Goal: Task Accomplishment & Management: Complete application form

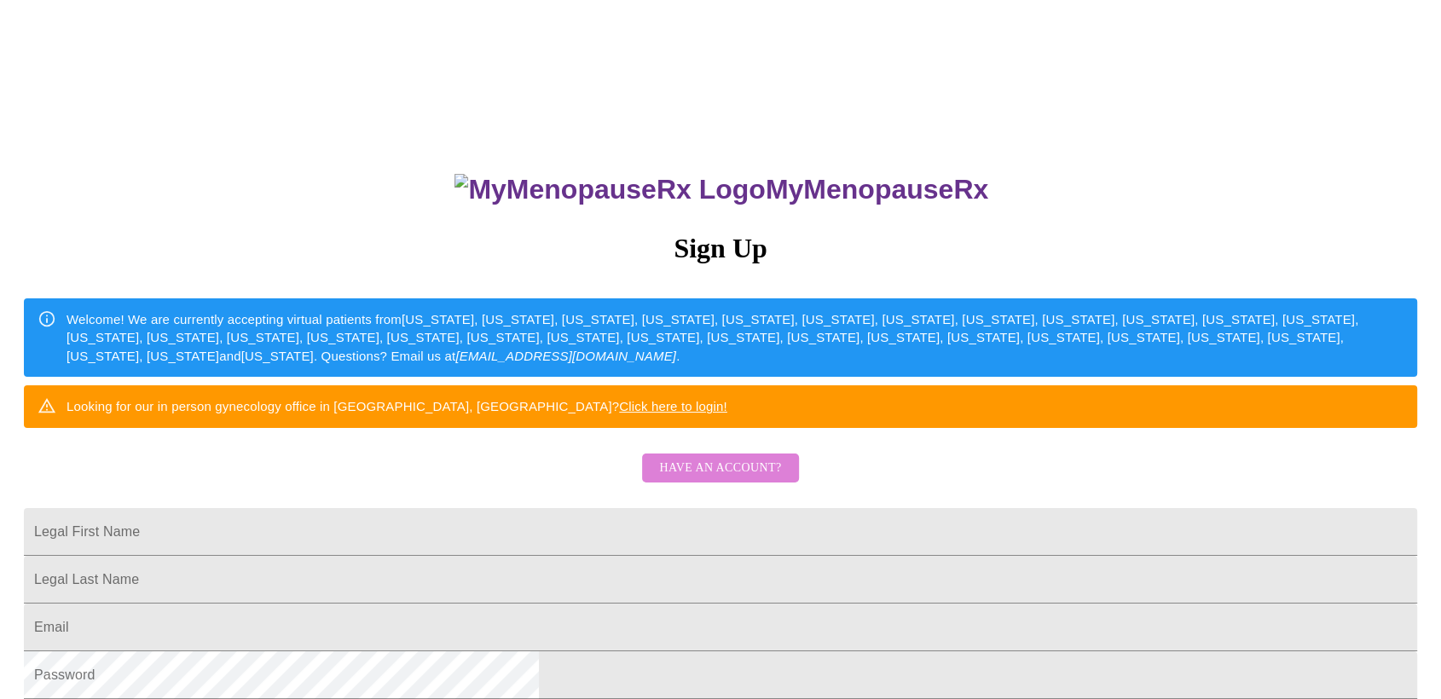
click at [736, 479] on span "Have an account?" at bounding box center [720, 468] width 122 height 21
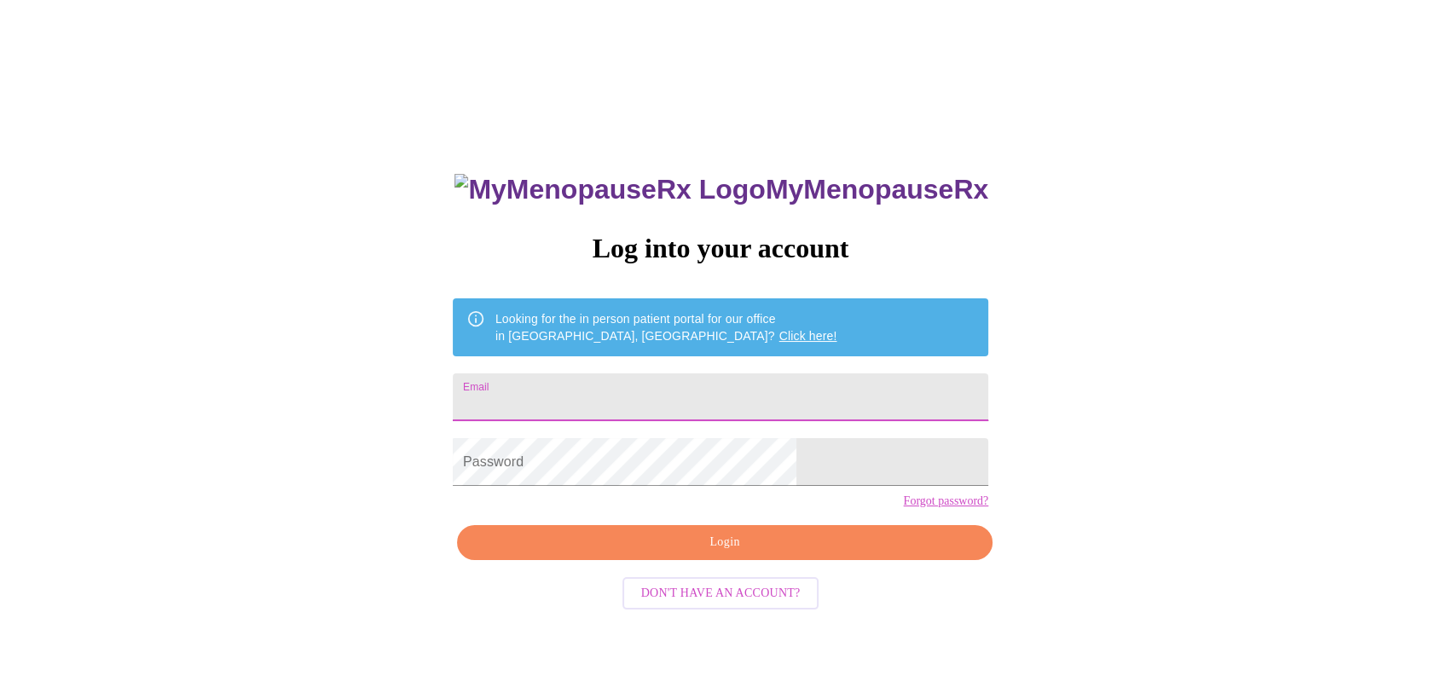
click at [631, 404] on input "Email" at bounding box center [720, 397] width 535 height 48
type input "[EMAIL_ADDRESS][DOMAIN_NAME]"
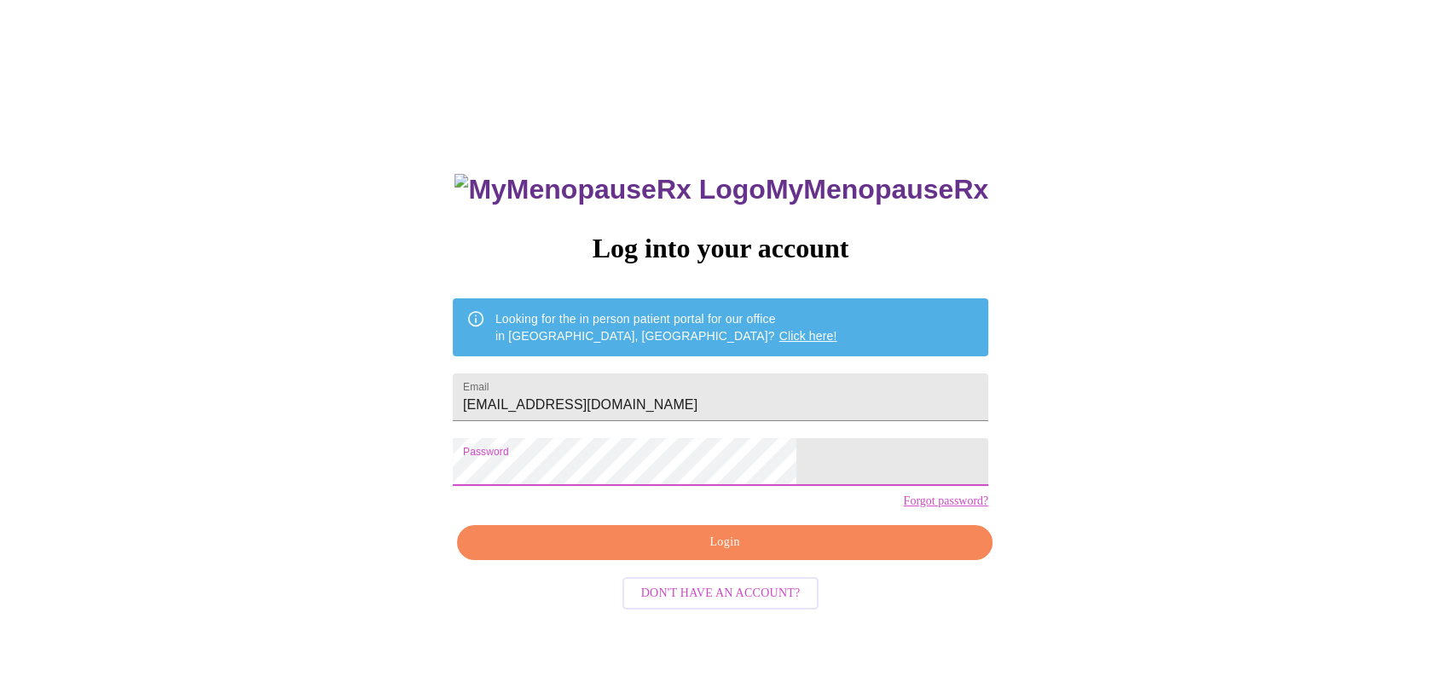
click at [761, 553] on span "Login" at bounding box center [725, 542] width 496 height 21
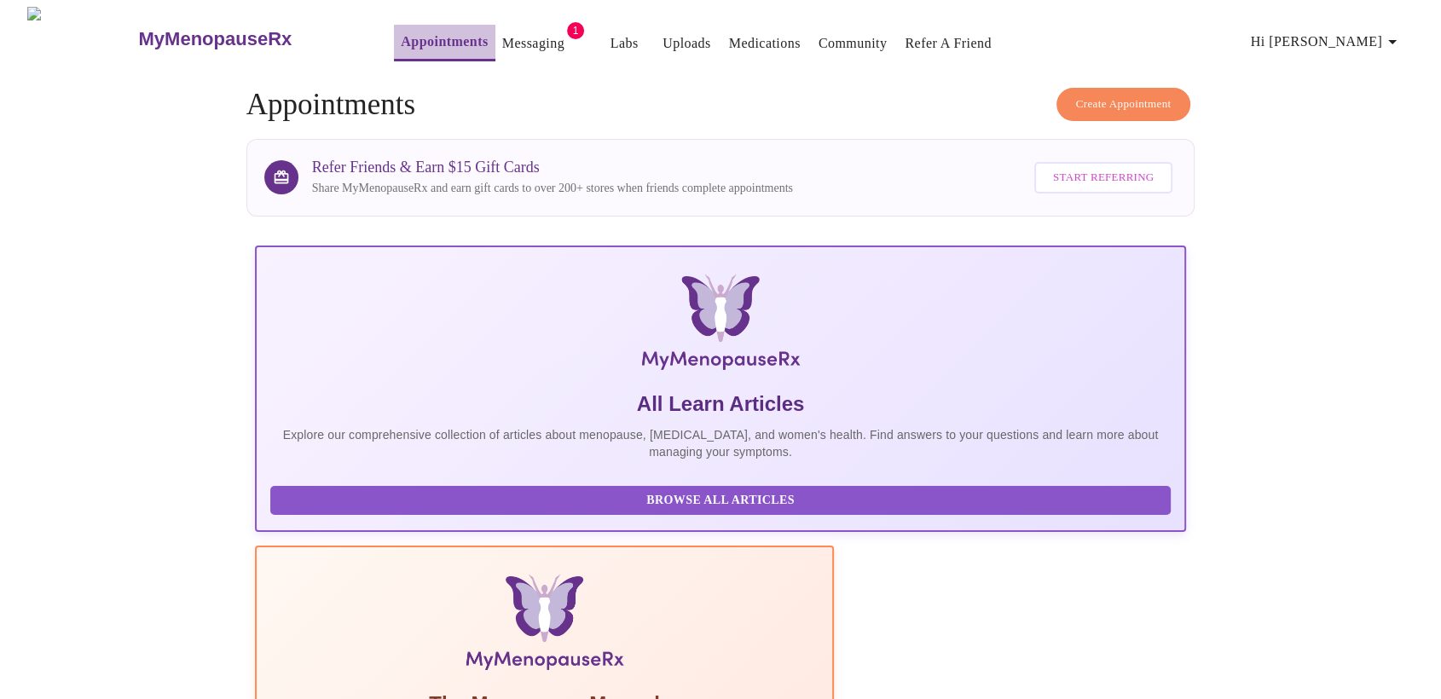
click at [401, 35] on link "Appointments" at bounding box center [444, 42] width 87 height 24
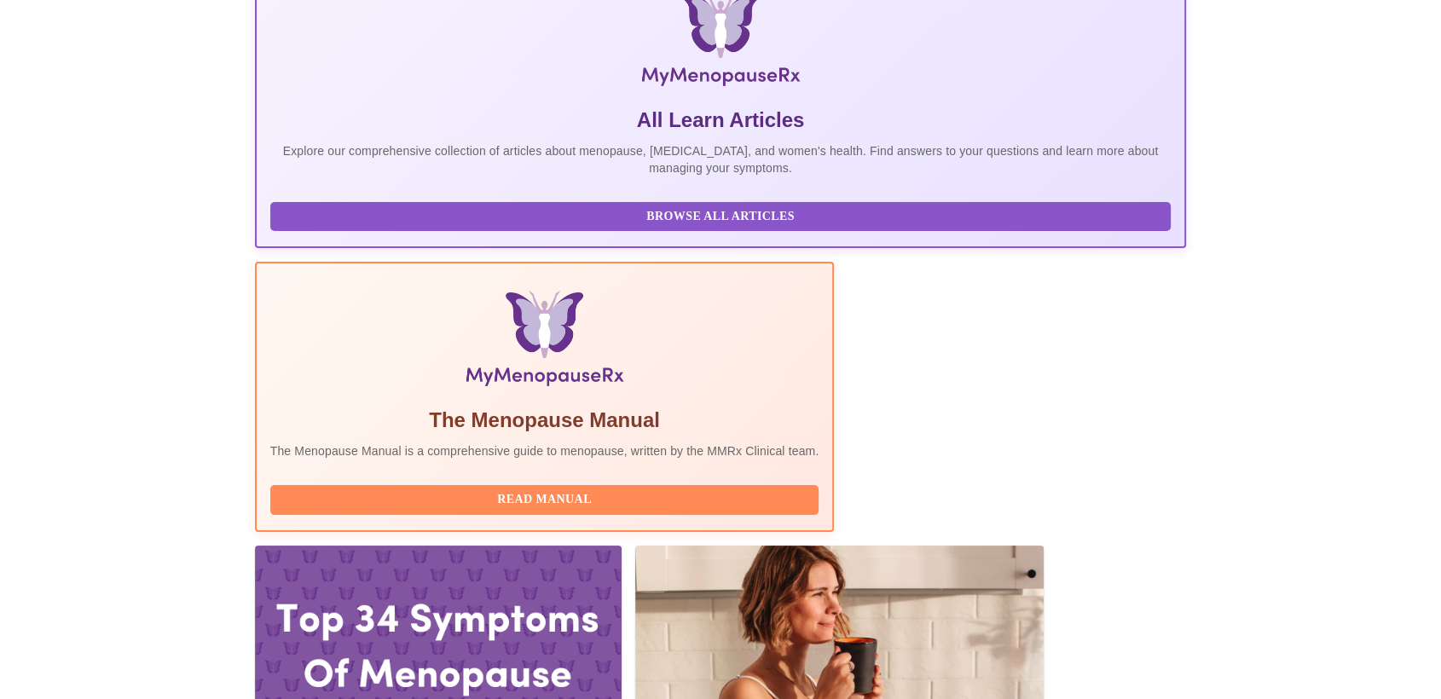
scroll to position [379, 0]
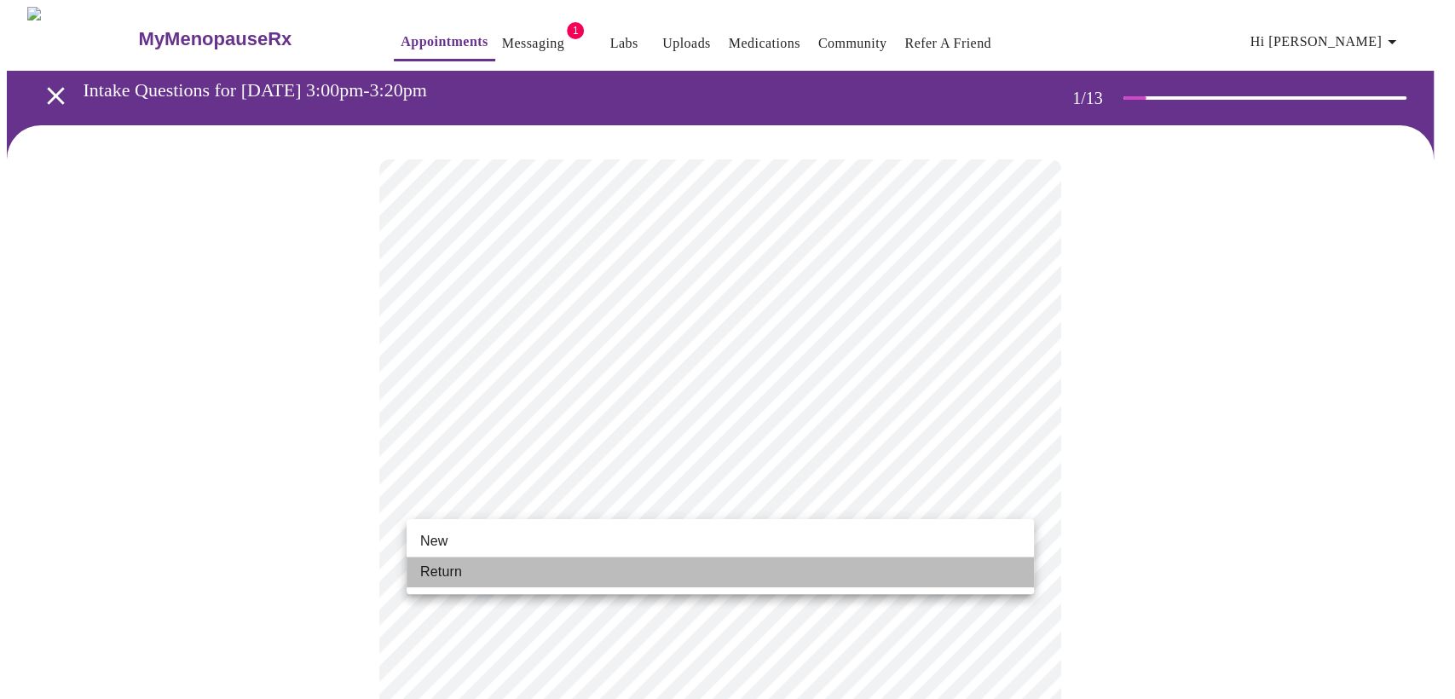
click at [461, 573] on li "Return" at bounding box center [720, 572] width 627 height 31
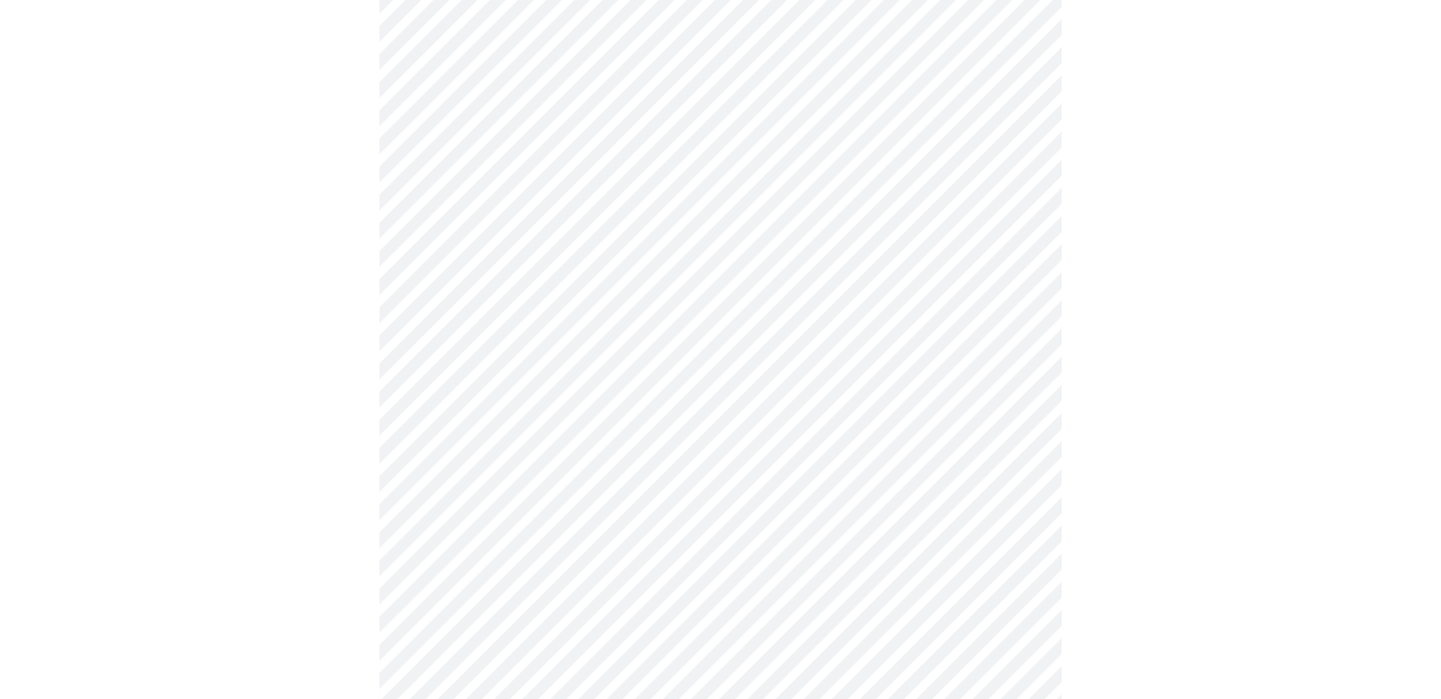
scroll to position [757, 0]
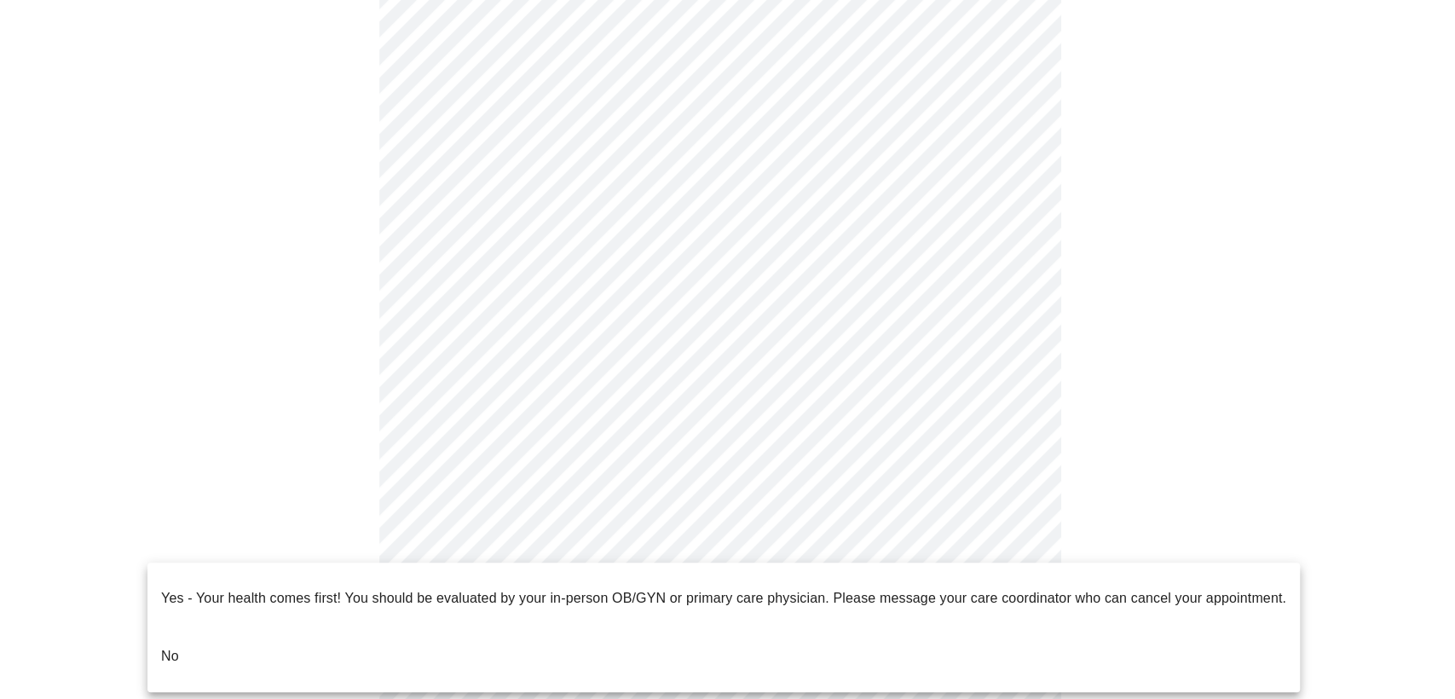
click at [600, 546] on body "MyMenopauseRx Appointments Messaging 1 Labs Uploads Medications Community Refer…" at bounding box center [728, 16] width 1442 height 1533
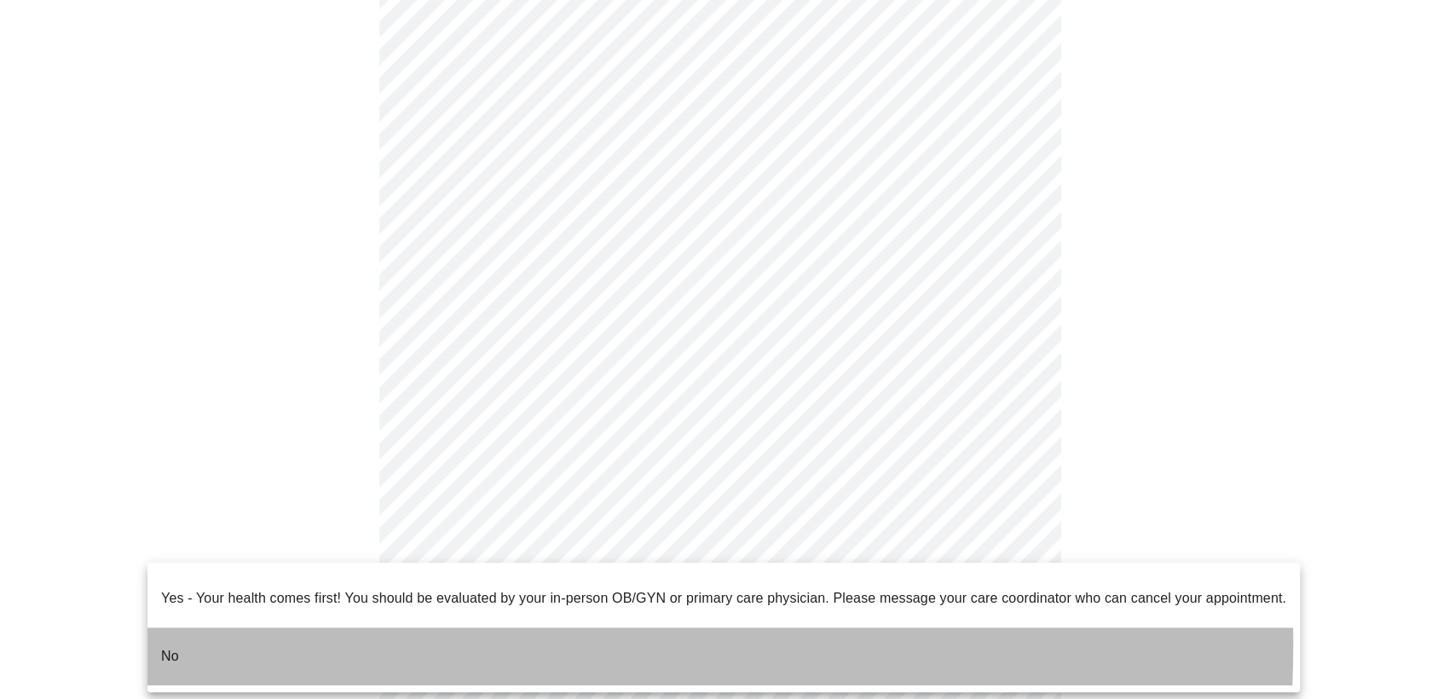
click at [201, 629] on li "No" at bounding box center [723, 656] width 1153 height 58
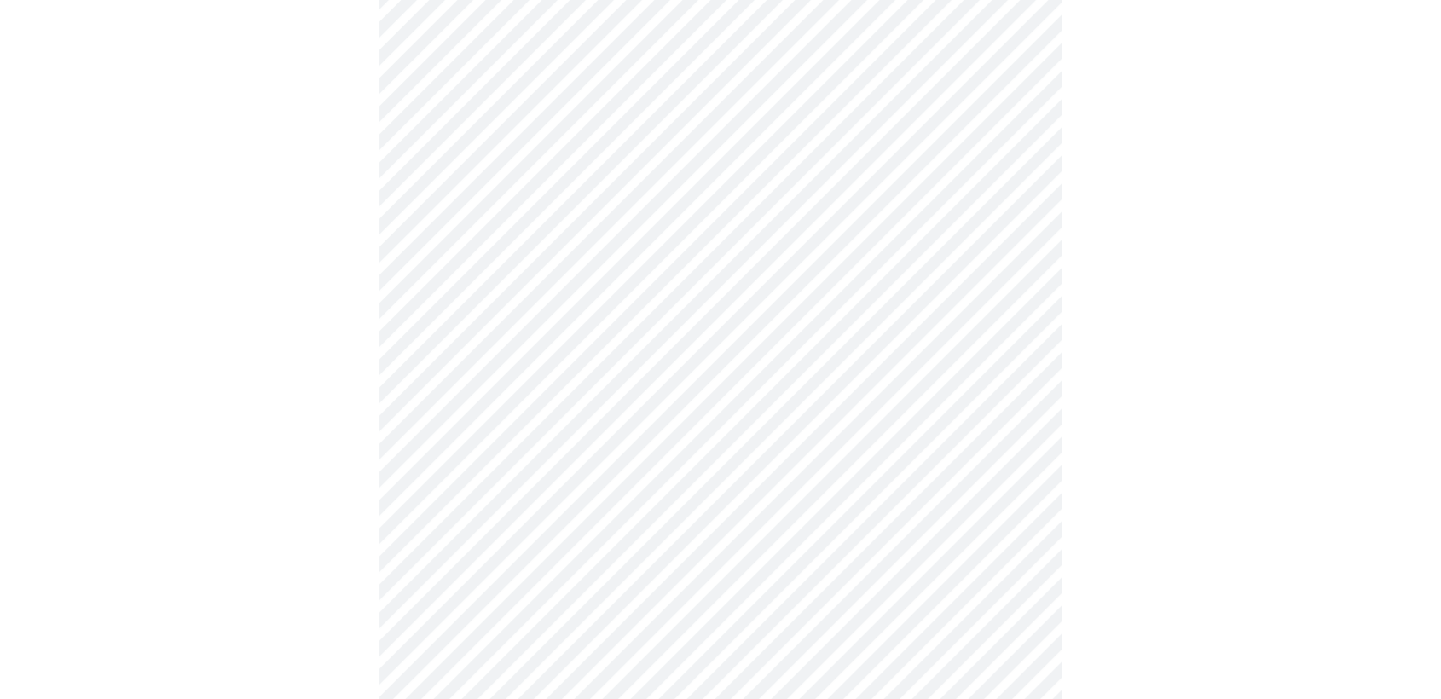
scroll to position [0, 0]
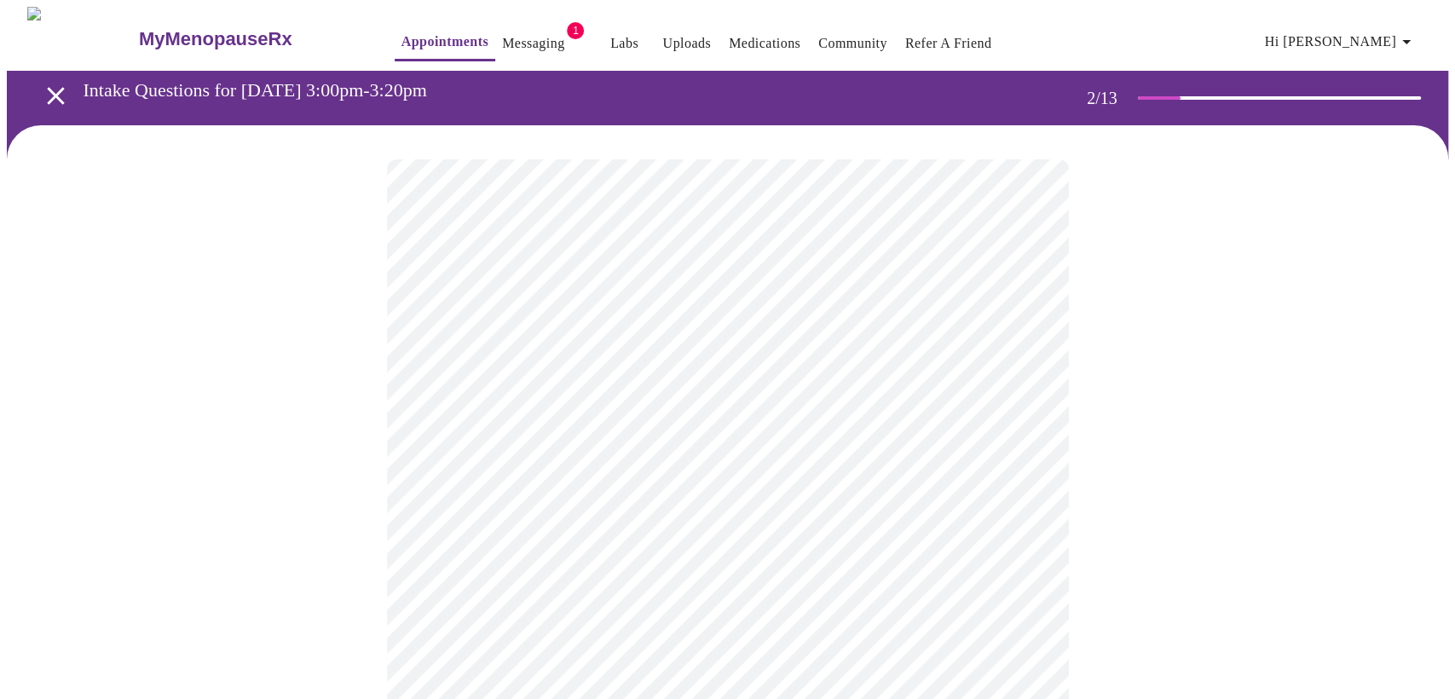
click at [727, 347] on body "MyMenopauseRx Appointments Messaging 1 Labs Uploads Medications Community Refer…" at bounding box center [728, 519] width 1442 height 1024
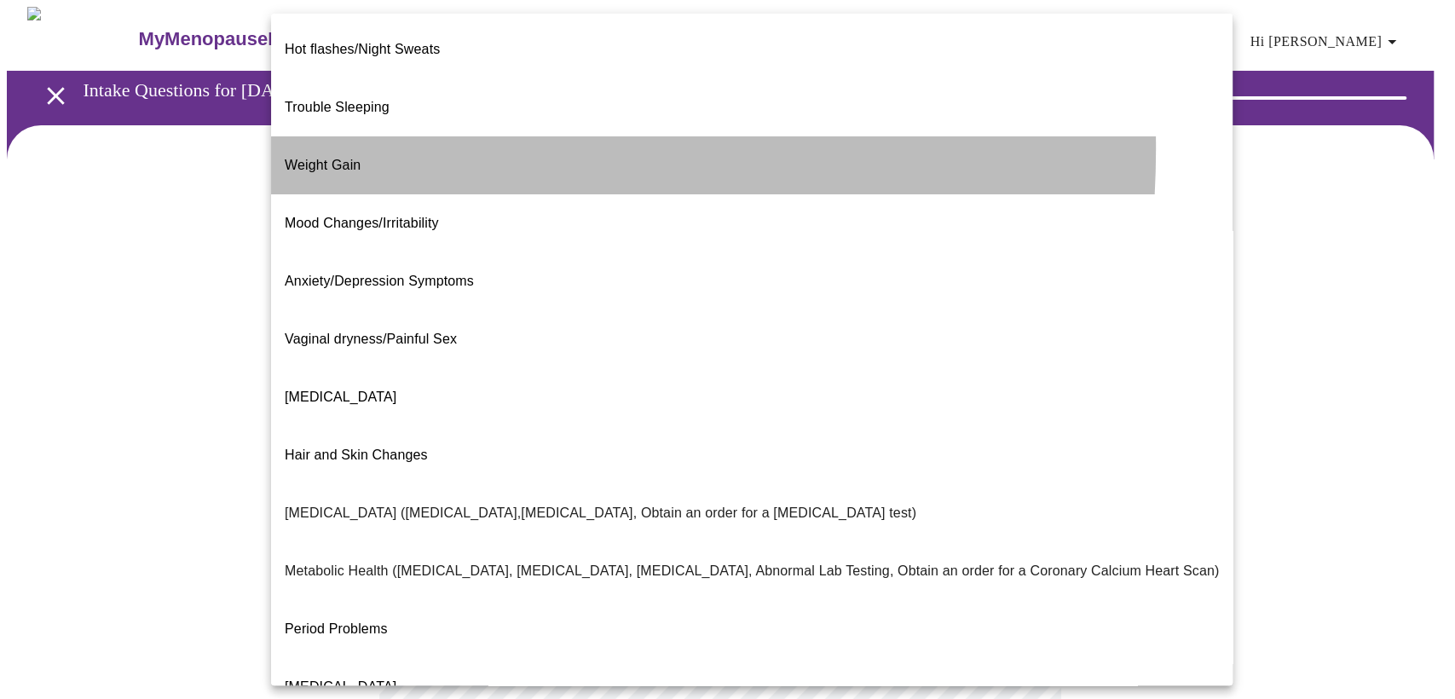
click at [344, 158] on span "Weight Gain" at bounding box center [323, 165] width 76 height 14
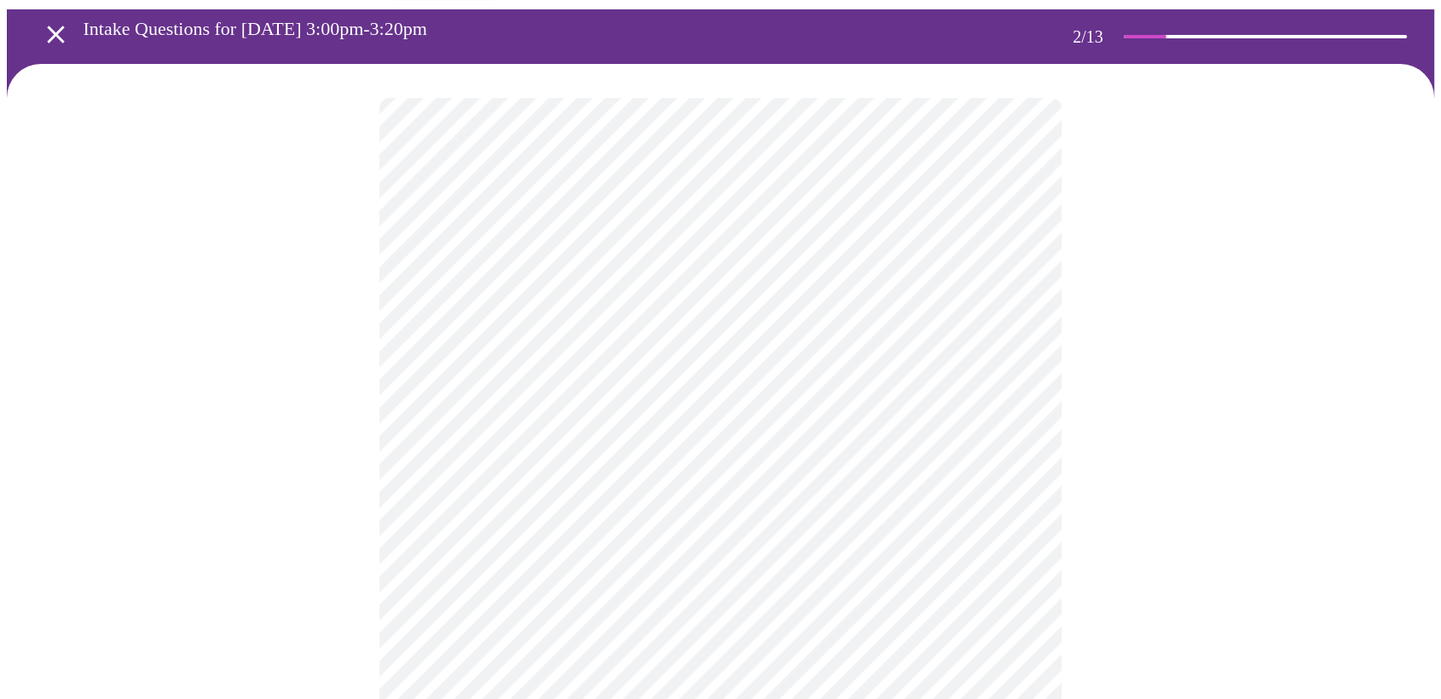
scroll to position [95, 0]
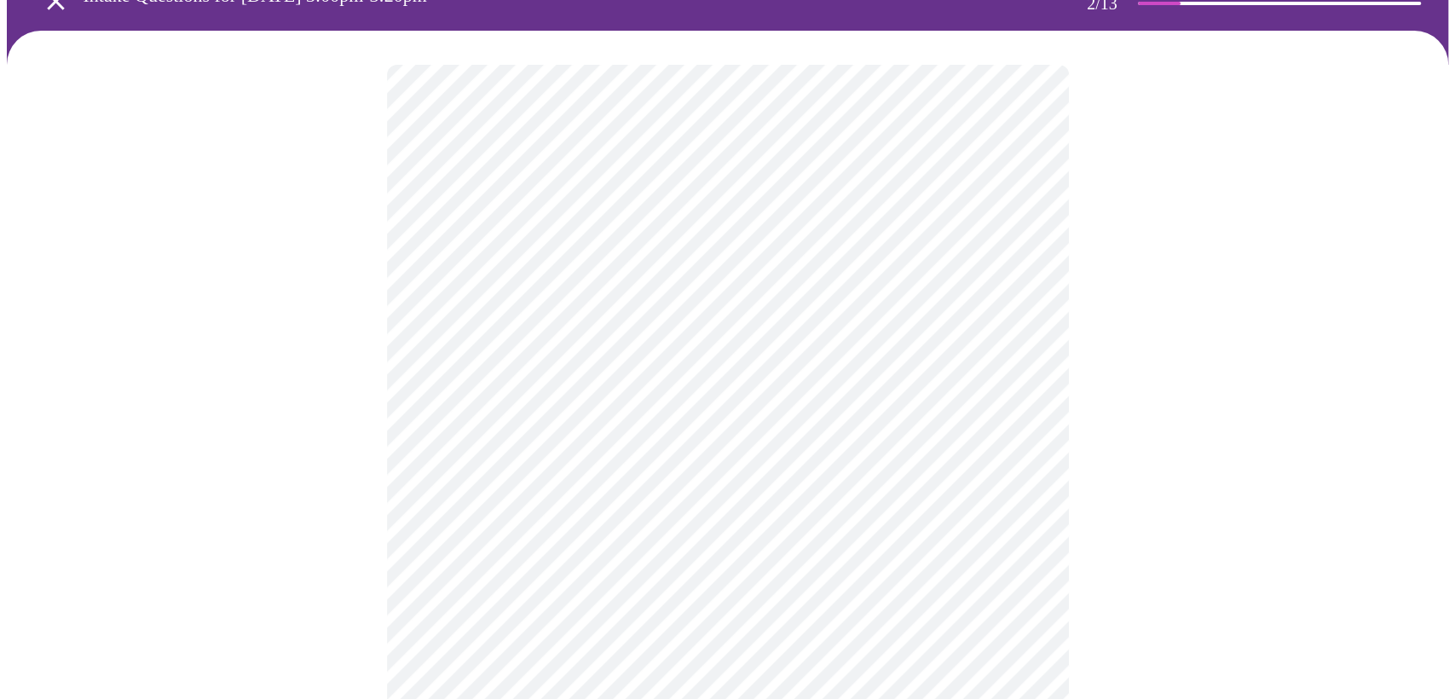
click at [706, 412] on body "MyMenopauseRx Appointments Messaging 1 Labs Uploads Medications Community Refer…" at bounding box center [728, 419] width 1442 height 1014
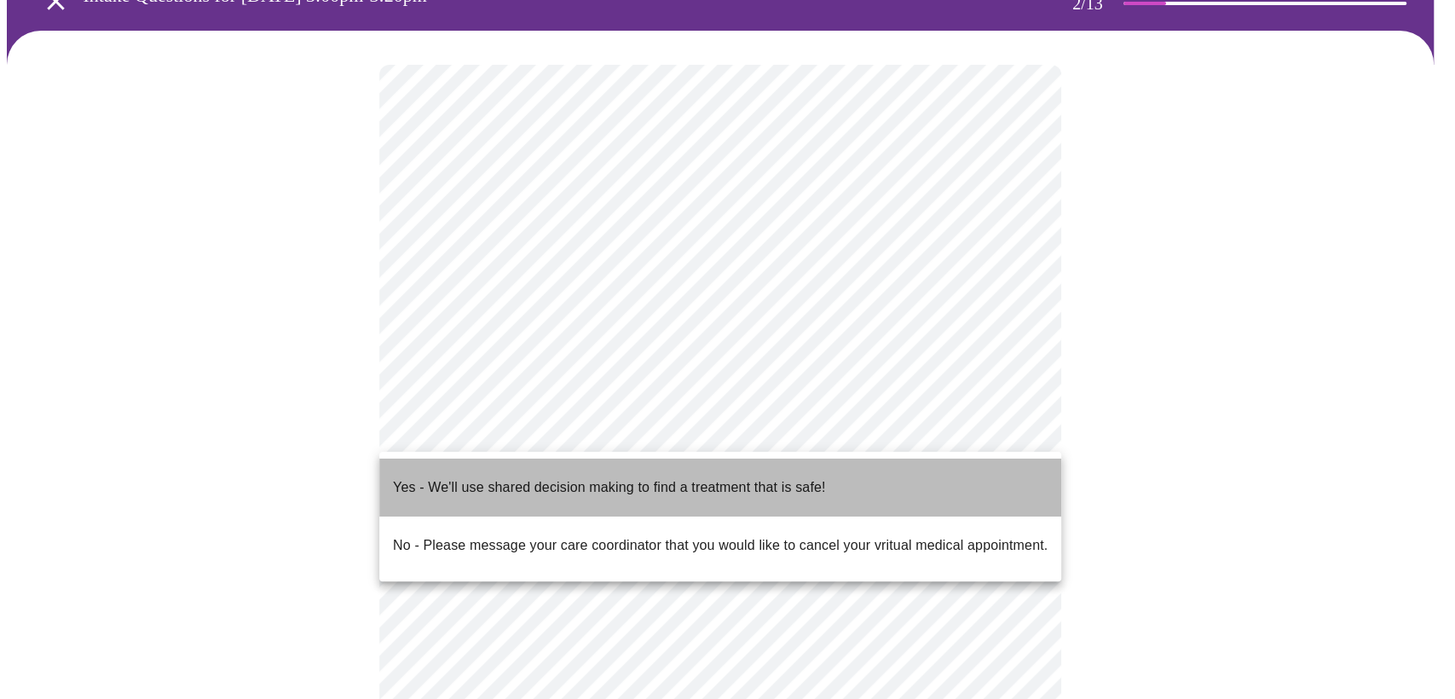
click at [473, 477] on p "Yes - We'll use shared decision making to find a treatment that is safe!" at bounding box center [609, 487] width 432 height 20
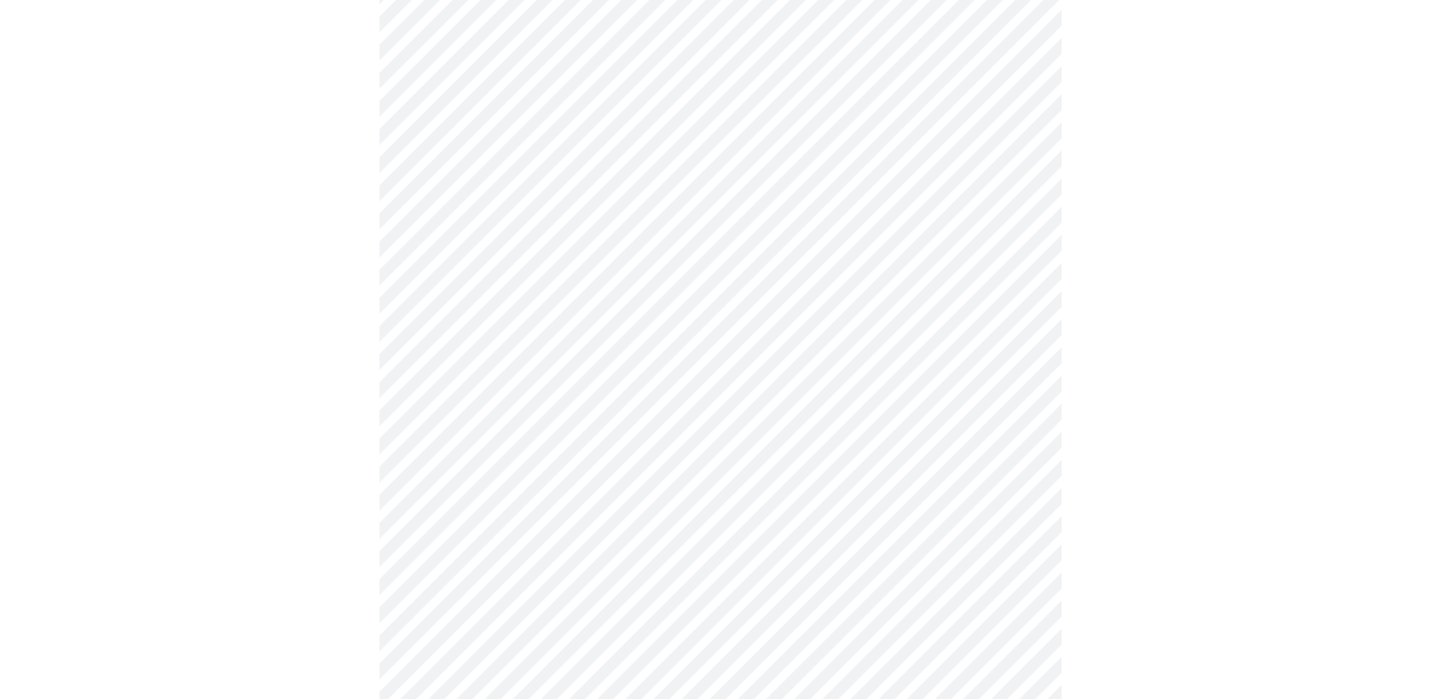
scroll to position [0, 0]
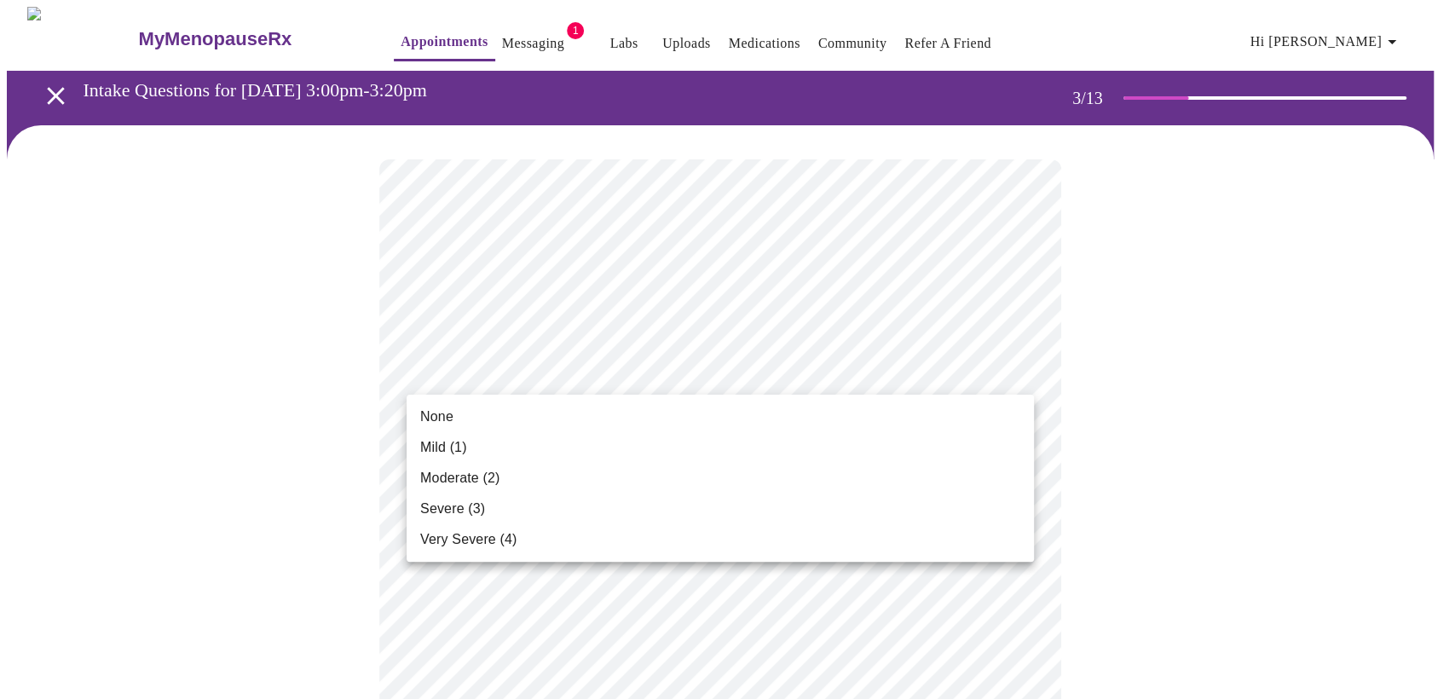
click at [503, 411] on li "None" at bounding box center [720, 417] width 627 height 31
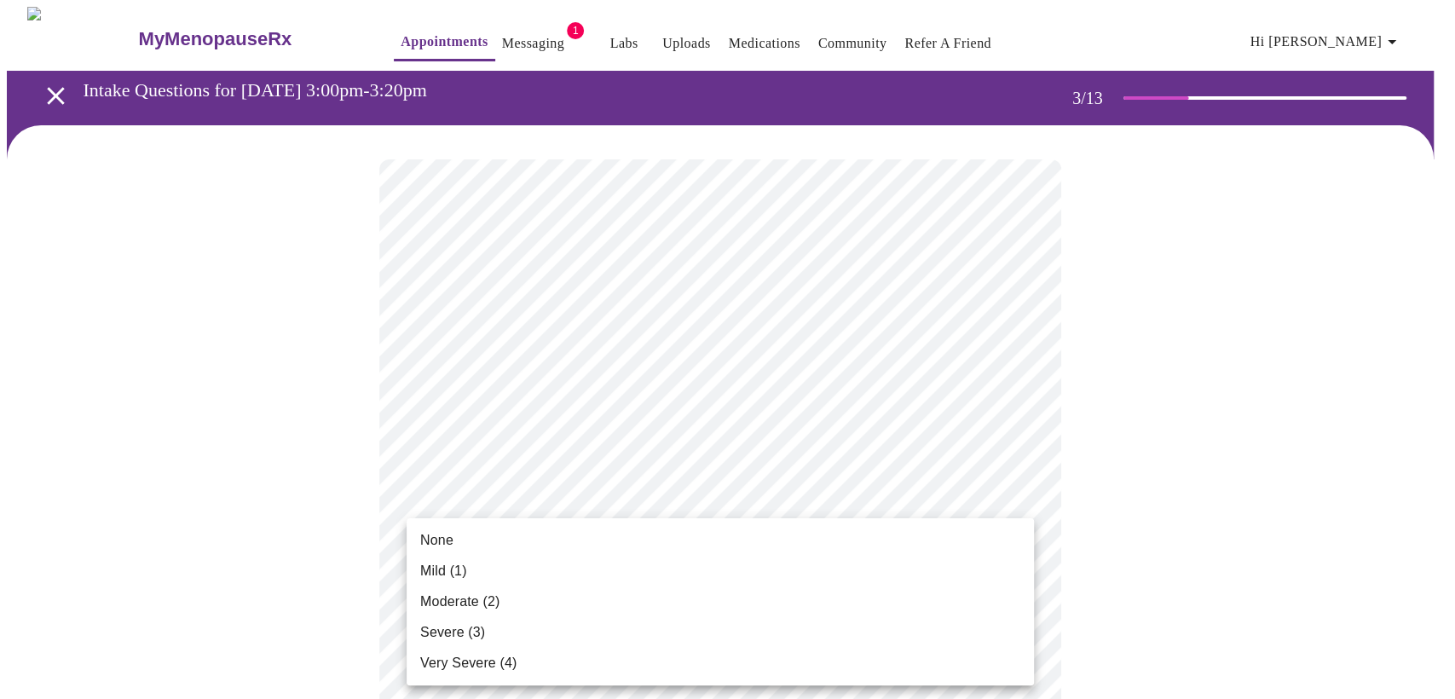
click at [456, 540] on li "None" at bounding box center [720, 540] width 627 height 31
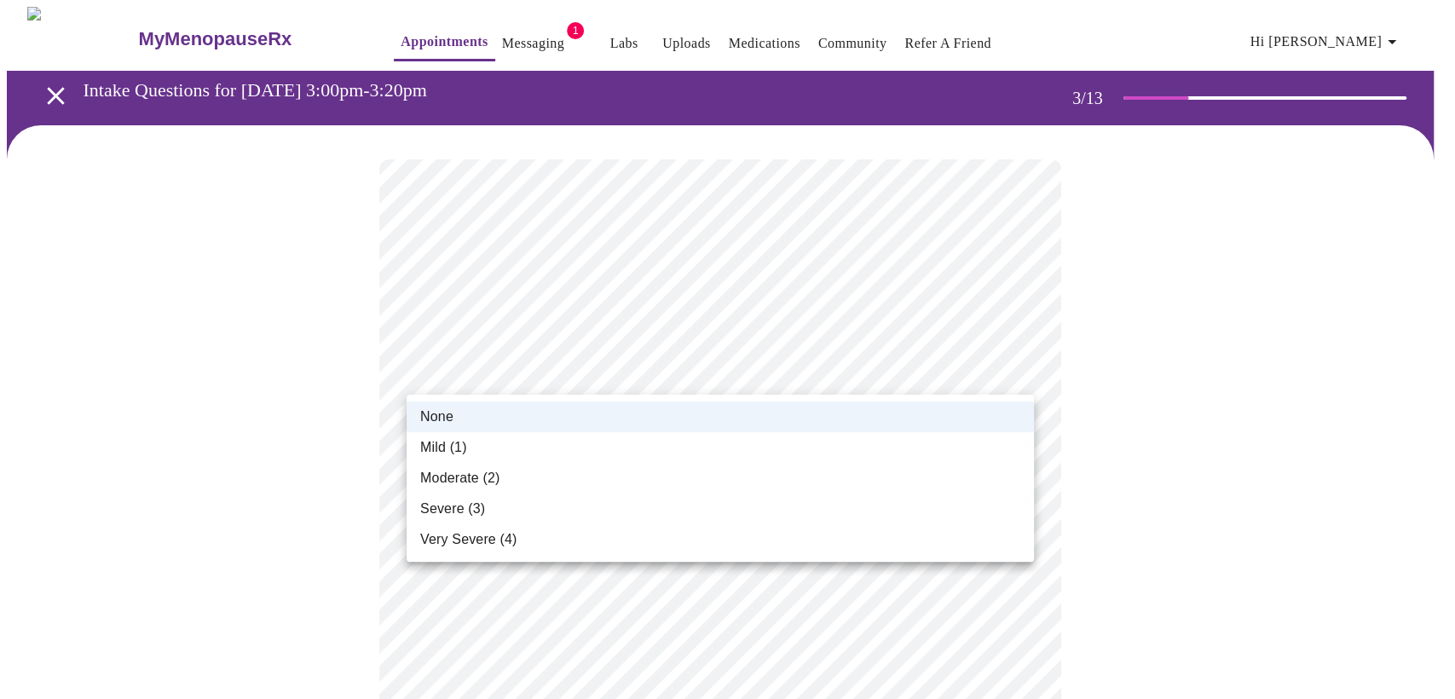
click at [437, 454] on span "Mild (1)" at bounding box center [443, 447] width 47 height 20
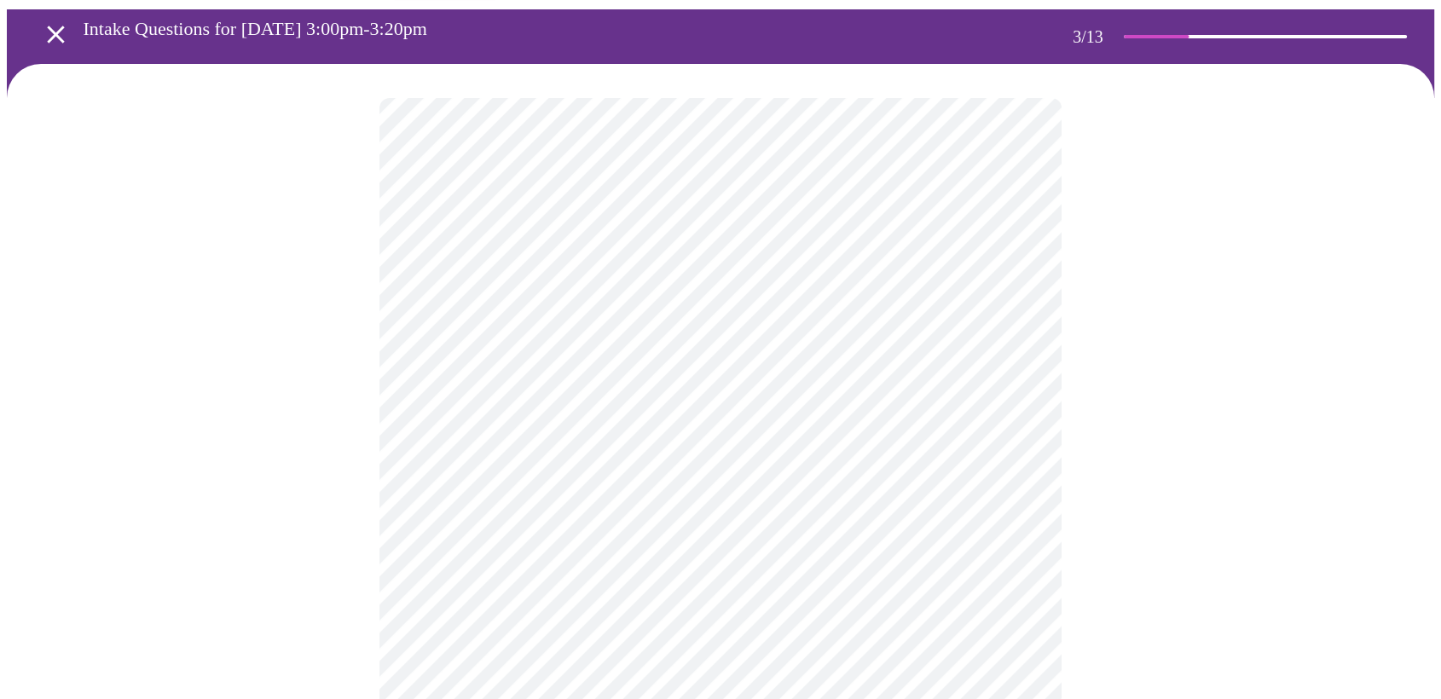
scroll to position [189, 0]
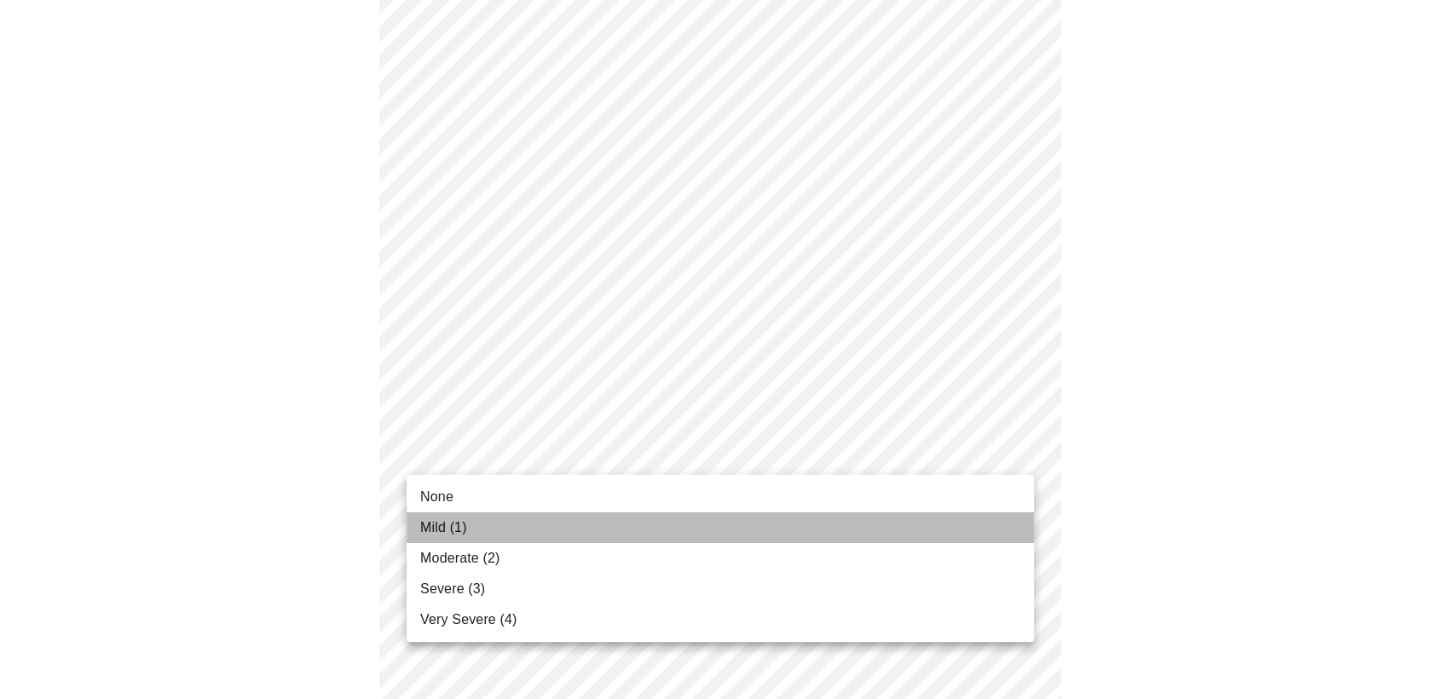
click at [451, 523] on span "Mild (1)" at bounding box center [443, 528] width 47 height 20
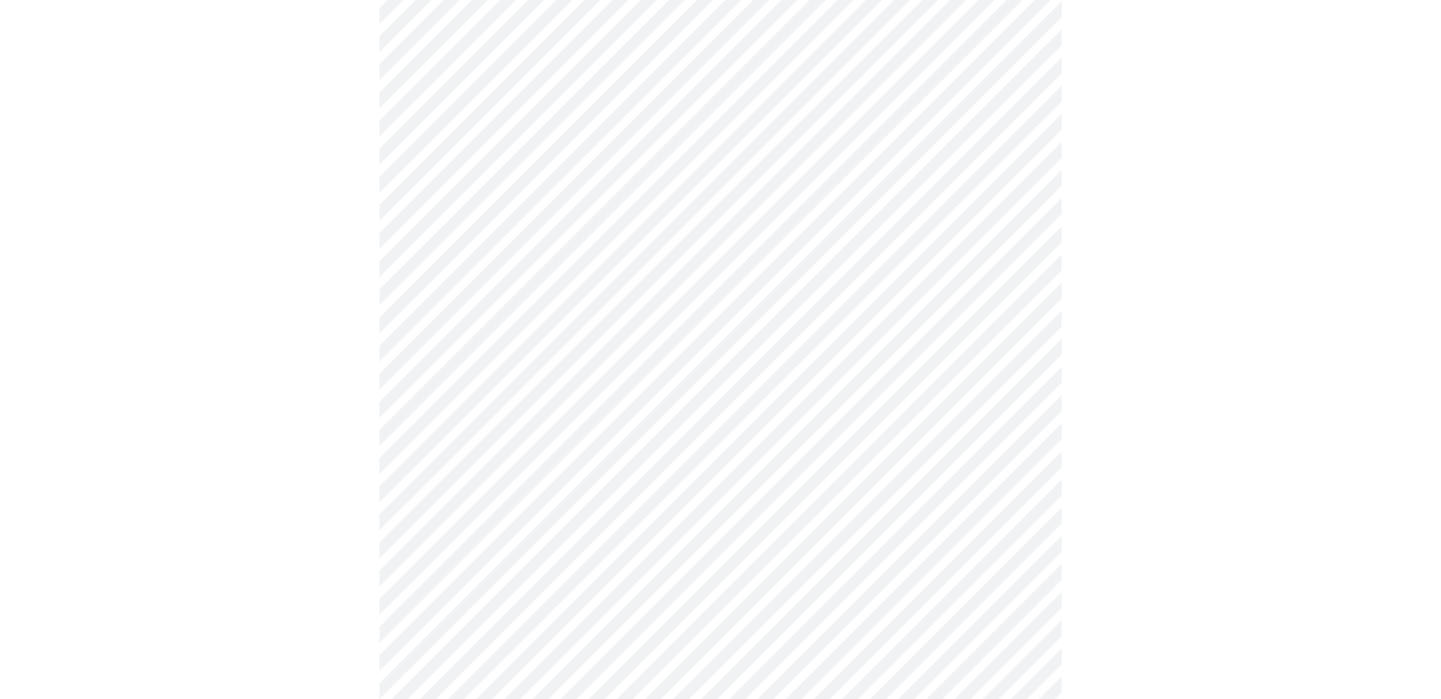
scroll to position [379, 0]
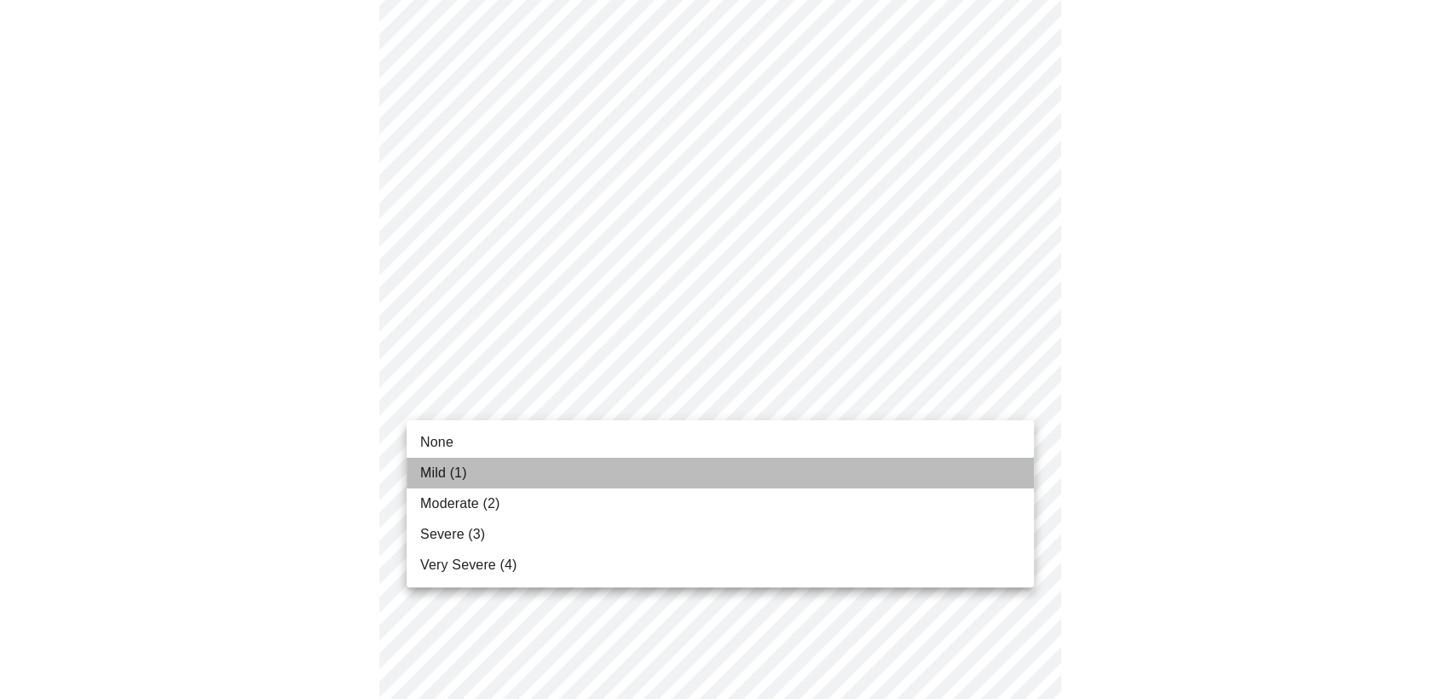
click at [435, 470] on span "Mild (1)" at bounding box center [443, 473] width 47 height 20
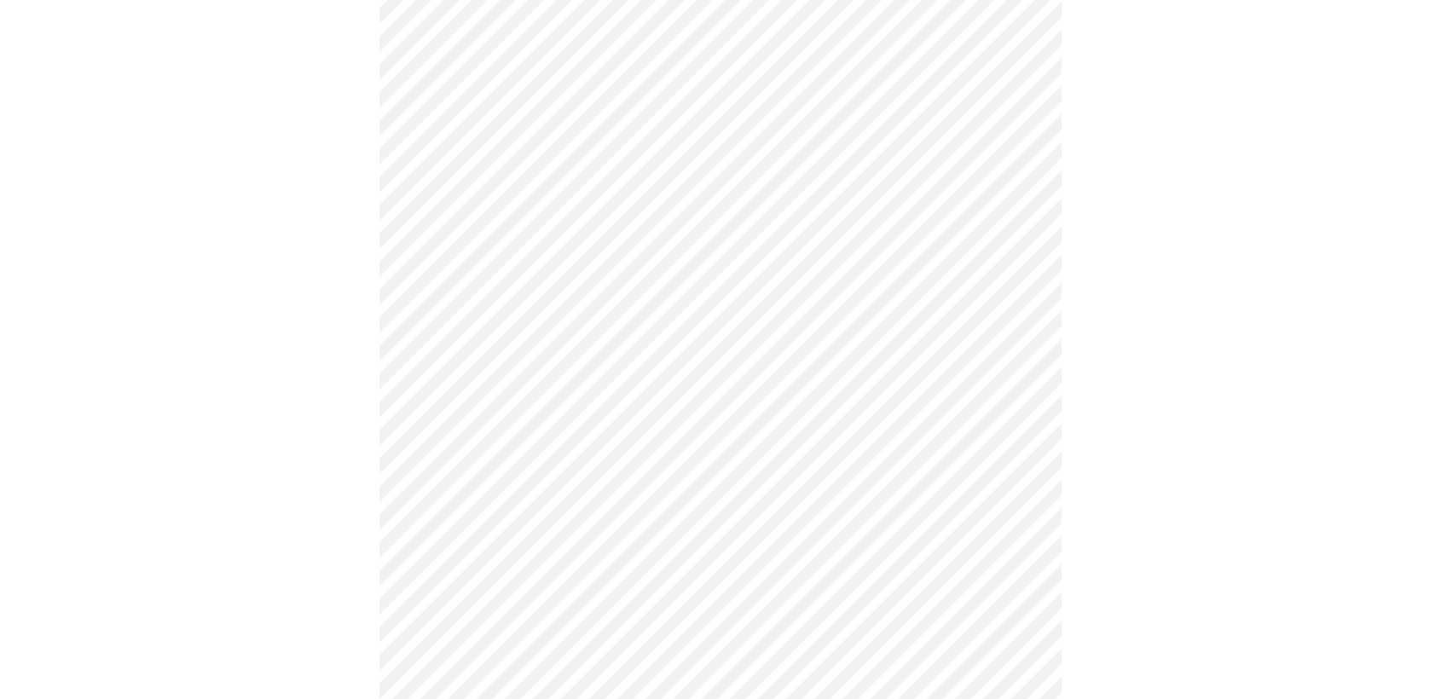
scroll to position [568, 0]
click at [591, 319] on body "MyMenopauseRx Appointments Messaging 1 Labs Uploads Medications Community Refer…" at bounding box center [720, 524] width 1427 height 2171
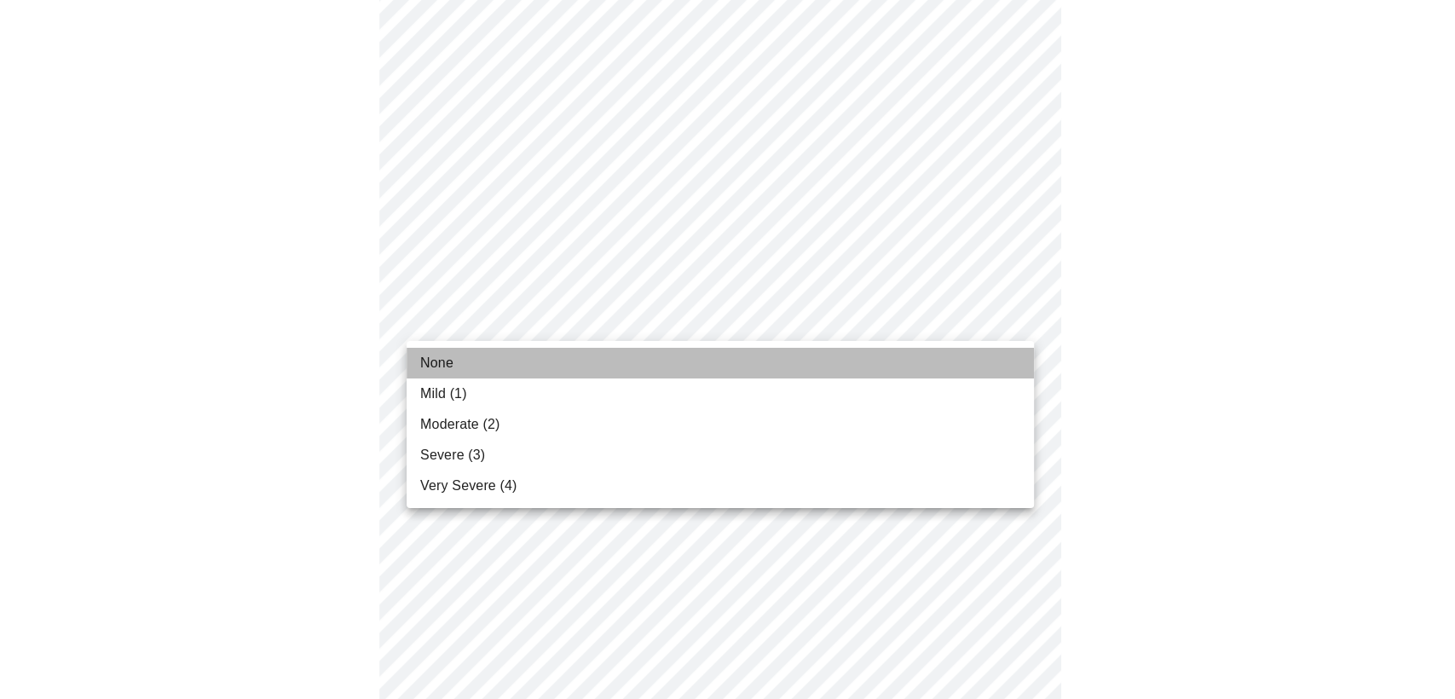
click at [420, 363] on span "None" at bounding box center [436, 363] width 33 height 20
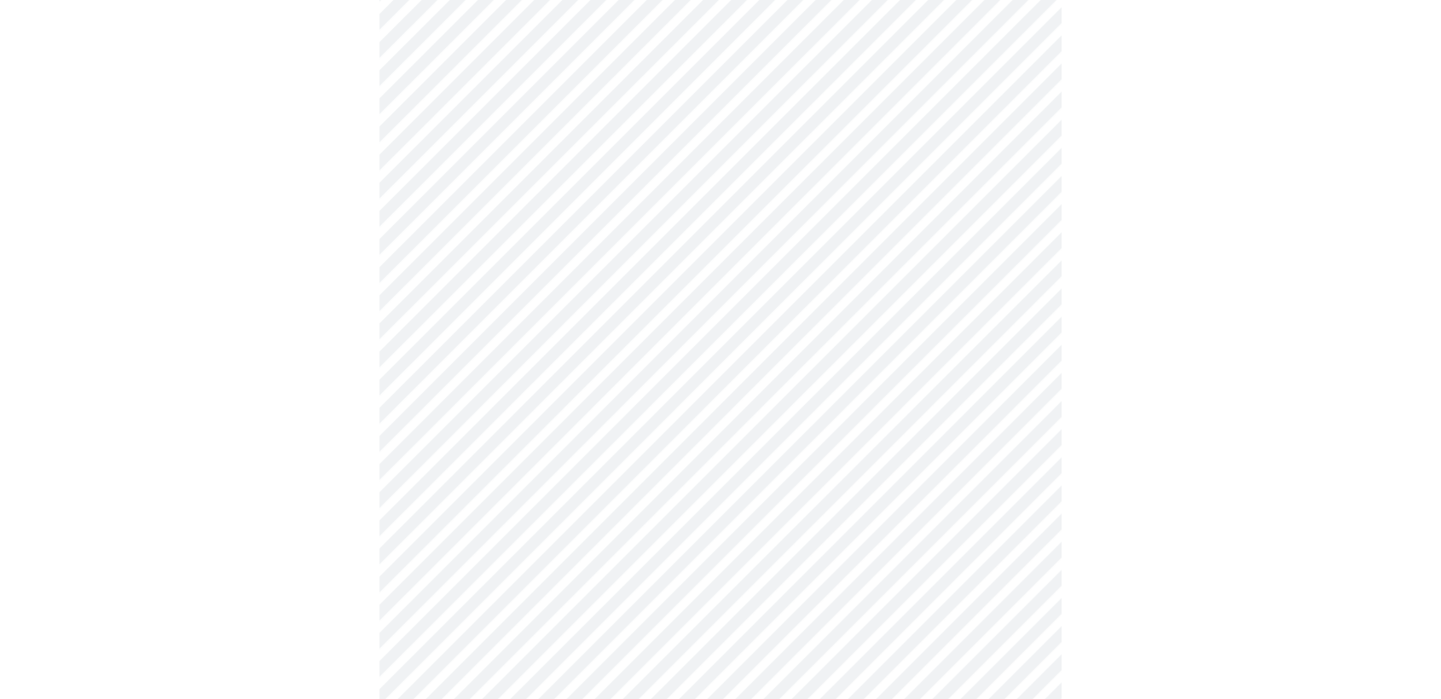
click at [562, 431] on body "MyMenopauseRx Appointments Messaging 1 Labs Uploads Medications Community Refer…" at bounding box center [720, 513] width 1427 height 2148
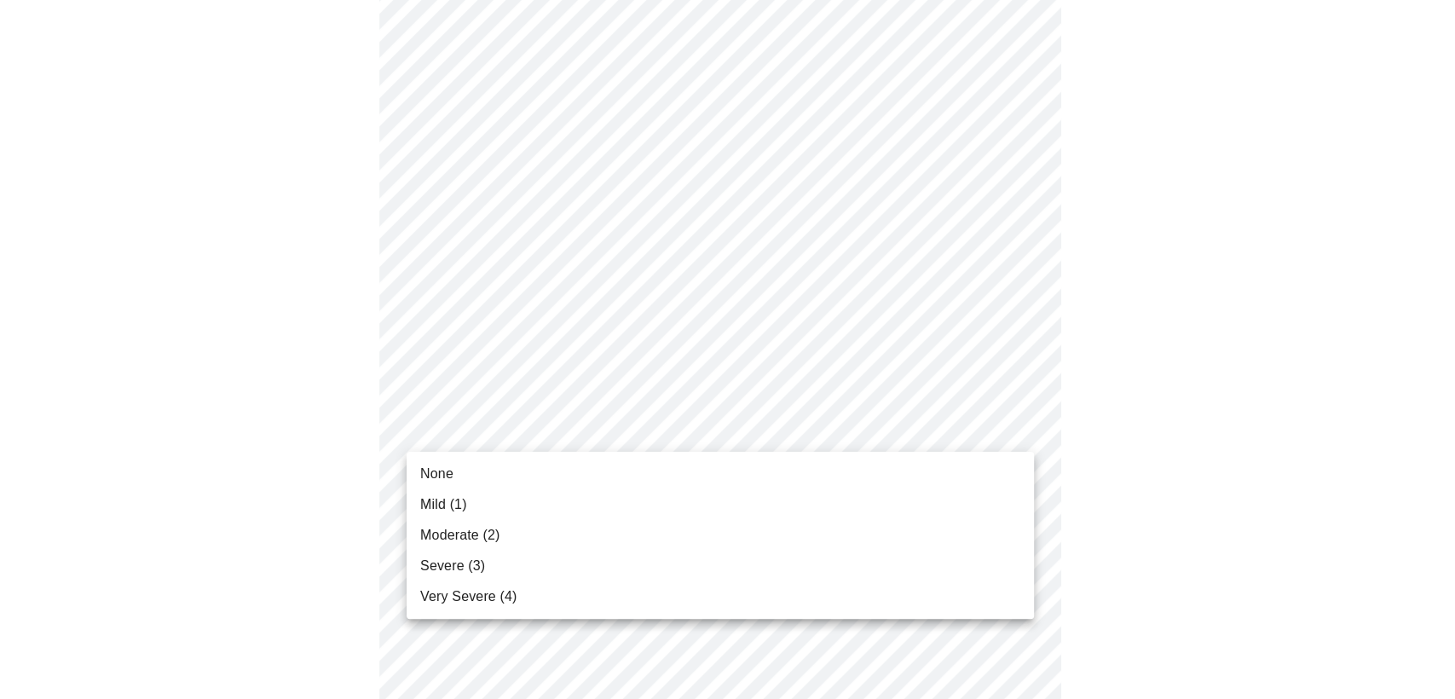
click at [438, 477] on span "None" at bounding box center [436, 474] width 33 height 20
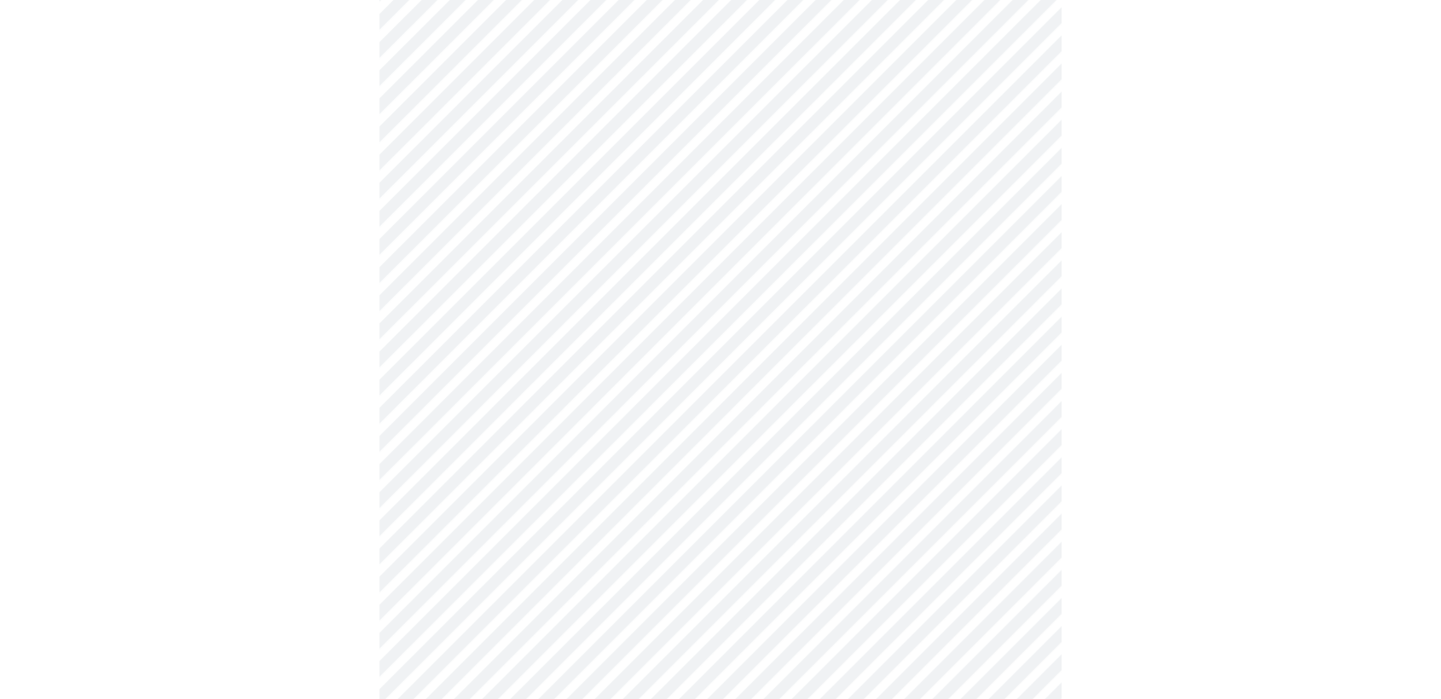
scroll to position [662, 0]
click at [642, 466] on body "MyMenopauseRx Appointments Messaging 1 Labs Uploads Medications Community Refer…" at bounding box center [720, 406] width 1427 height 2125
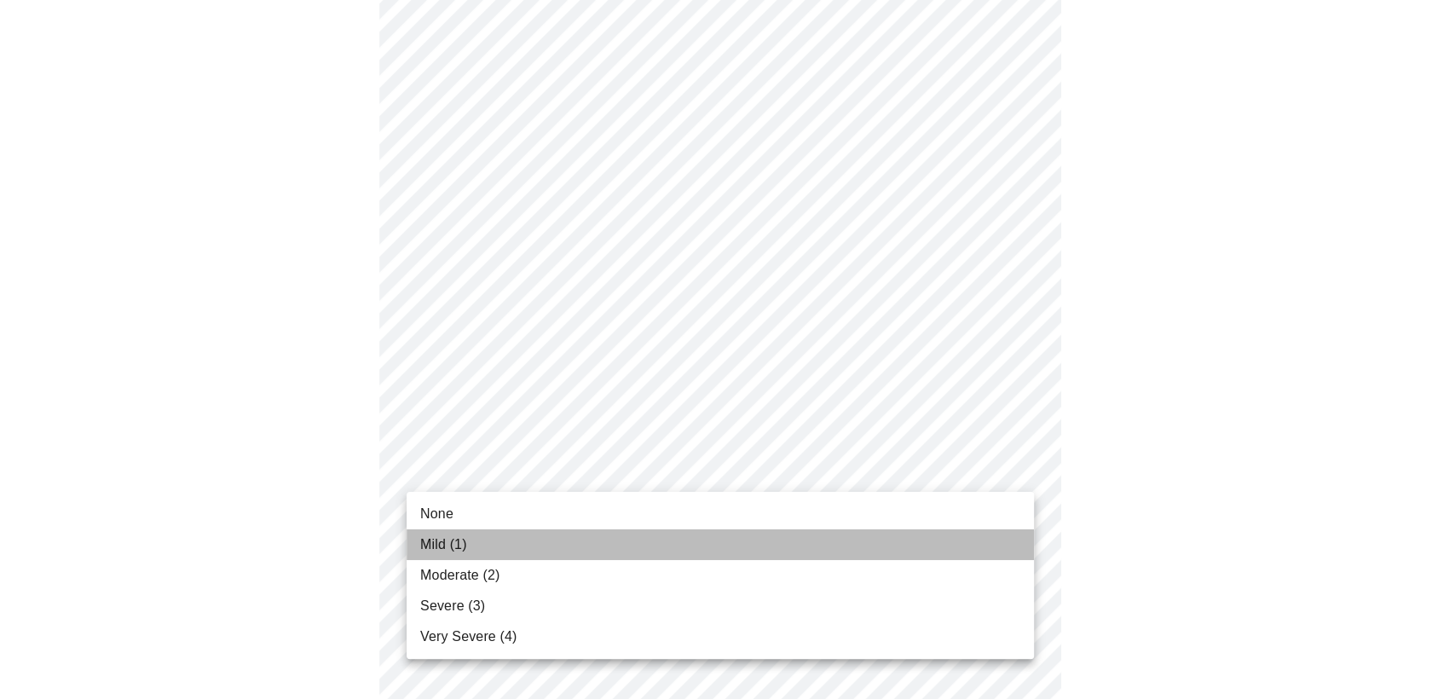
click at [441, 547] on span "Mild (1)" at bounding box center [443, 545] width 47 height 20
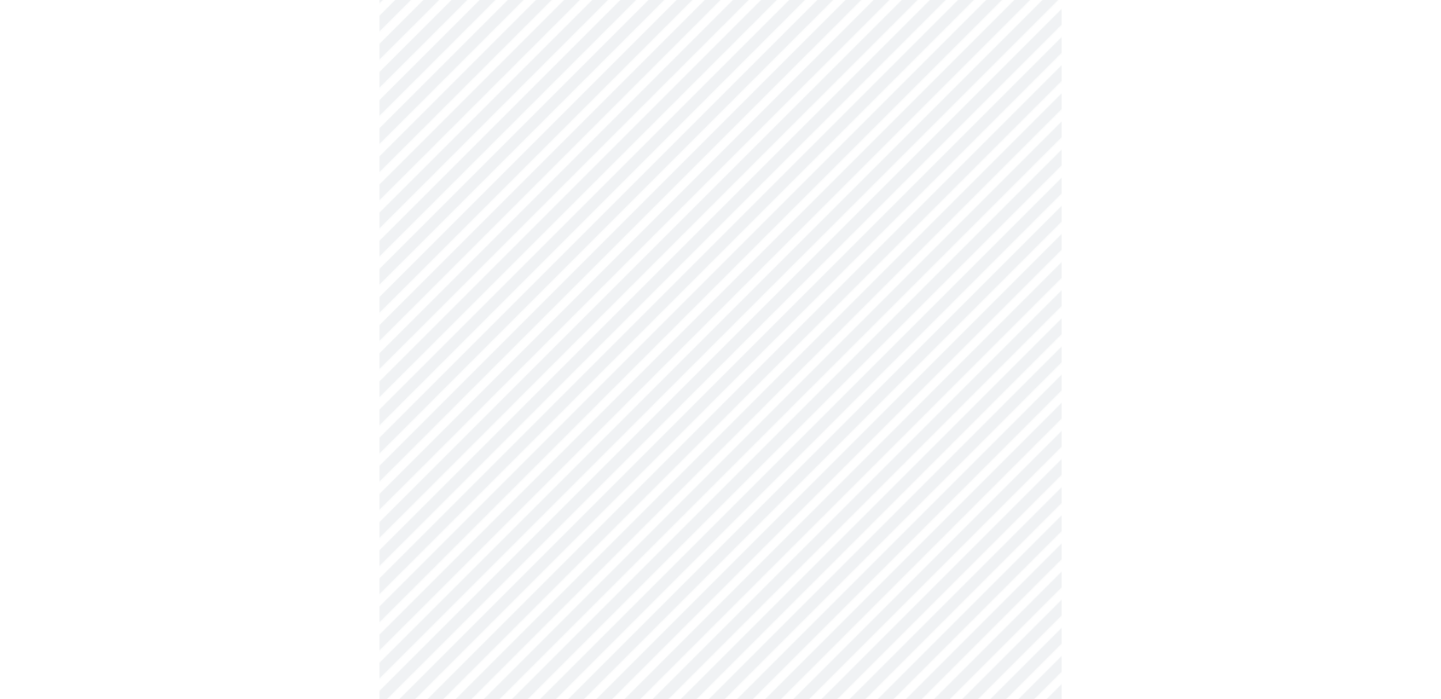
scroll to position [853, 0]
click at [588, 419] on body "MyMenopauseRx Appointments Messaging 1 Labs Uploads Medications Community Refer…" at bounding box center [720, 204] width 1427 height 2101
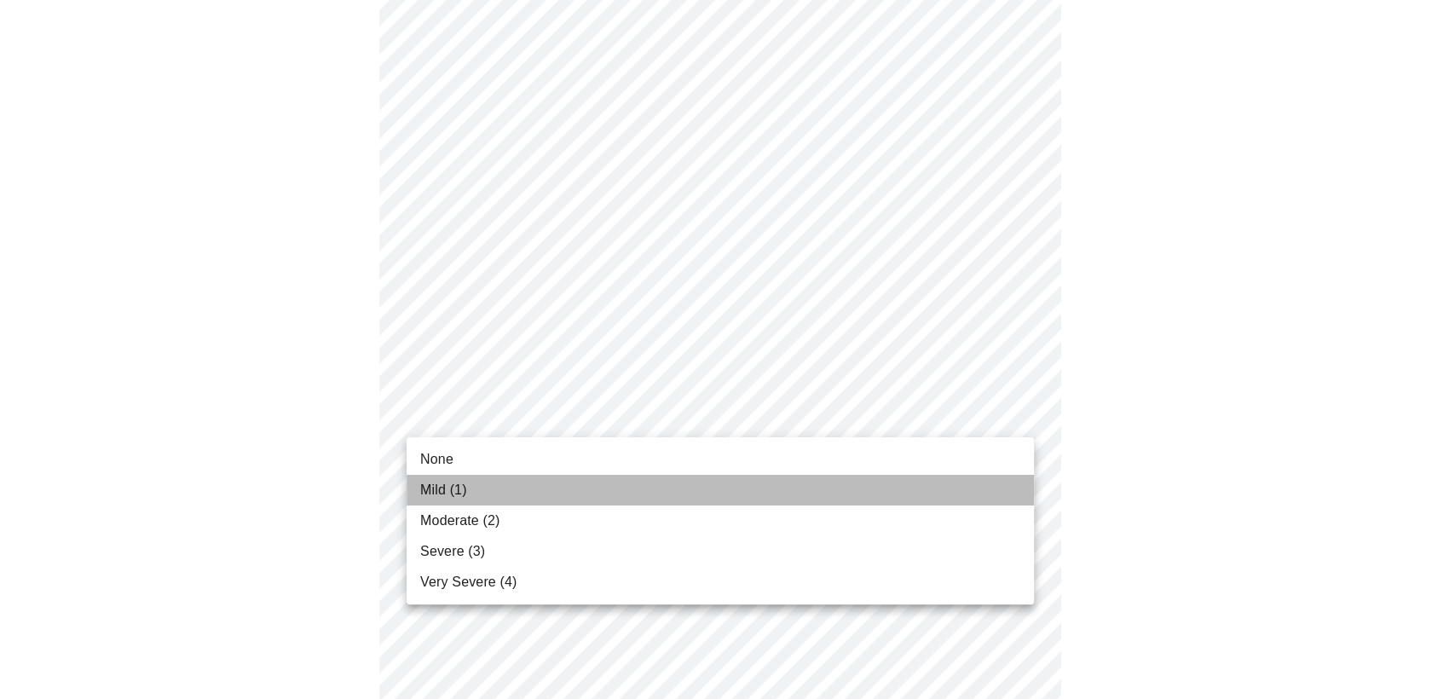
click at [436, 488] on span "Mild (1)" at bounding box center [443, 490] width 47 height 20
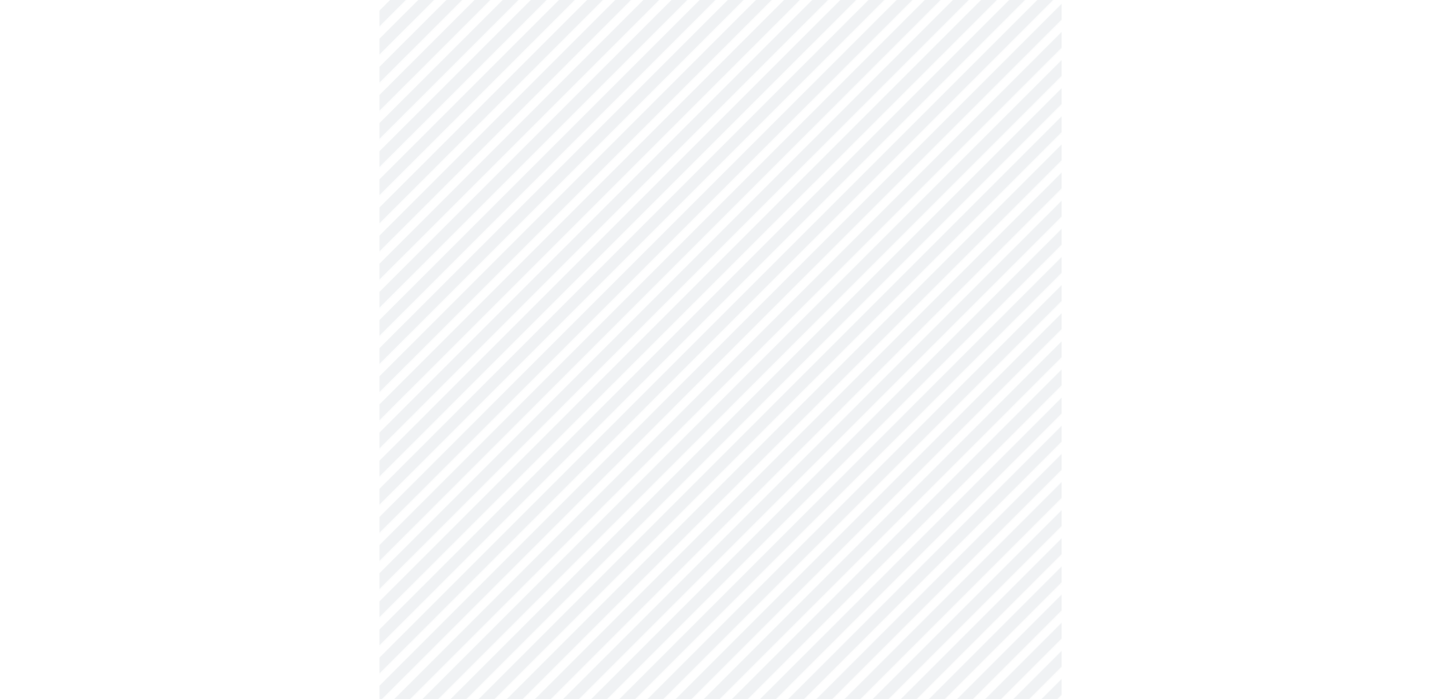
scroll to position [947, 0]
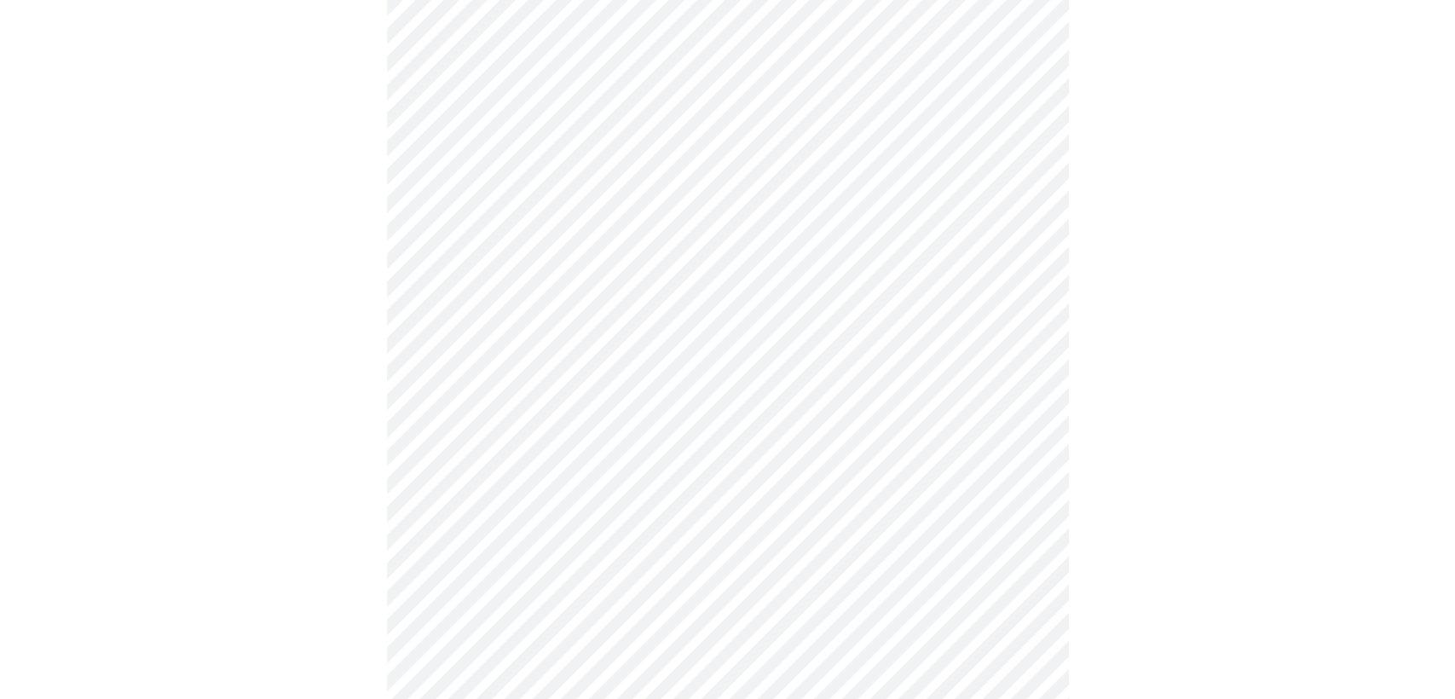
click at [661, 449] on body "MyMenopauseRx Appointments Messaging 1 Labs Uploads Medications Community Refer…" at bounding box center [728, 98] width 1442 height 2077
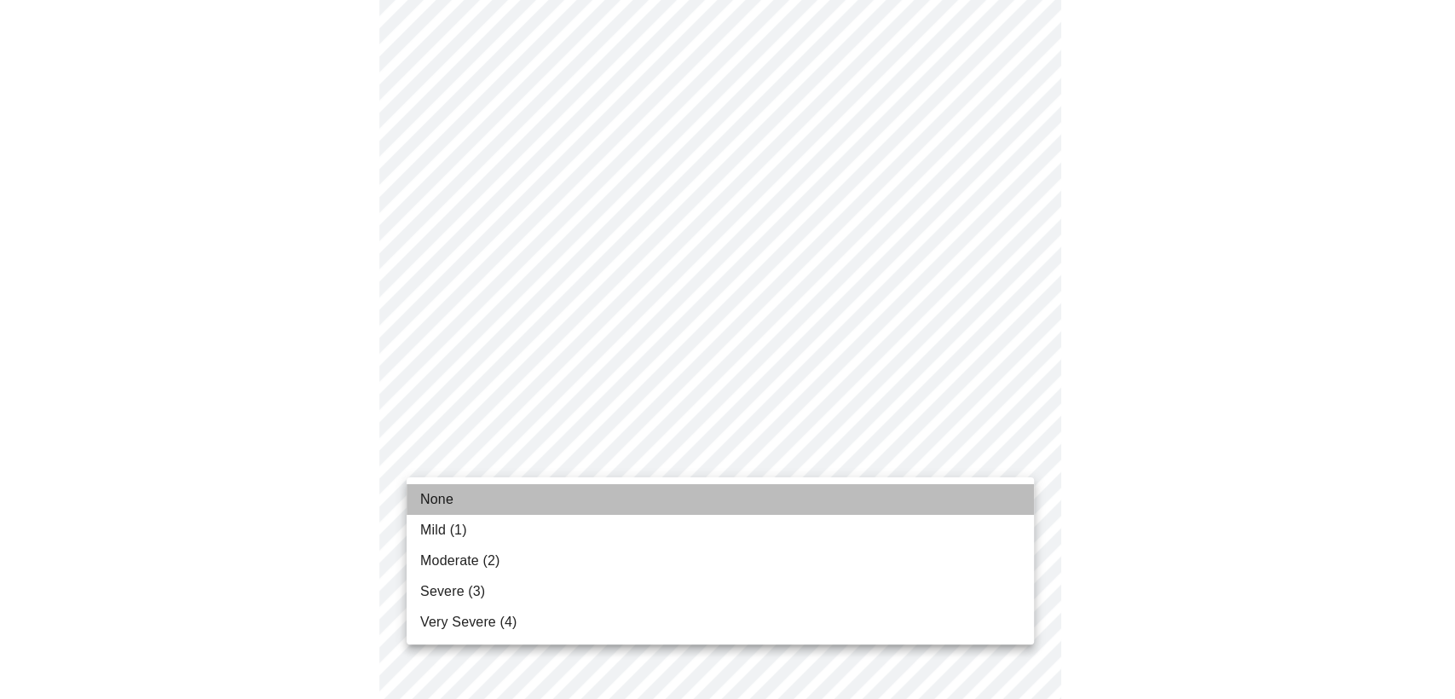
click at [436, 502] on span "None" at bounding box center [436, 499] width 33 height 20
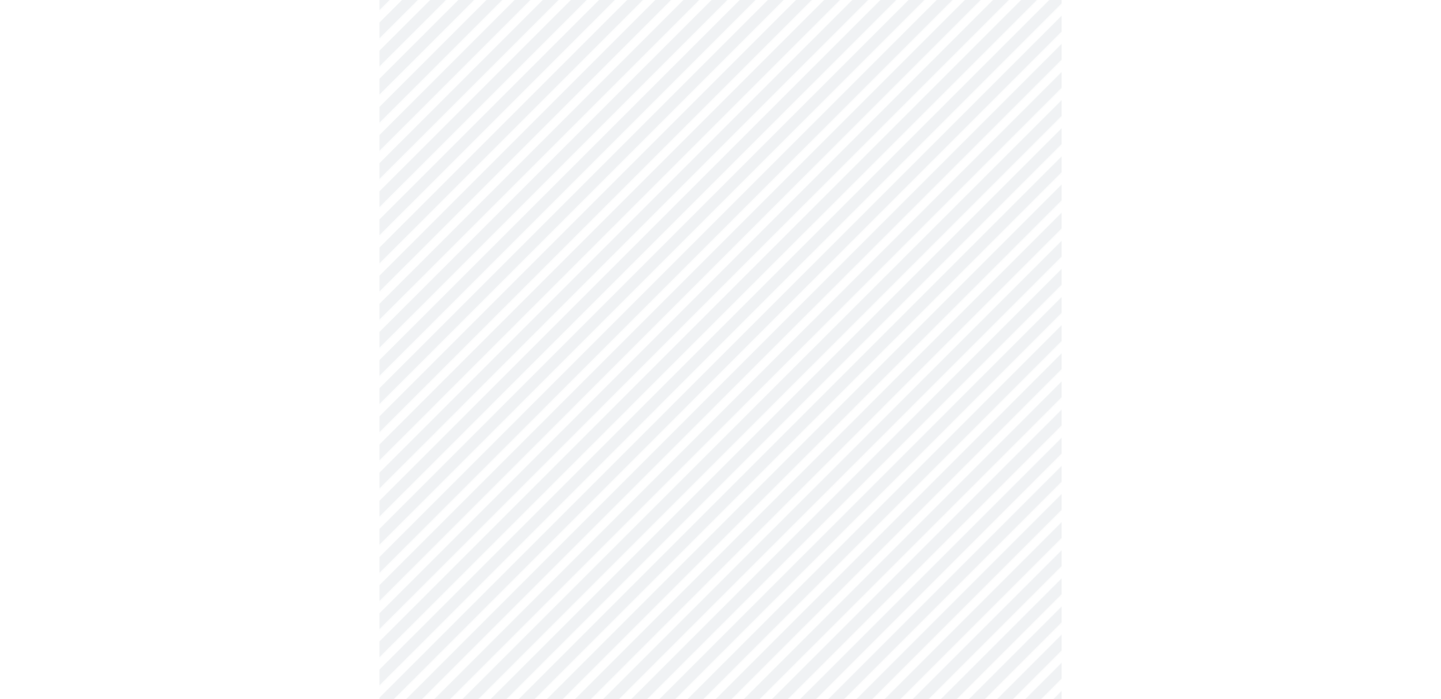
scroll to position [1042, 0]
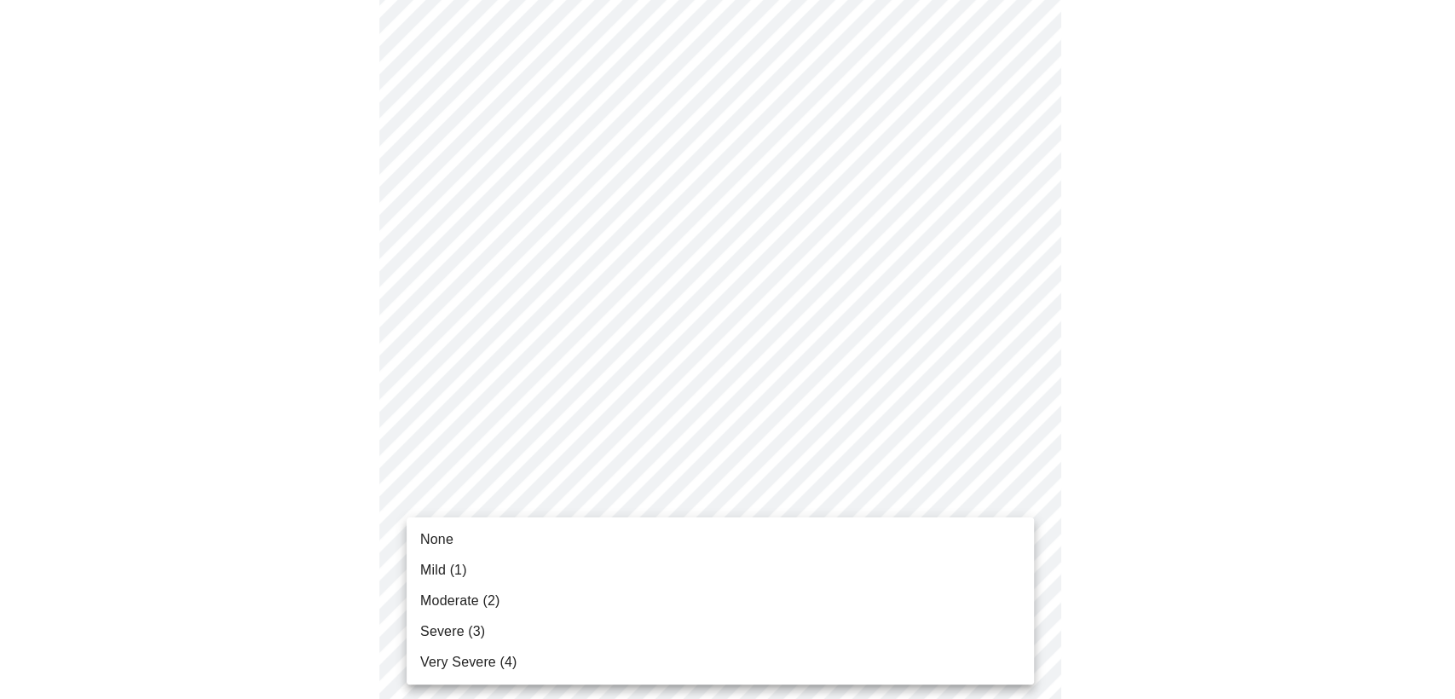
click at [448, 536] on span "None" at bounding box center [436, 539] width 33 height 20
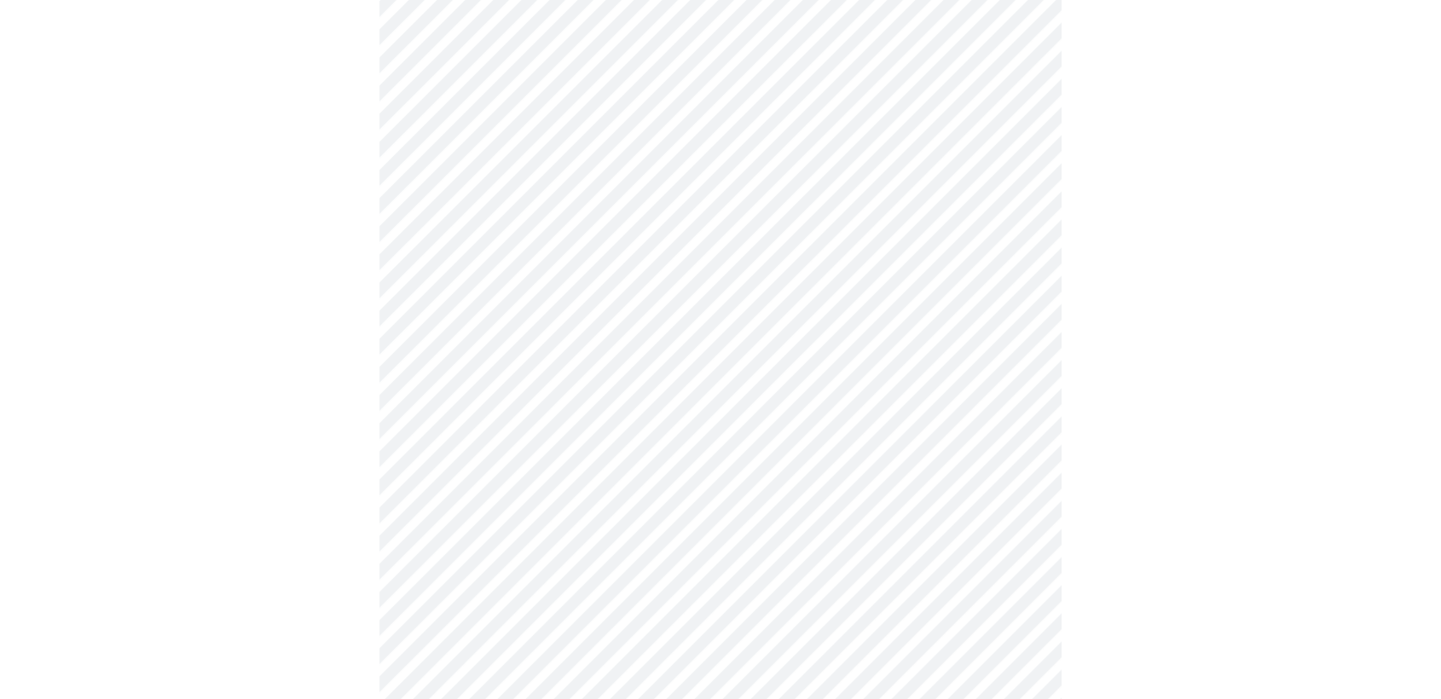
scroll to position [1231, 0]
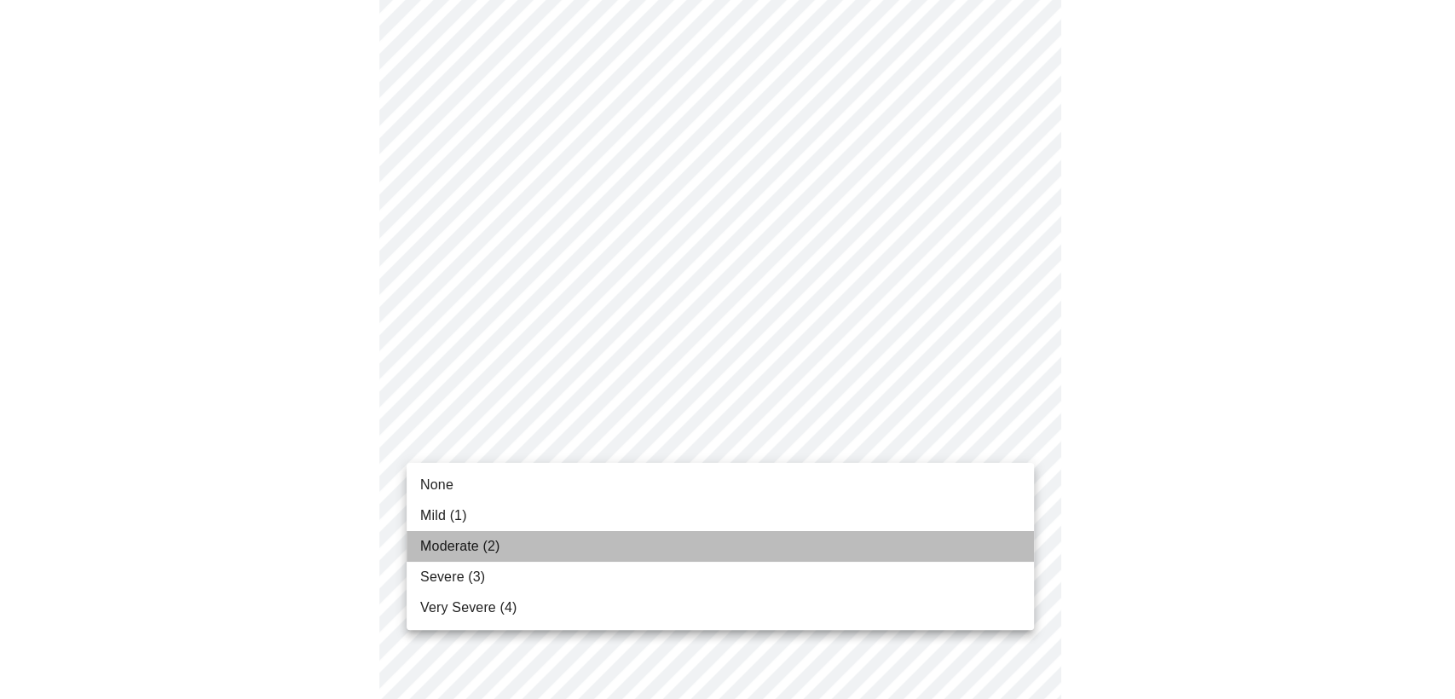
click at [442, 546] on span "Moderate (2)" at bounding box center [459, 546] width 79 height 20
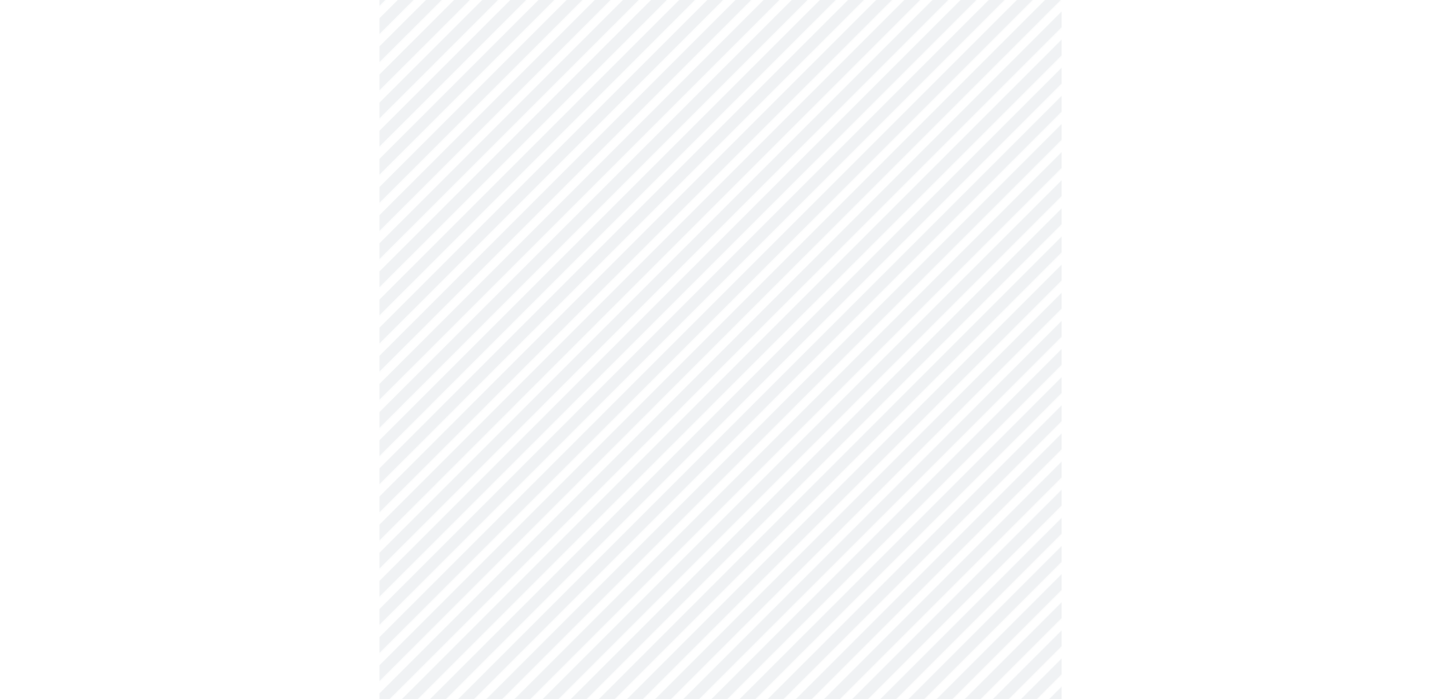
scroll to position [568, 0]
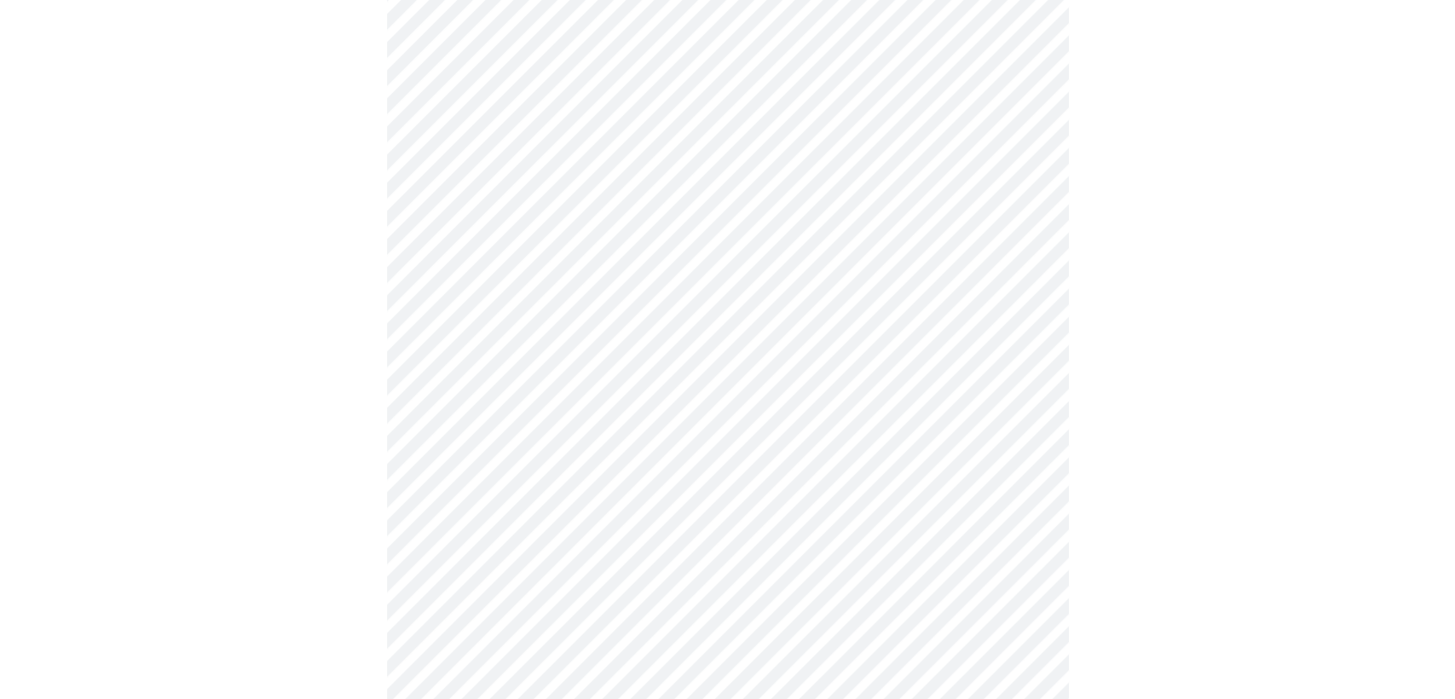
click at [569, 402] on body "MyMenopauseRx Appointments Messaging 1 Labs Uploads Medications Community Refer…" at bounding box center [728, 245] width 1442 height 1613
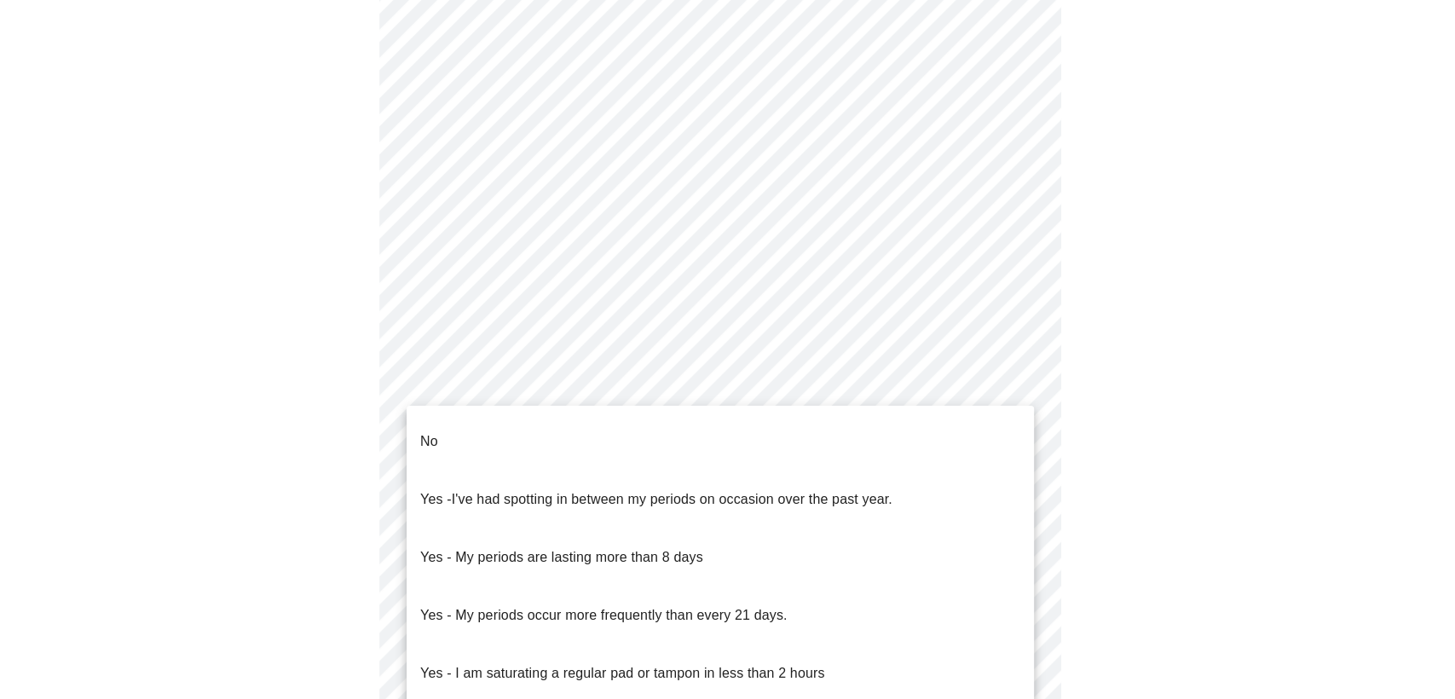
click at [448, 443] on li "No" at bounding box center [720, 442] width 627 height 58
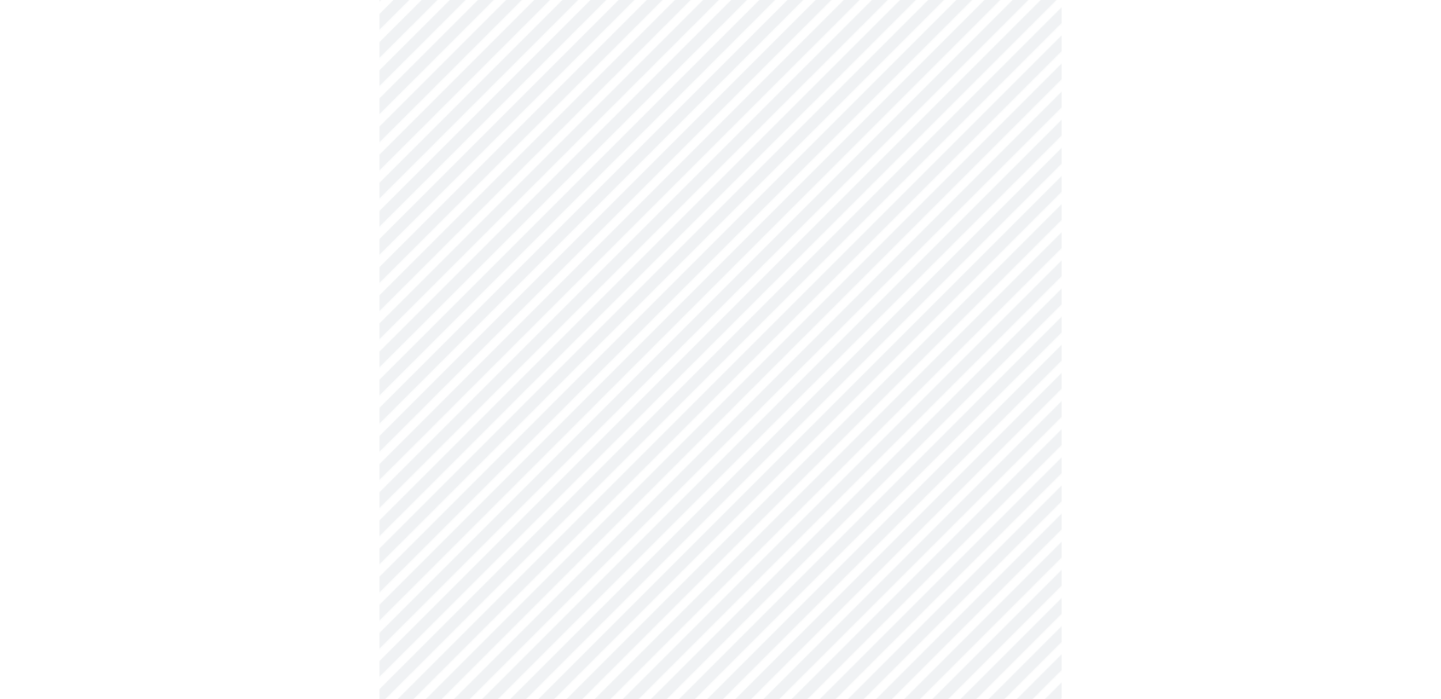
click at [496, 518] on body "MyMenopauseRx Appointments Messaging 1 Labs Uploads Medications Community Refer…" at bounding box center [720, 240] width 1427 height 1603
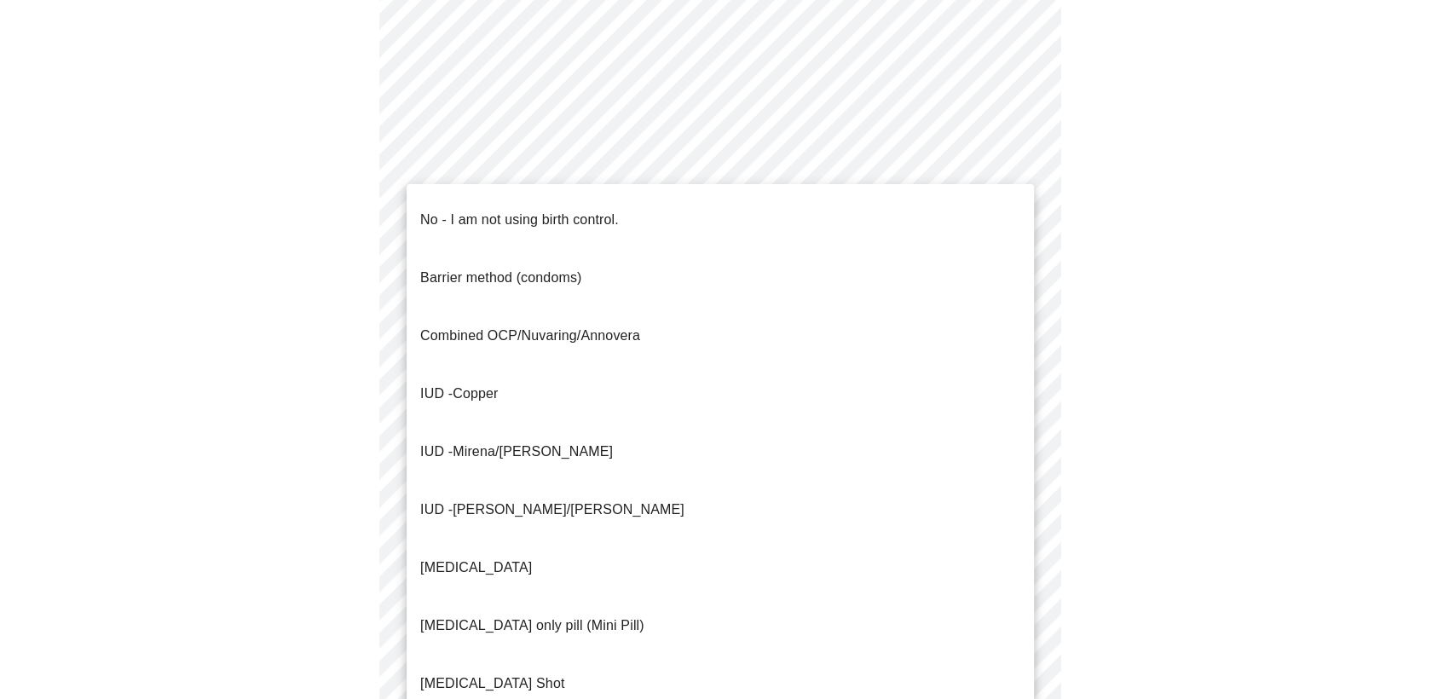
click at [501, 444] on span "Mirena/[PERSON_NAME]" at bounding box center [533, 451] width 160 height 14
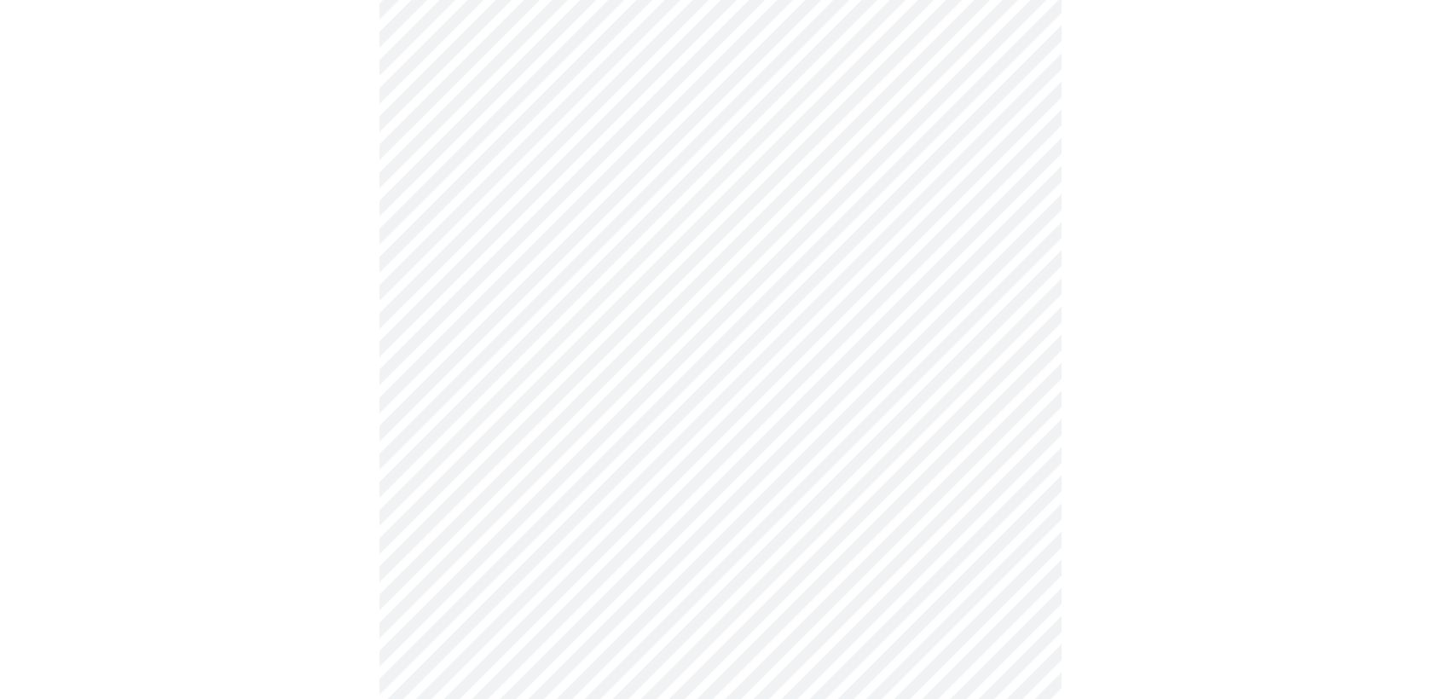
scroll to position [757, 0]
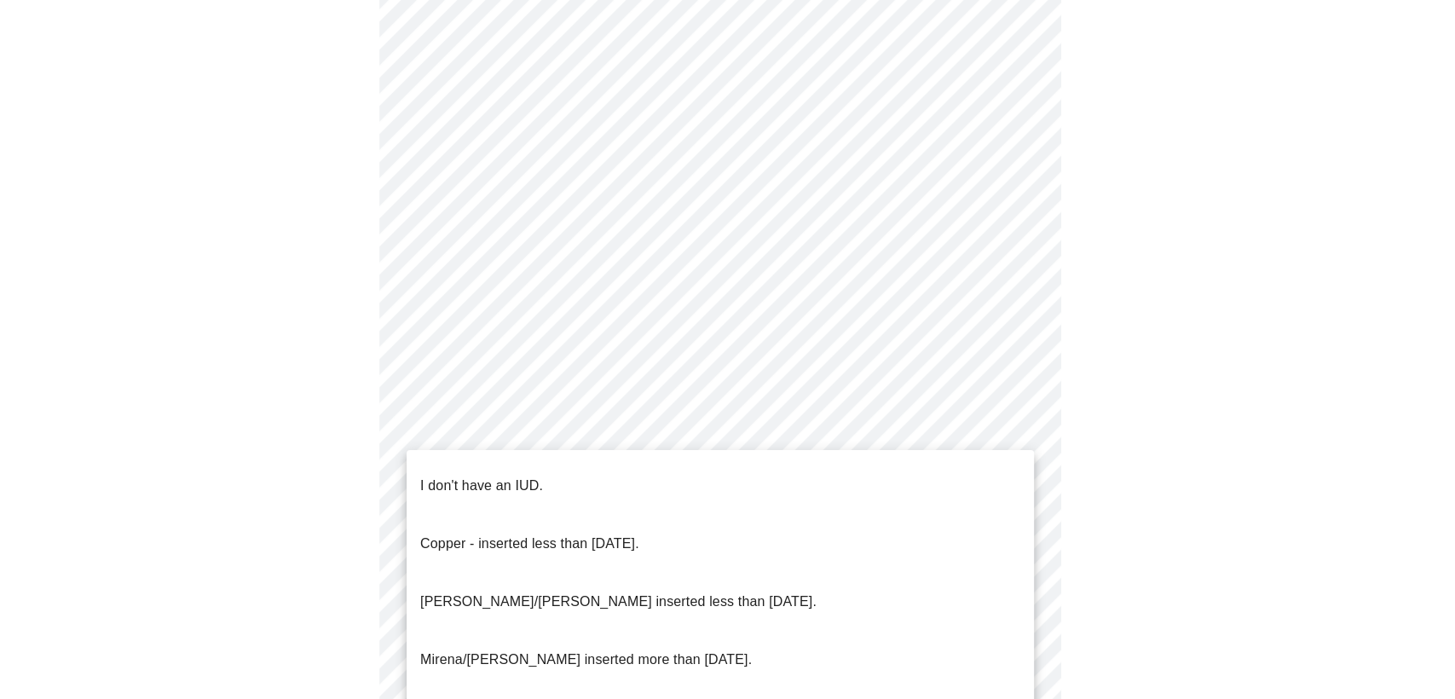
click at [501, 466] on body "MyMenopauseRx Appointments Messaging 1 Labs Uploads Medications Community Refer…" at bounding box center [728, 46] width 1442 height 1593
click at [512, 592] on p "[PERSON_NAME]/[PERSON_NAME] inserted less than [DATE]." at bounding box center [618, 602] width 396 height 20
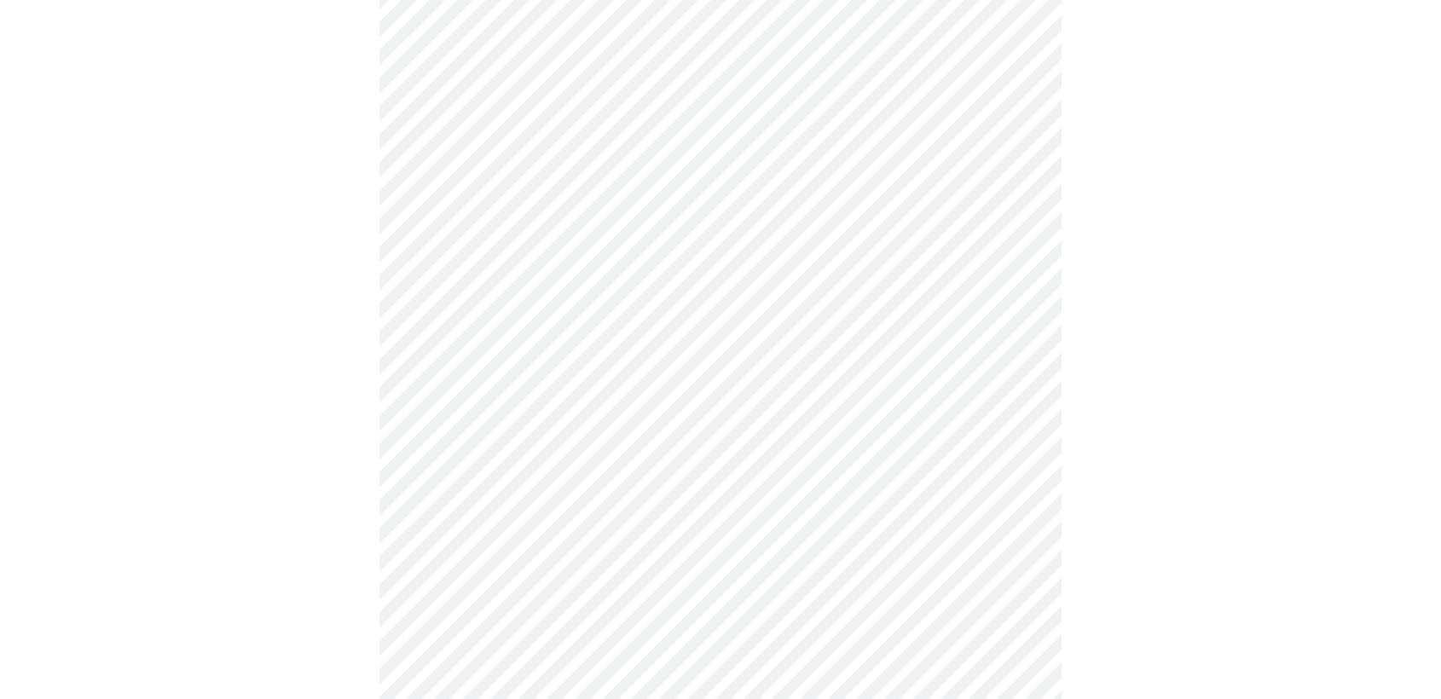
click at [512, 586] on body "MyMenopauseRx Appointments Messaging 1 Labs Uploads Medications Community Refer…" at bounding box center [720, 41] width 1427 height 1582
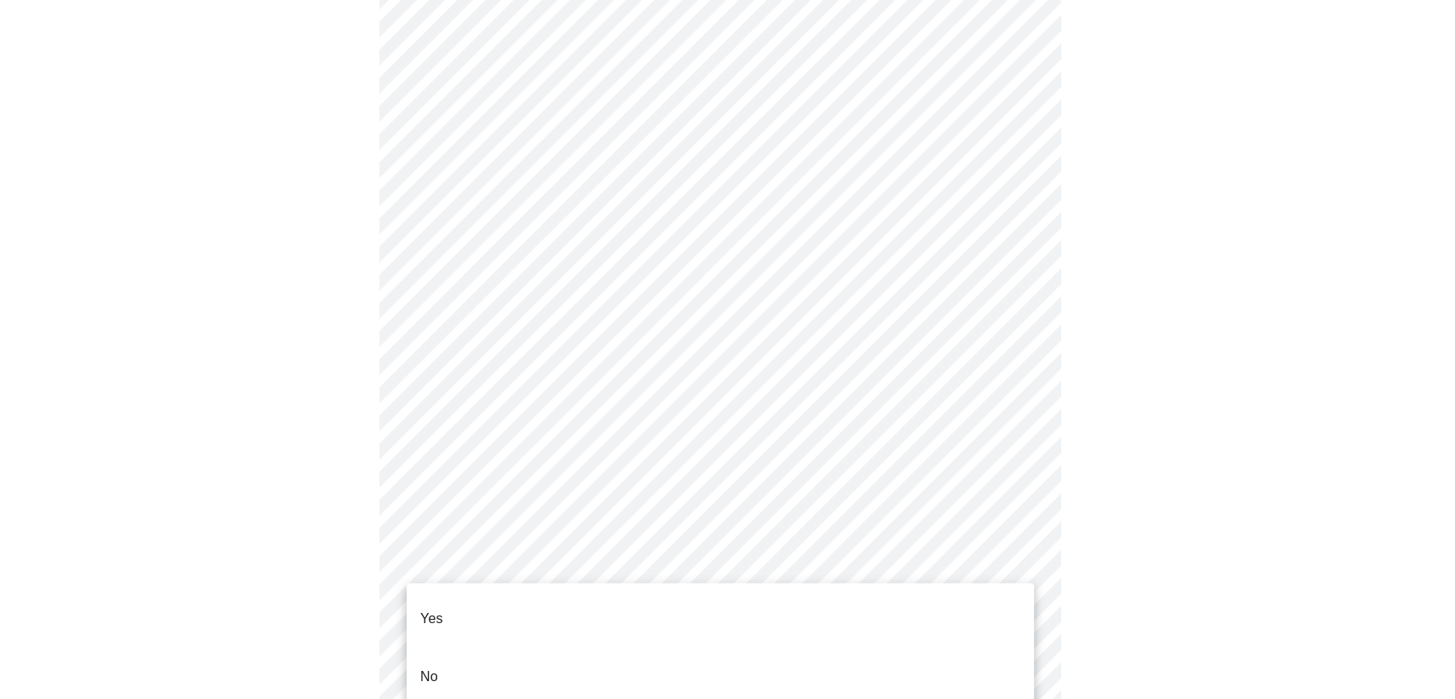
click at [461, 600] on li "Yes" at bounding box center [720, 619] width 627 height 58
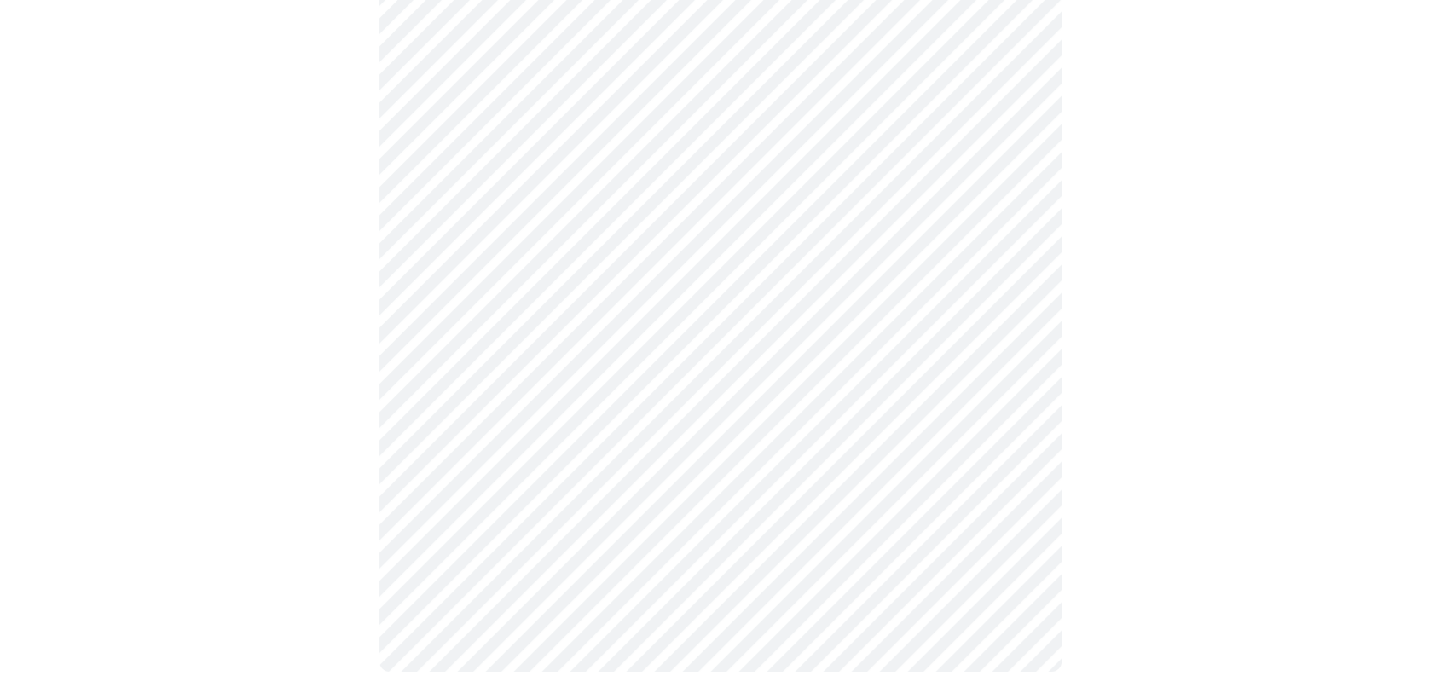
scroll to position [0, 0]
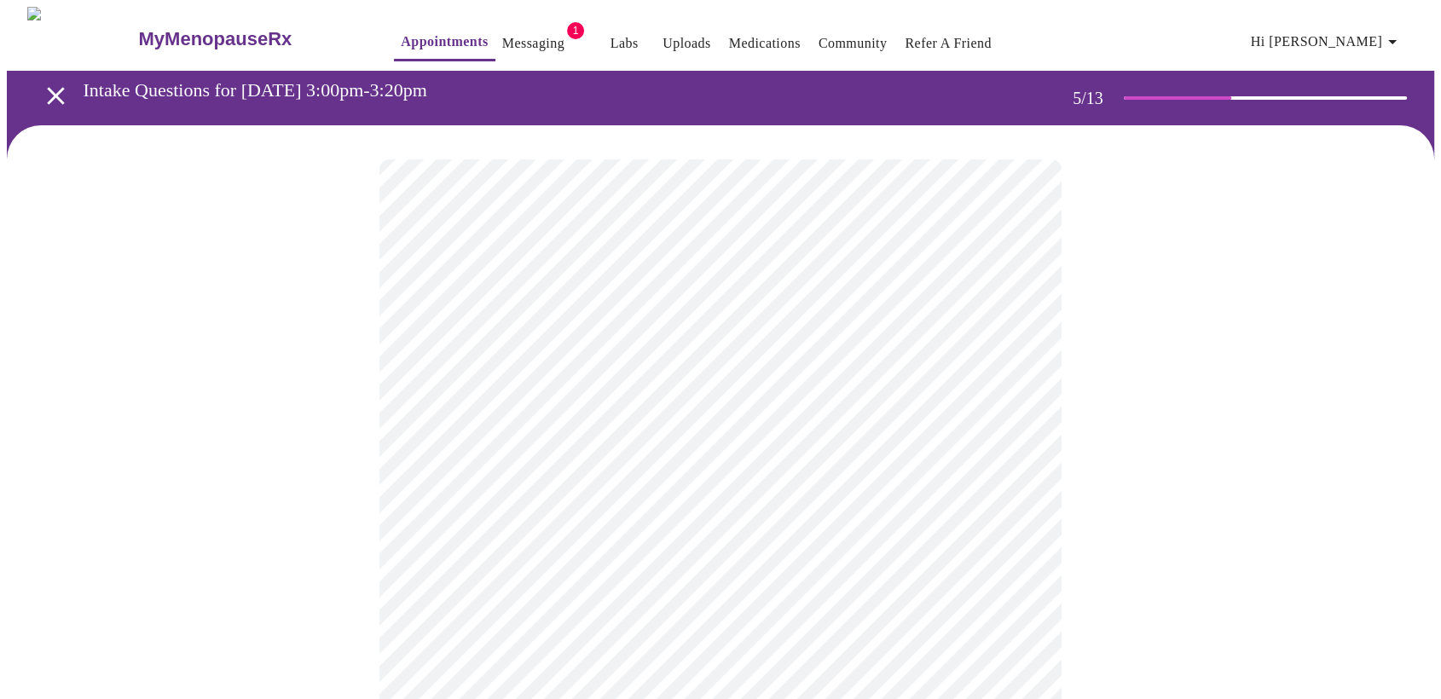
click at [598, 442] on body "MyMenopauseRx Appointments Messaging 1 Labs Uploads Medications Community Refer…" at bounding box center [720, 679] width 1427 height 1344
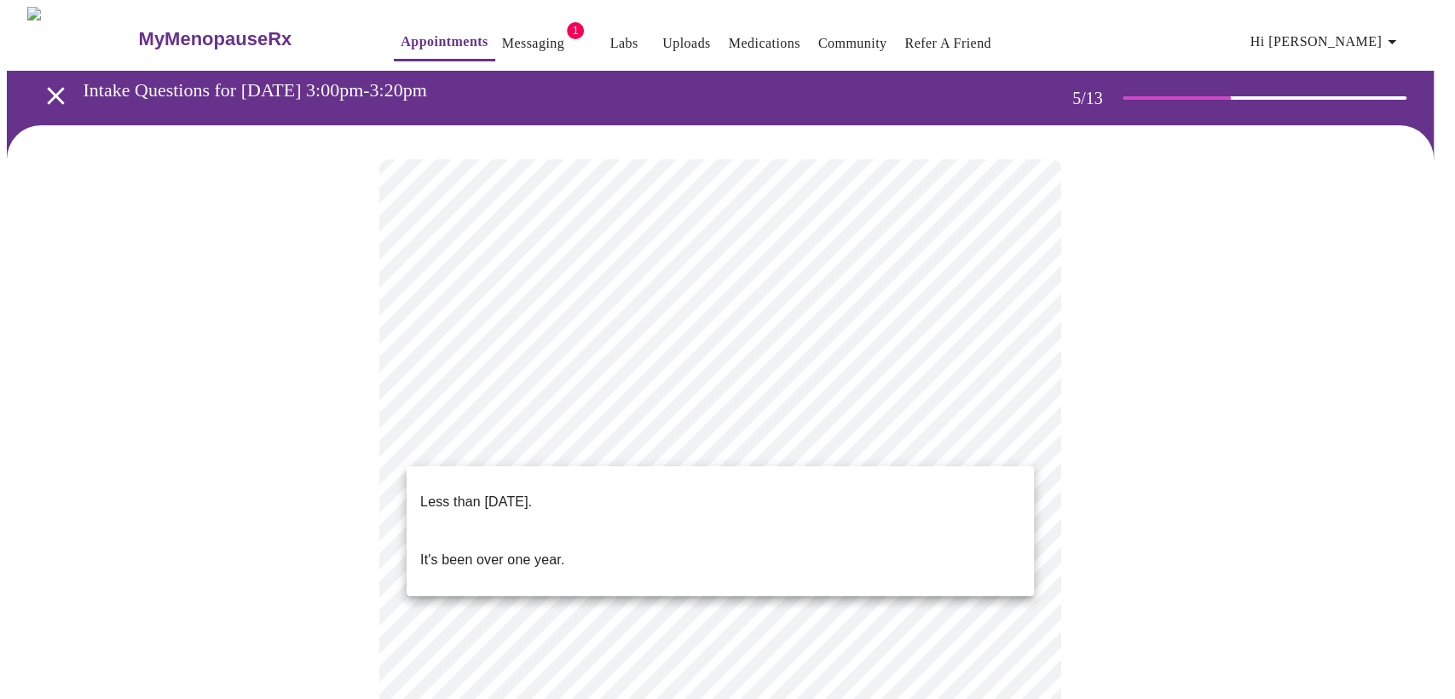
click at [492, 492] on p "Less than [DATE]." at bounding box center [476, 502] width 112 height 20
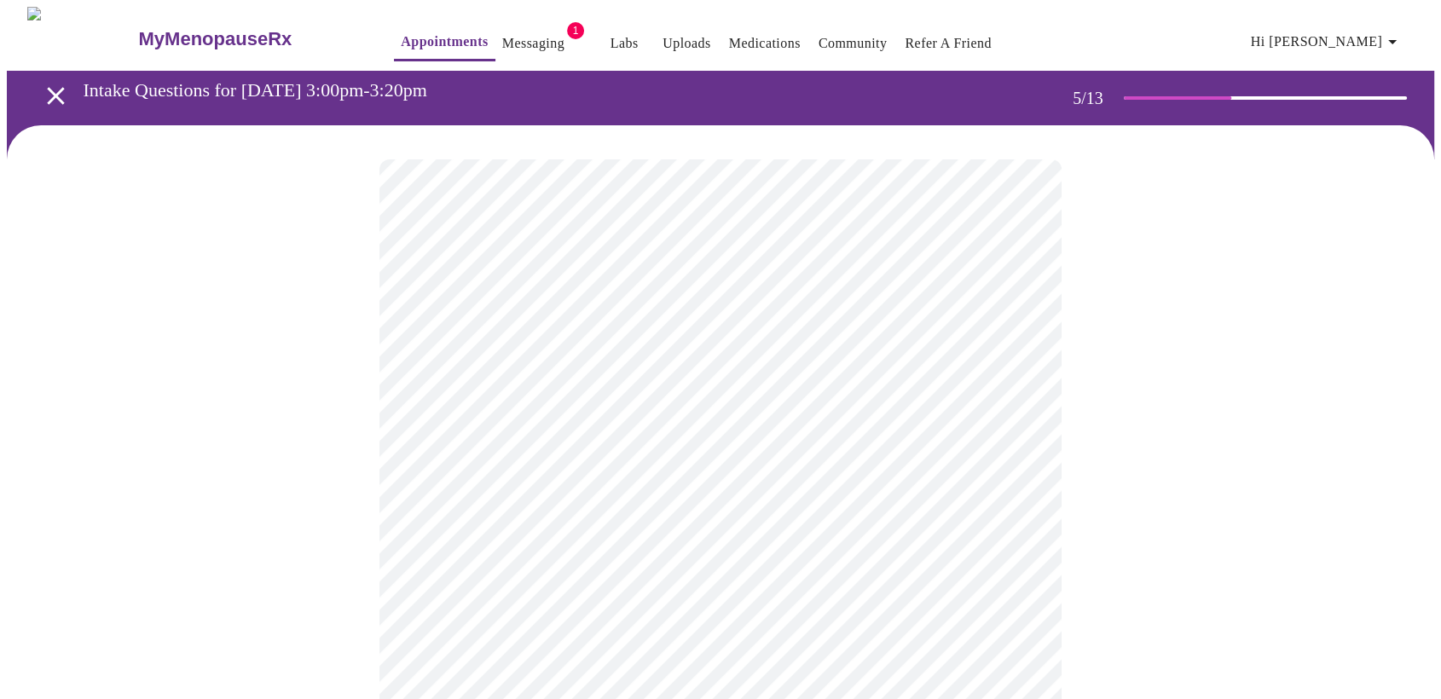
scroll to position [95, 0]
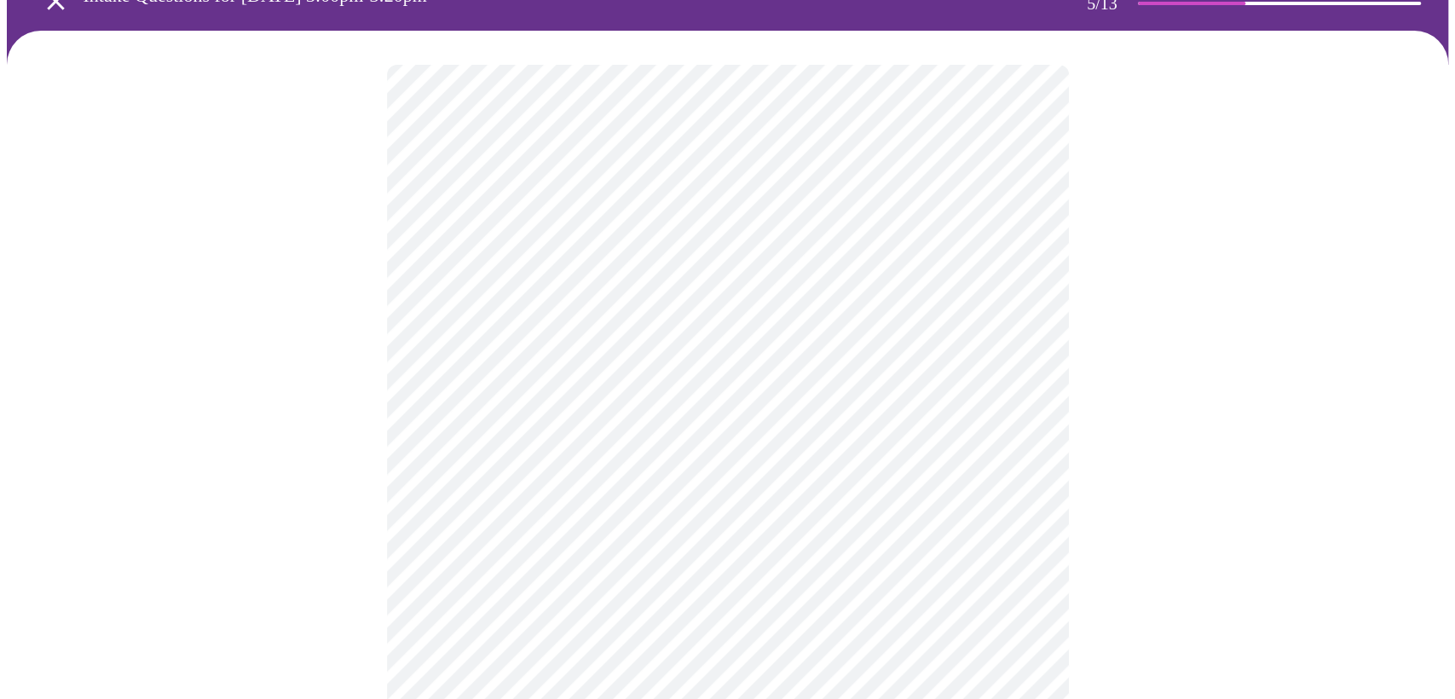
click at [564, 496] on body "MyMenopauseRx Appointments Messaging 1 Labs Uploads Medications Community Refer…" at bounding box center [728, 578] width 1442 height 1333
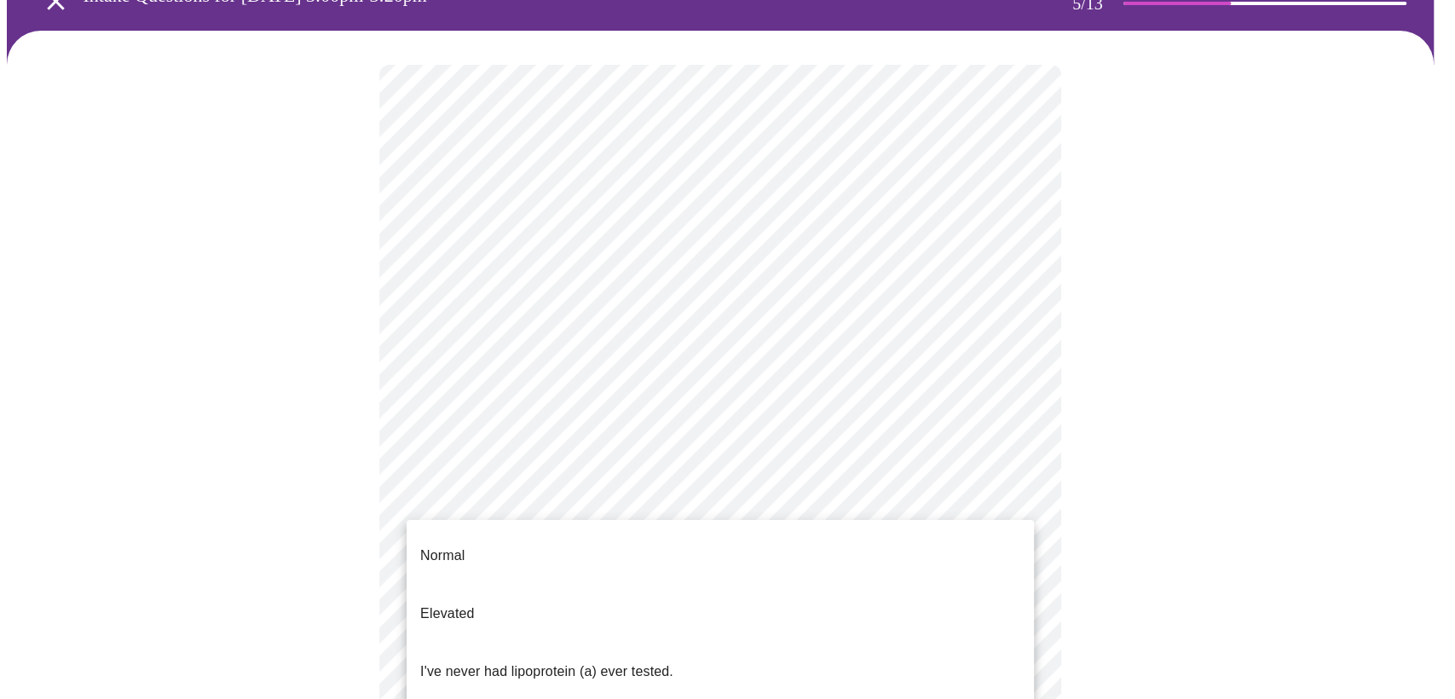
click at [592, 662] on p "I've never had lipoprotein (a) ever tested." at bounding box center [546, 672] width 253 height 20
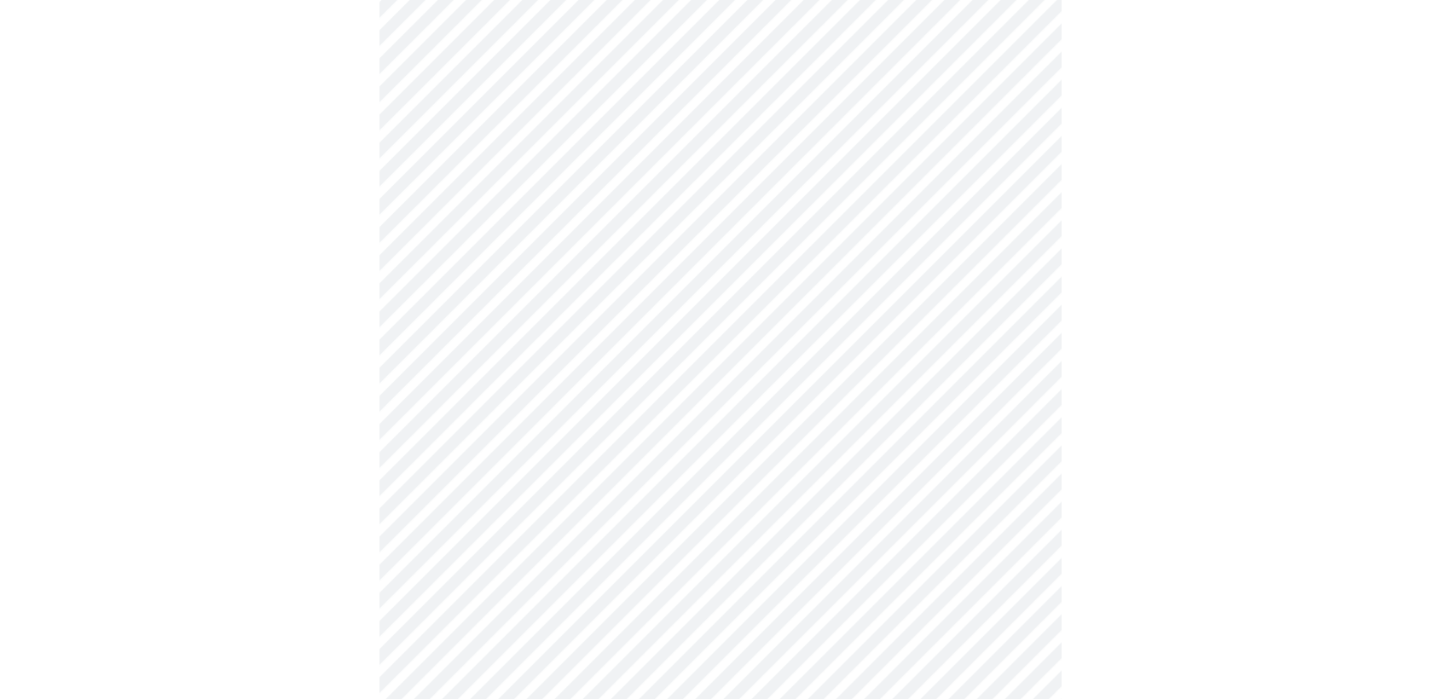
scroll to position [284, 0]
click at [1113, 554] on div at bounding box center [720, 425] width 1427 height 1168
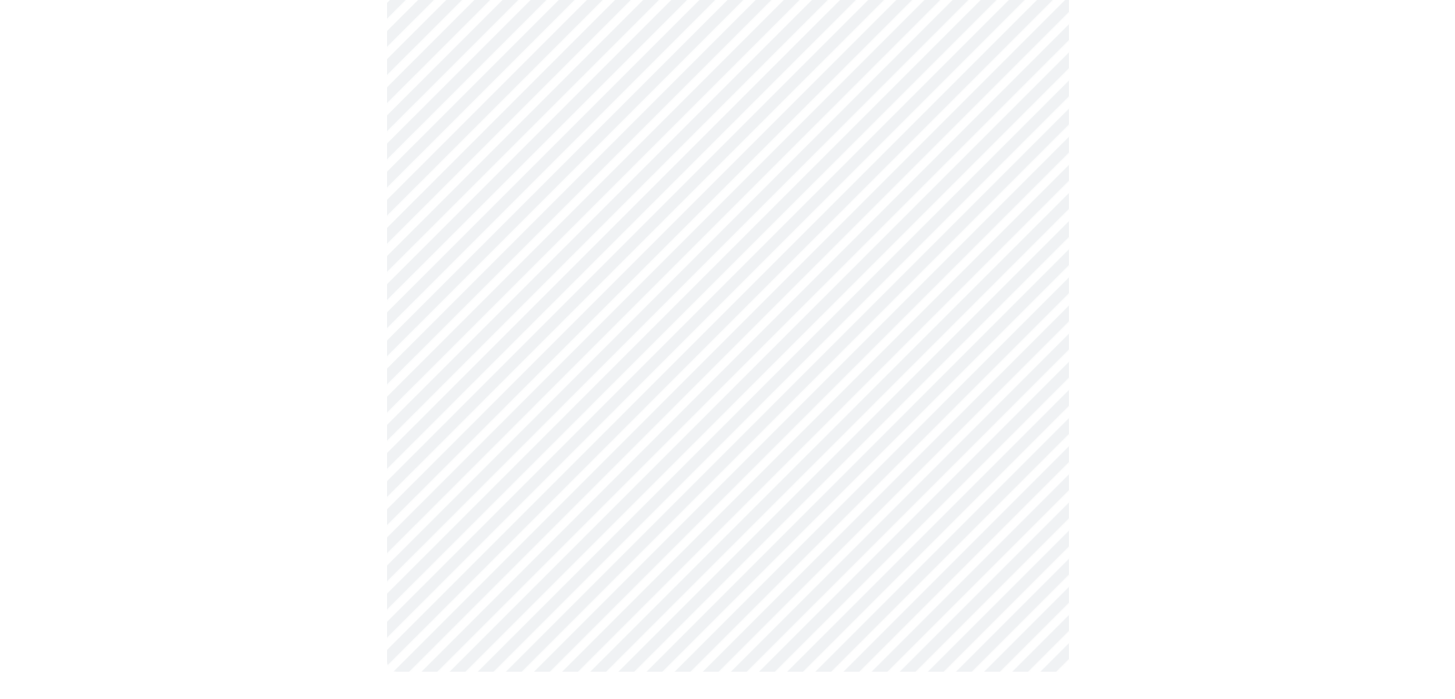
scroll to position [0, 0]
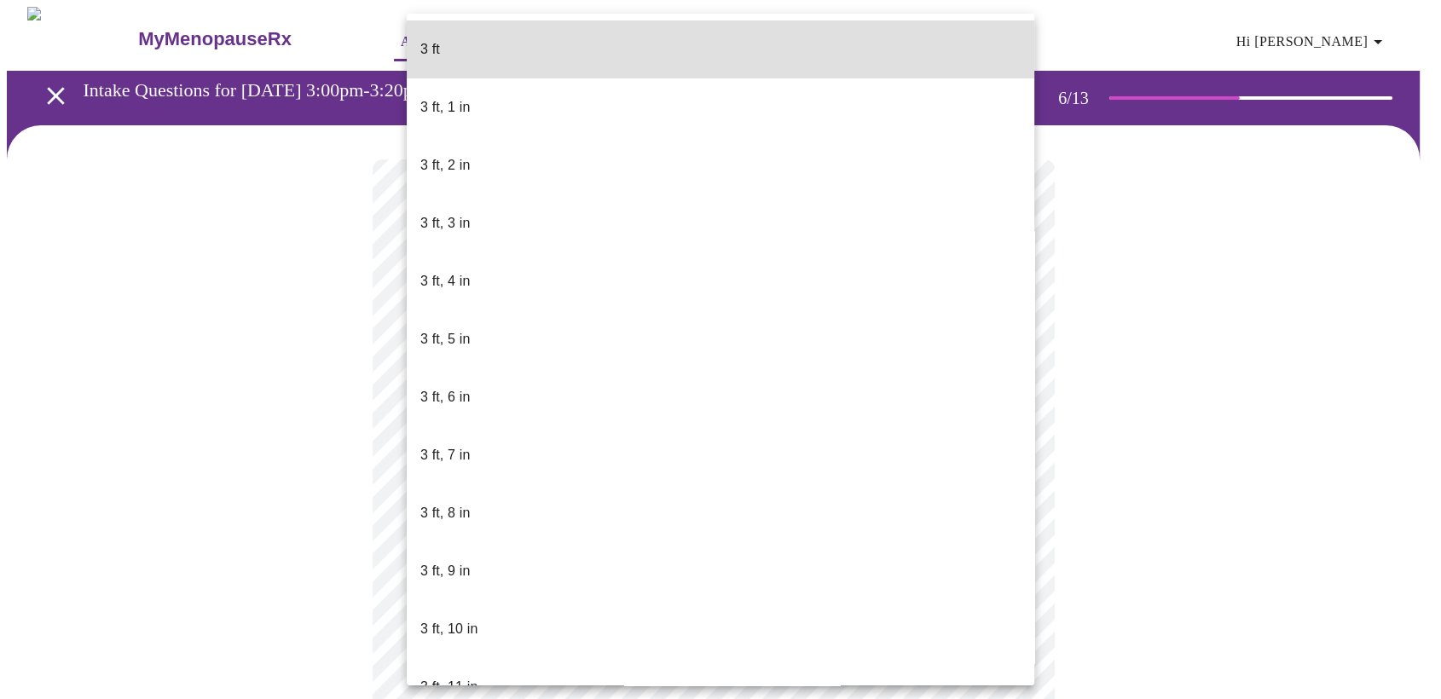
click at [523, 486] on body "MyMenopauseRx Appointments Messaging 1 Labs Uploads Medications Community Refer…" at bounding box center [720, 462] width 1427 height 910
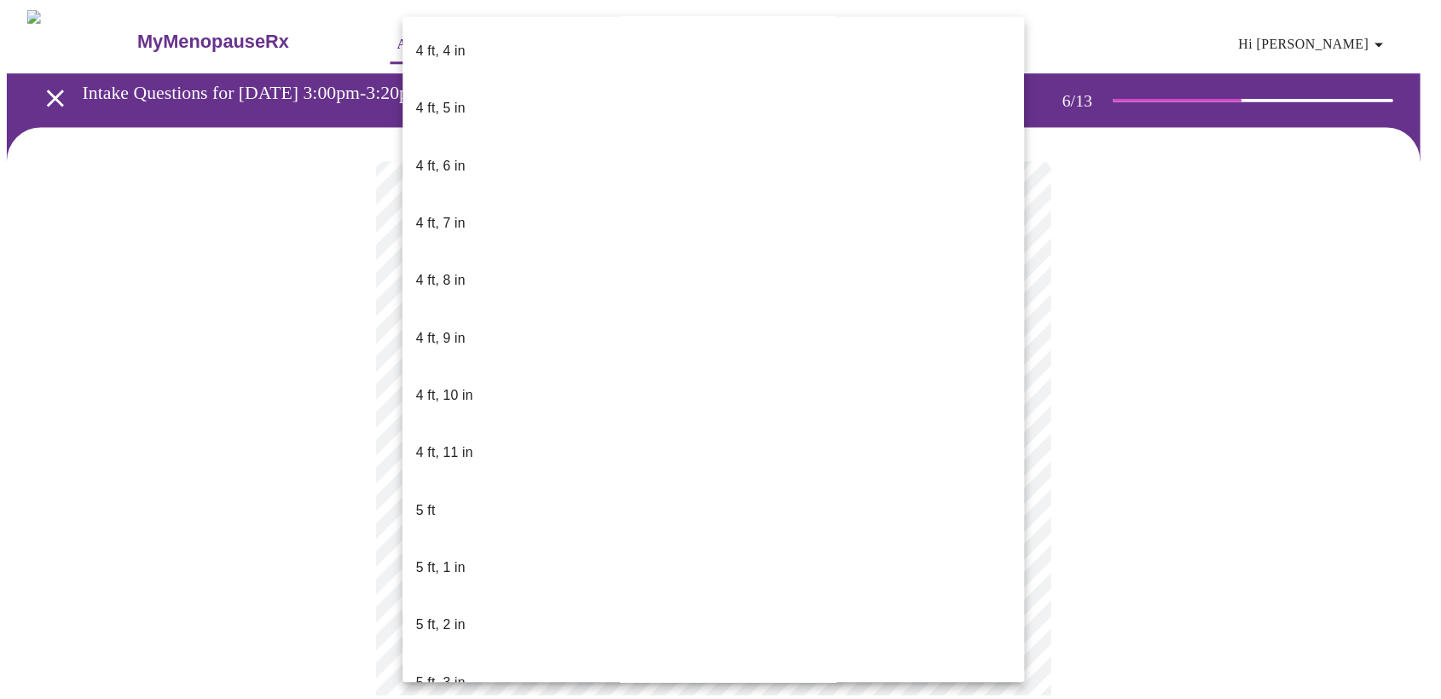
scroll to position [1042, 0]
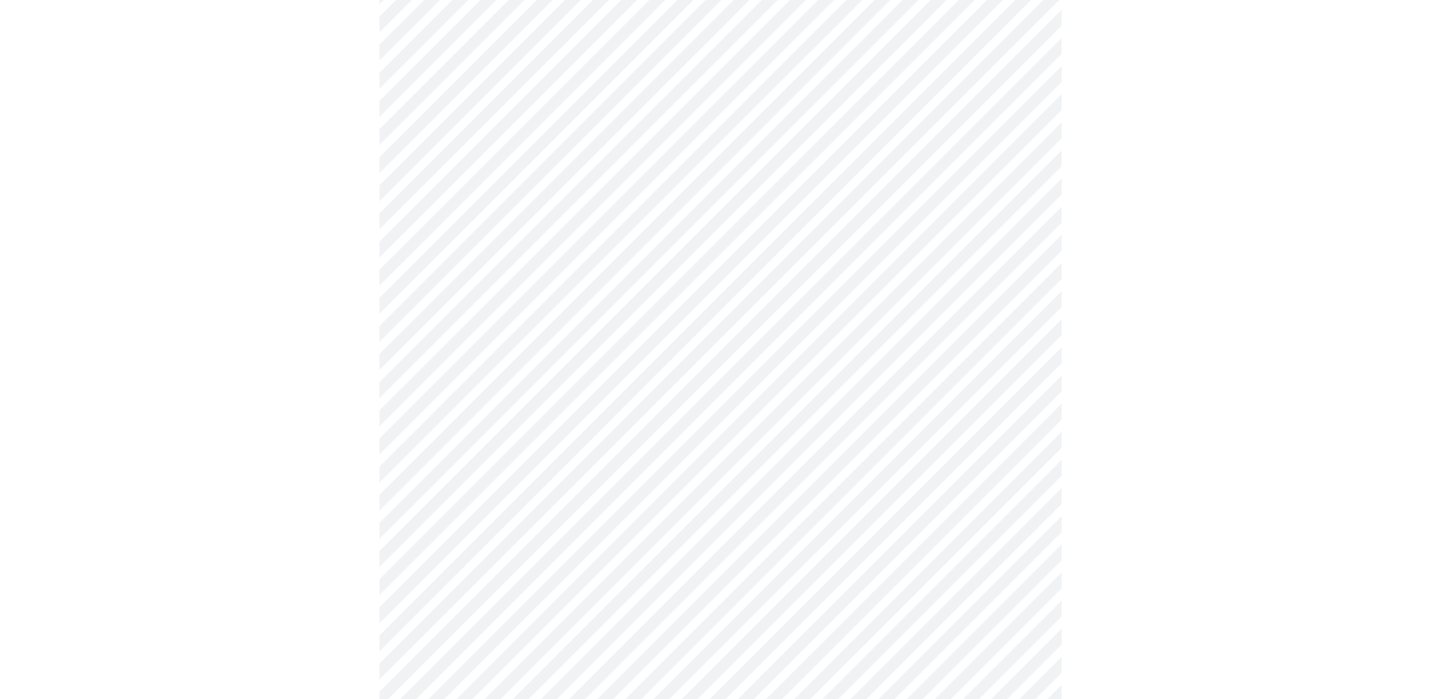
scroll to position [4357, 0]
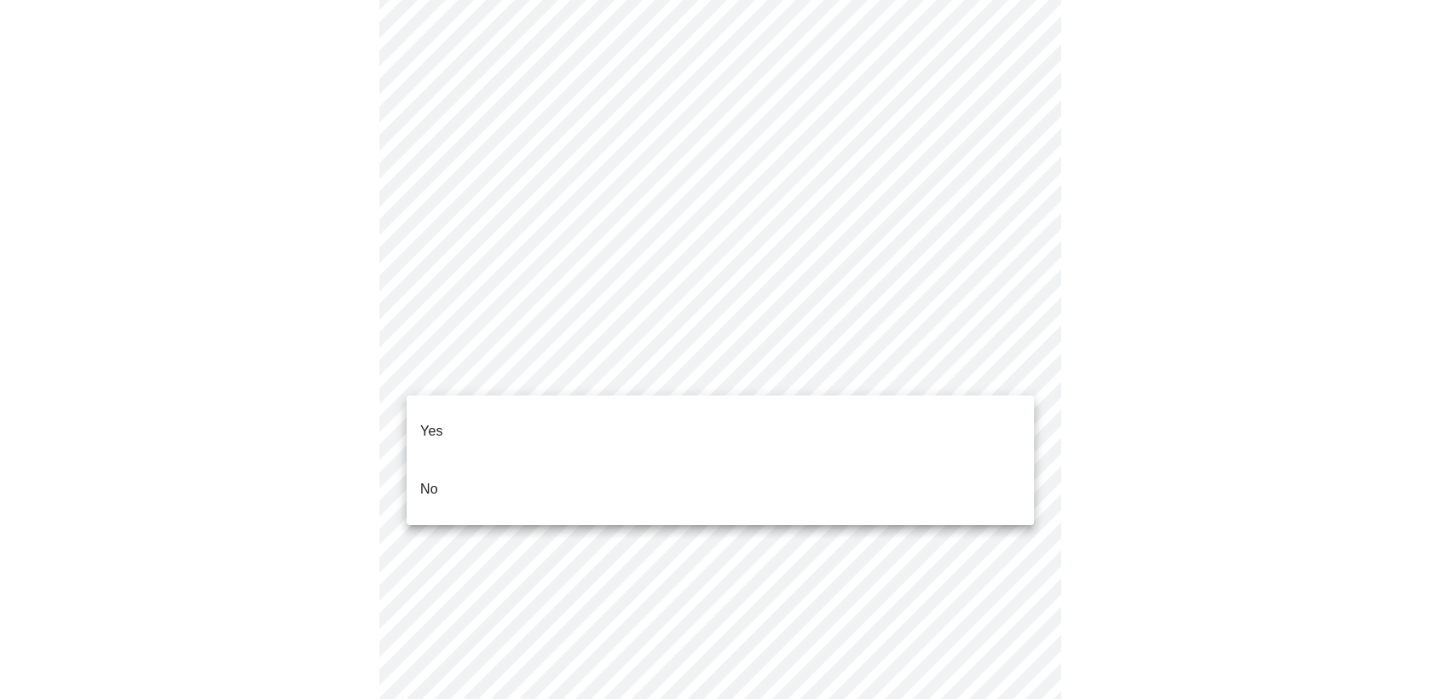
click at [439, 460] on li "No" at bounding box center [720, 489] width 627 height 58
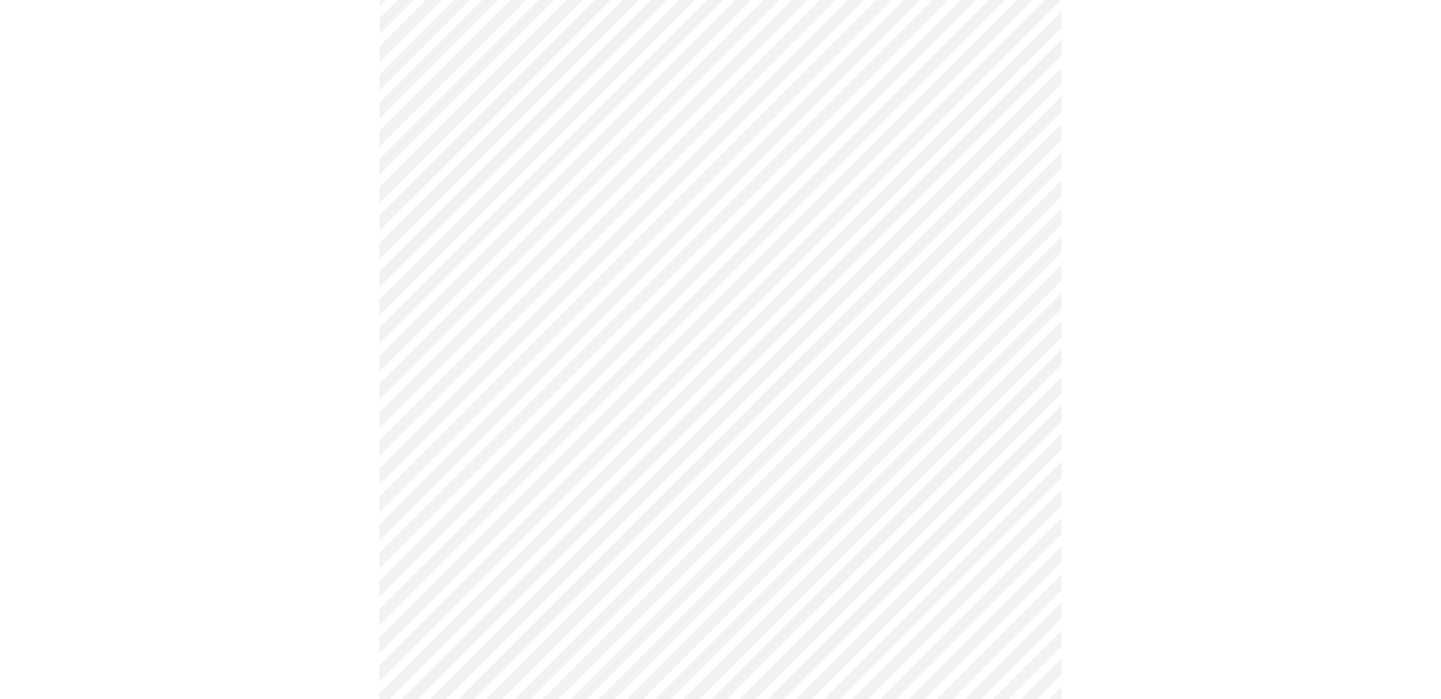
scroll to position [1136, 0]
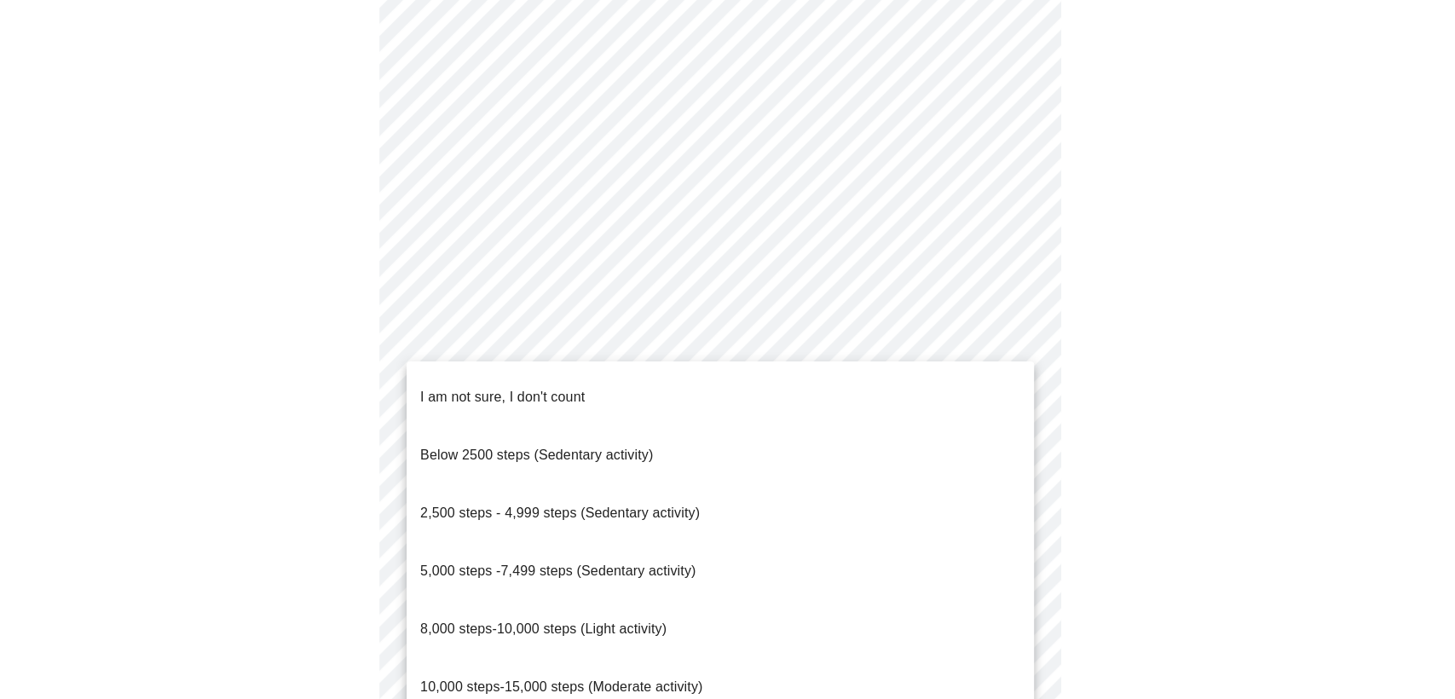
click at [518, 679] on span "10,000 steps-15,000 steps (Moderate activity)" at bounding box center [561, 686] width 282 height 14
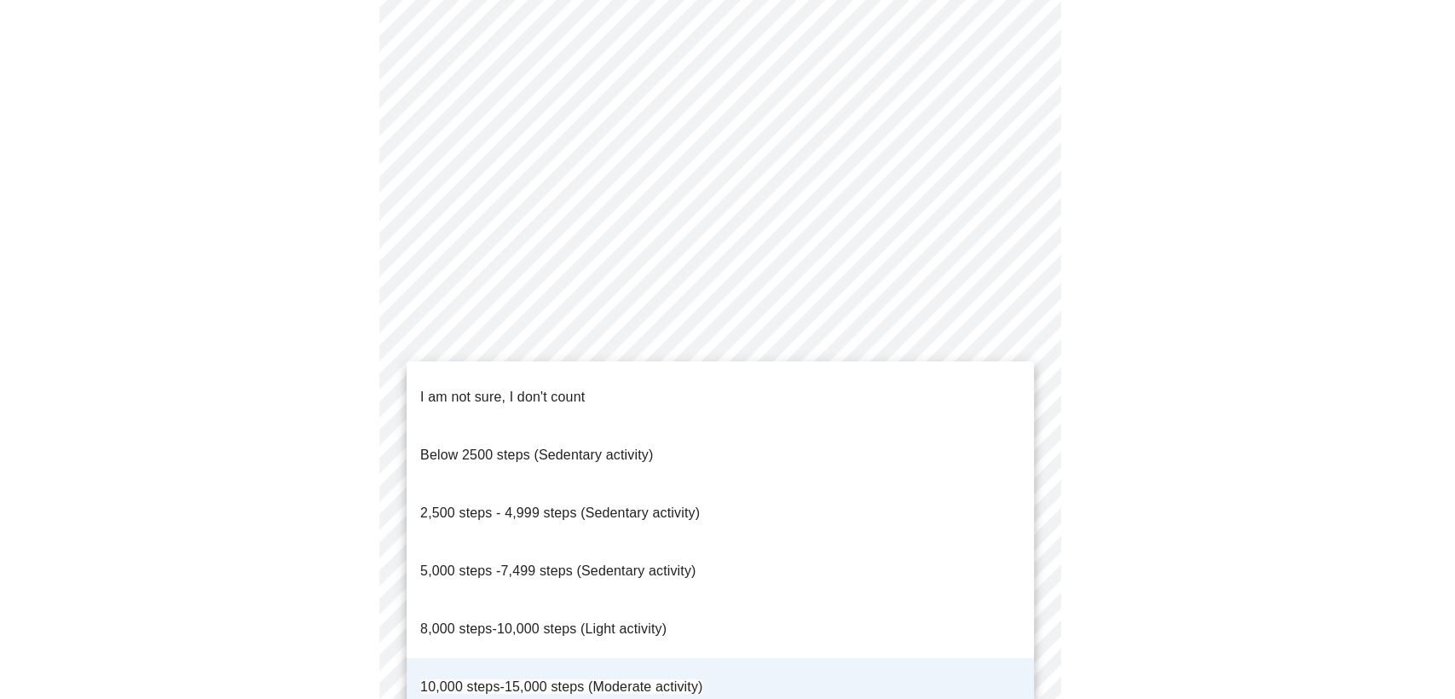
click at [520, 679] on span "10,000 steps-15,000 steps (Moderate activity)" at bounding box center [561, 686] width 282 height 14
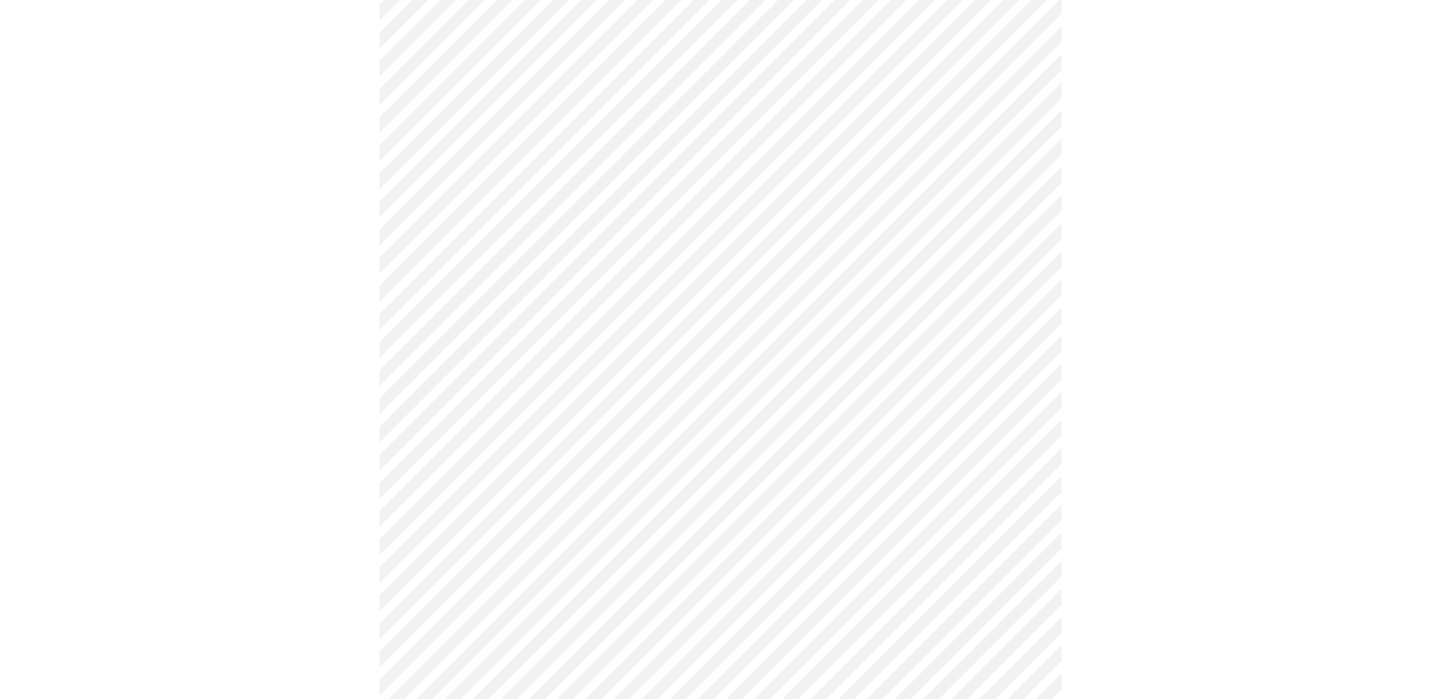
scroll to position [1326, 0]
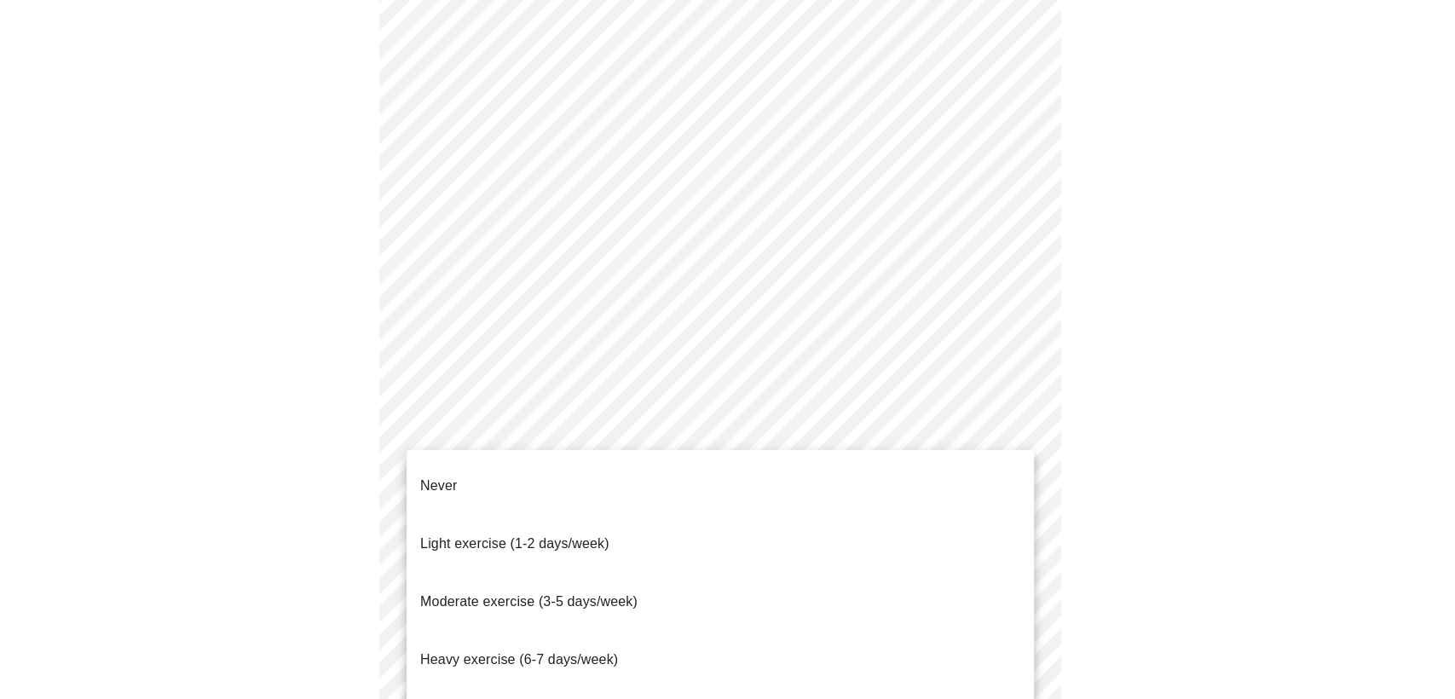
click at [541, 536] on span "Light exercise (1-2 days/week)" at bounding box center [514, 543] width 189 height 14
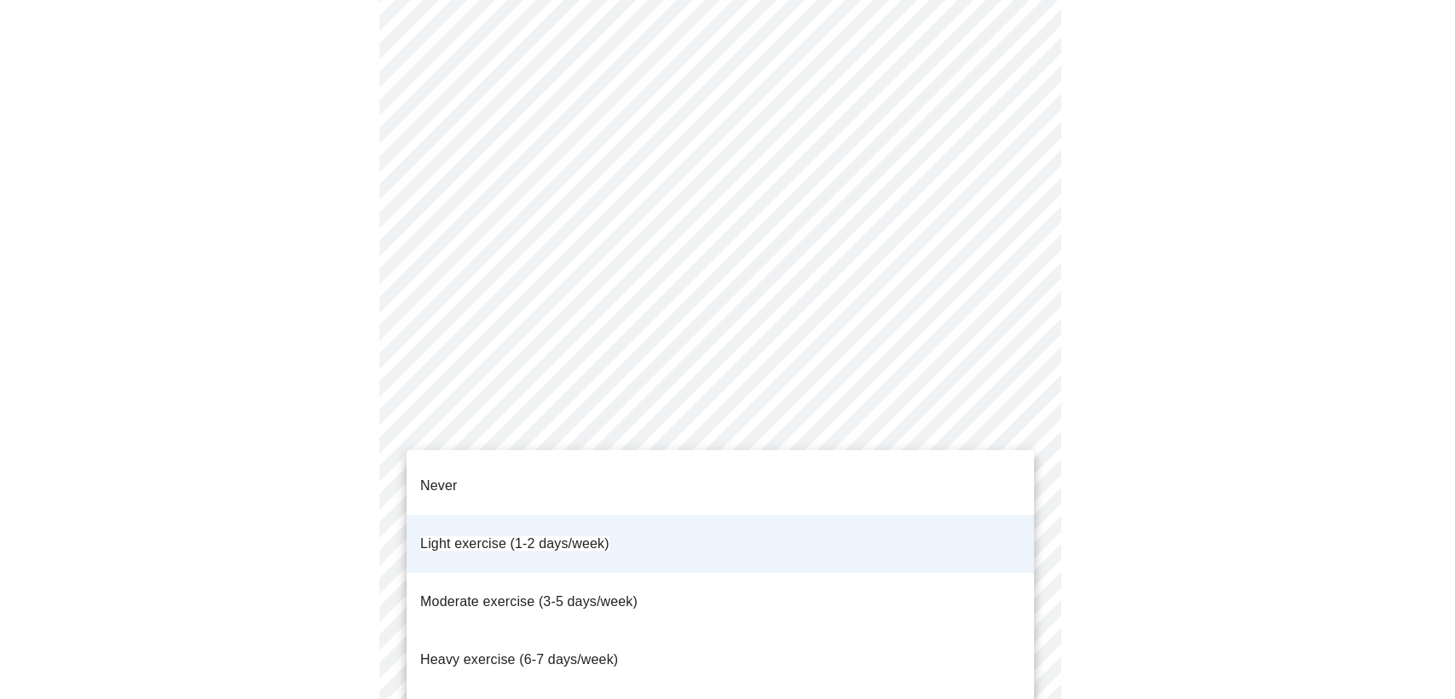
click at [489, 594] on span "Moderate exercise (3-5 days/week)" at bounding box center [528, 601] width 217 height 14
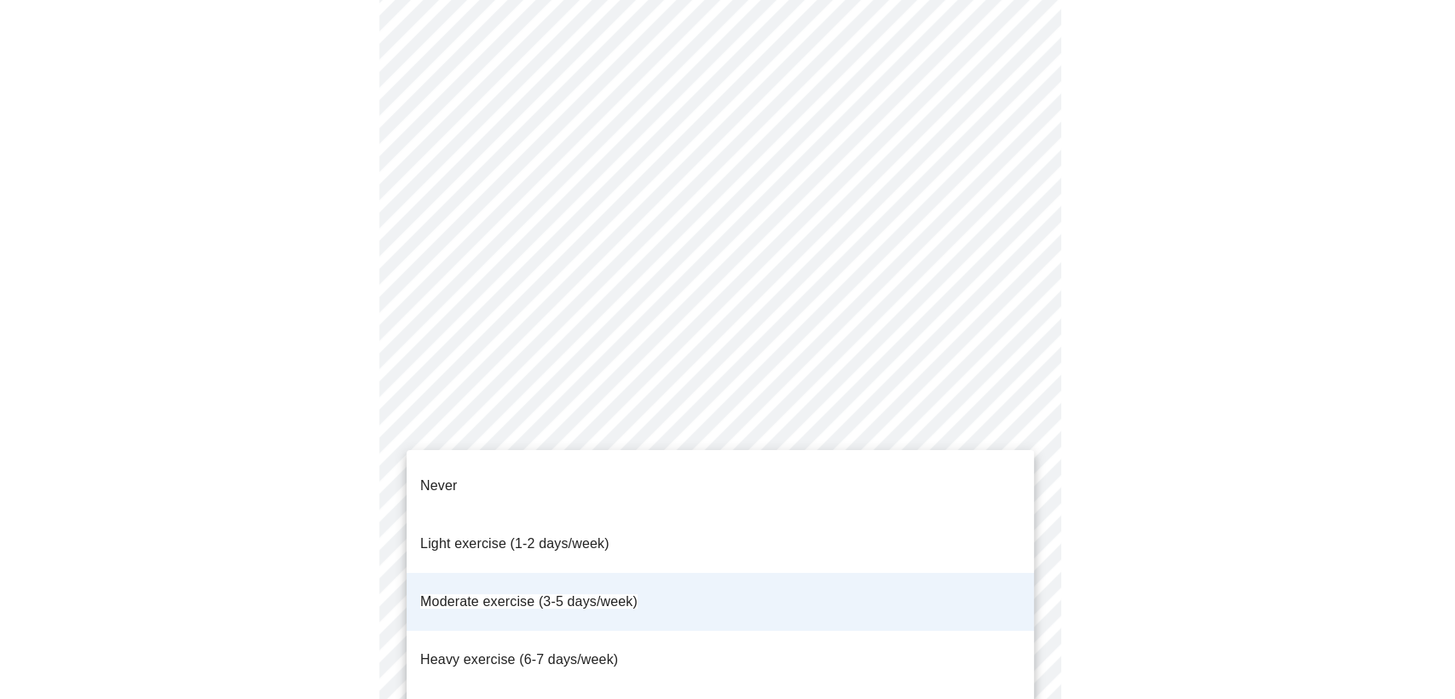
click at [491, 536] on span "Light exercise (1-2 days/week)" at bounding box center [514, 543] width 189 height 14
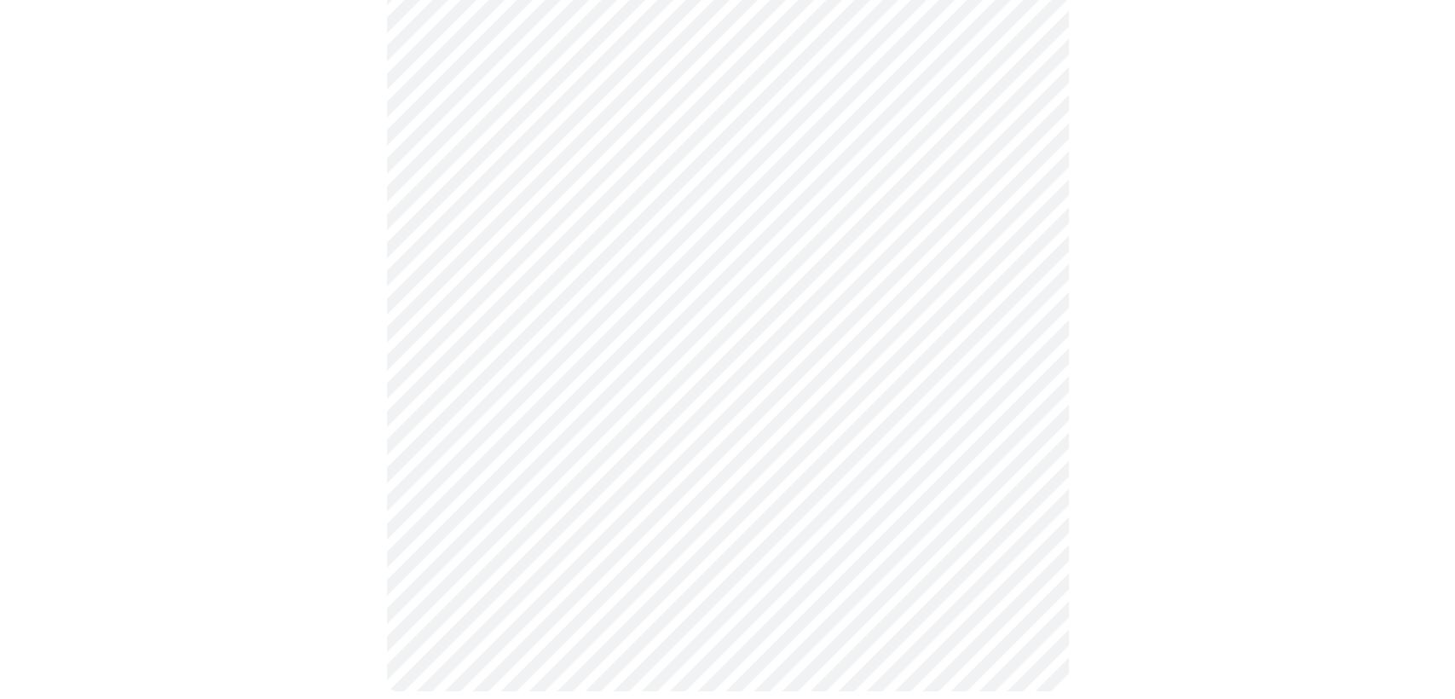
scroll to position [1512, 0]
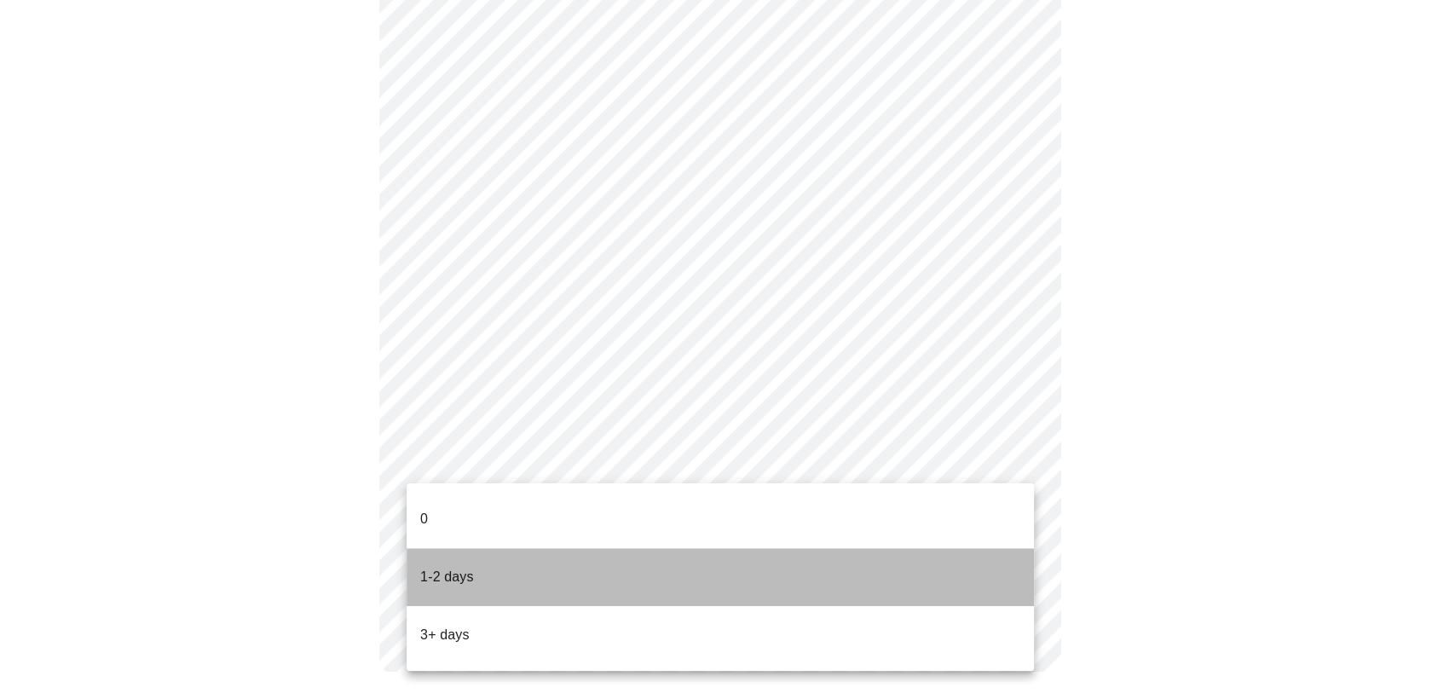
click at [439, 567] on p "1-2 days" at bounding box center [447, 577] width 54 height 20
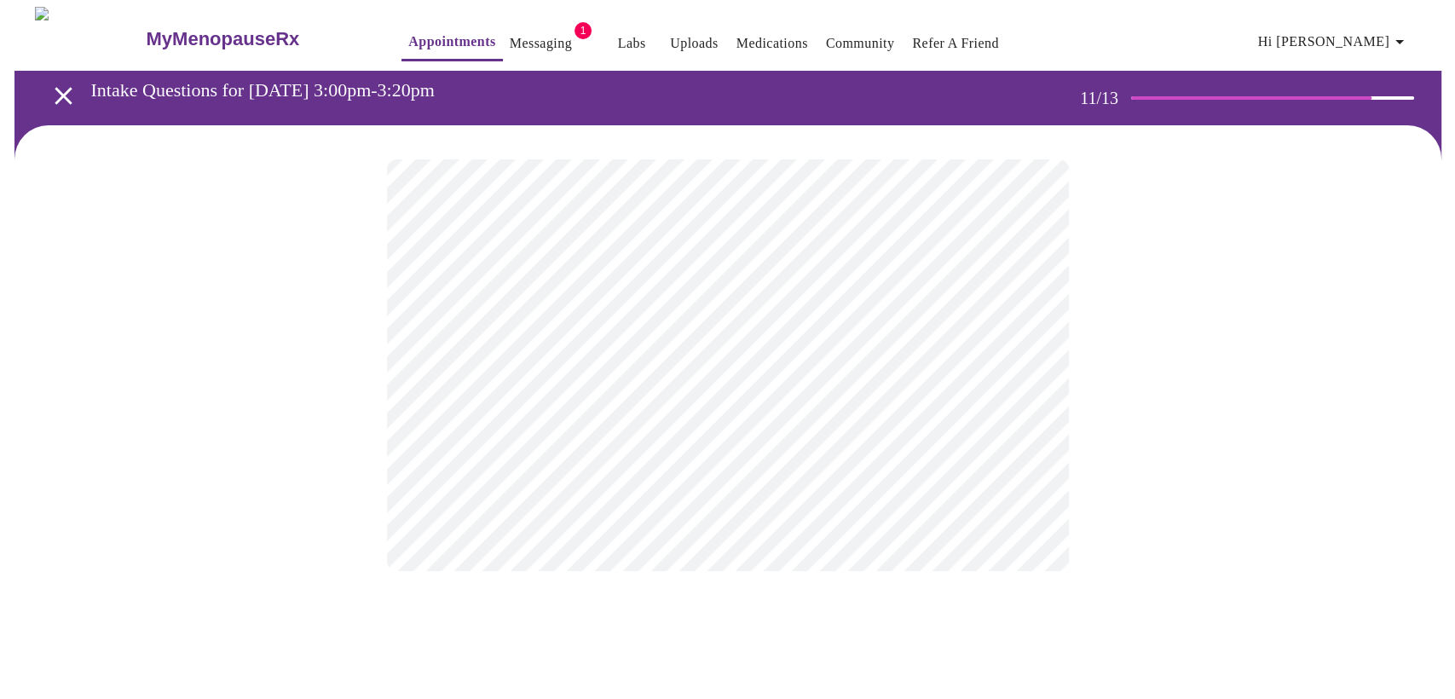
scroll to position [0, 0]
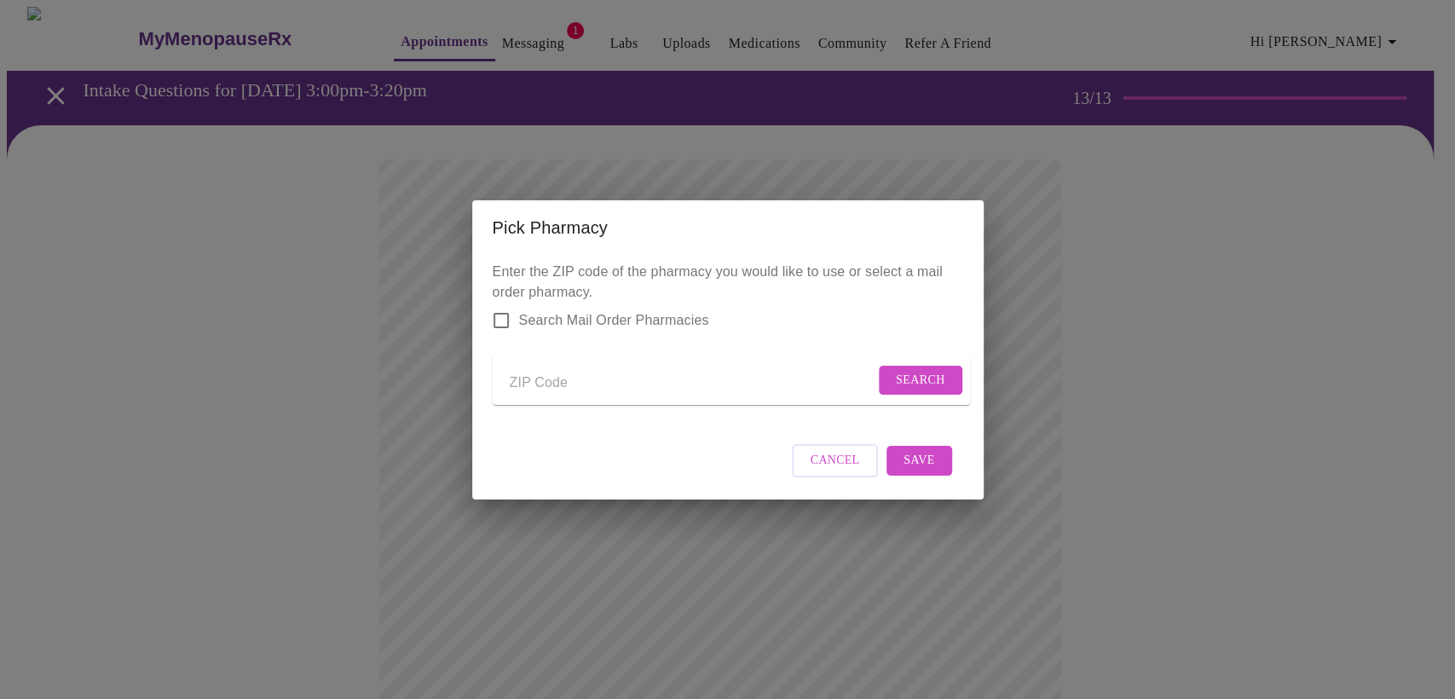
click at [538, 373] on input "Send a message to your care team" at bounding box center [692, 383] width 365 height 27
click at [595, 379] on input "Send a message to your care team" at bounding box center [692, 383] width 365 height 27
type input "60181"
click at [899, 370] on span "Search" at bounding box center [920, 380] width 49 height 21
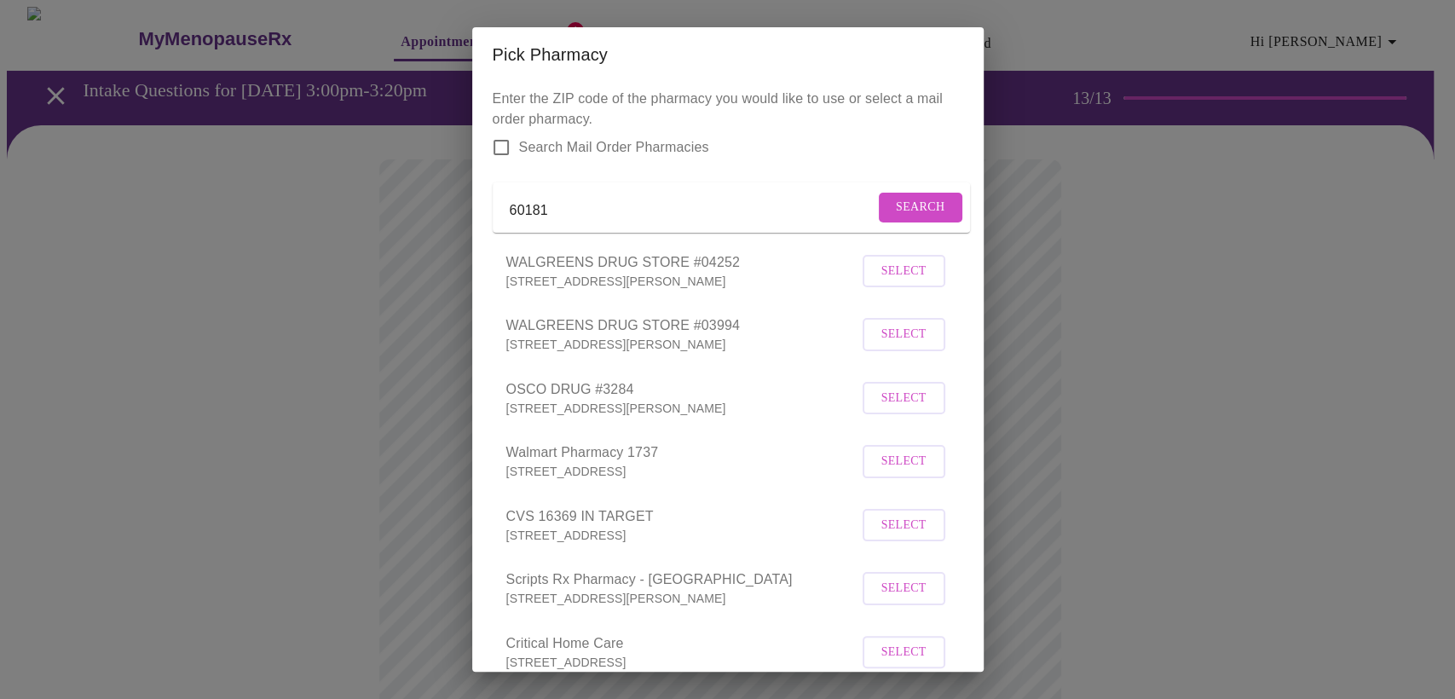
click at [890, 536] on span "Select" at bounding box center [904, 525] width 45 height 21
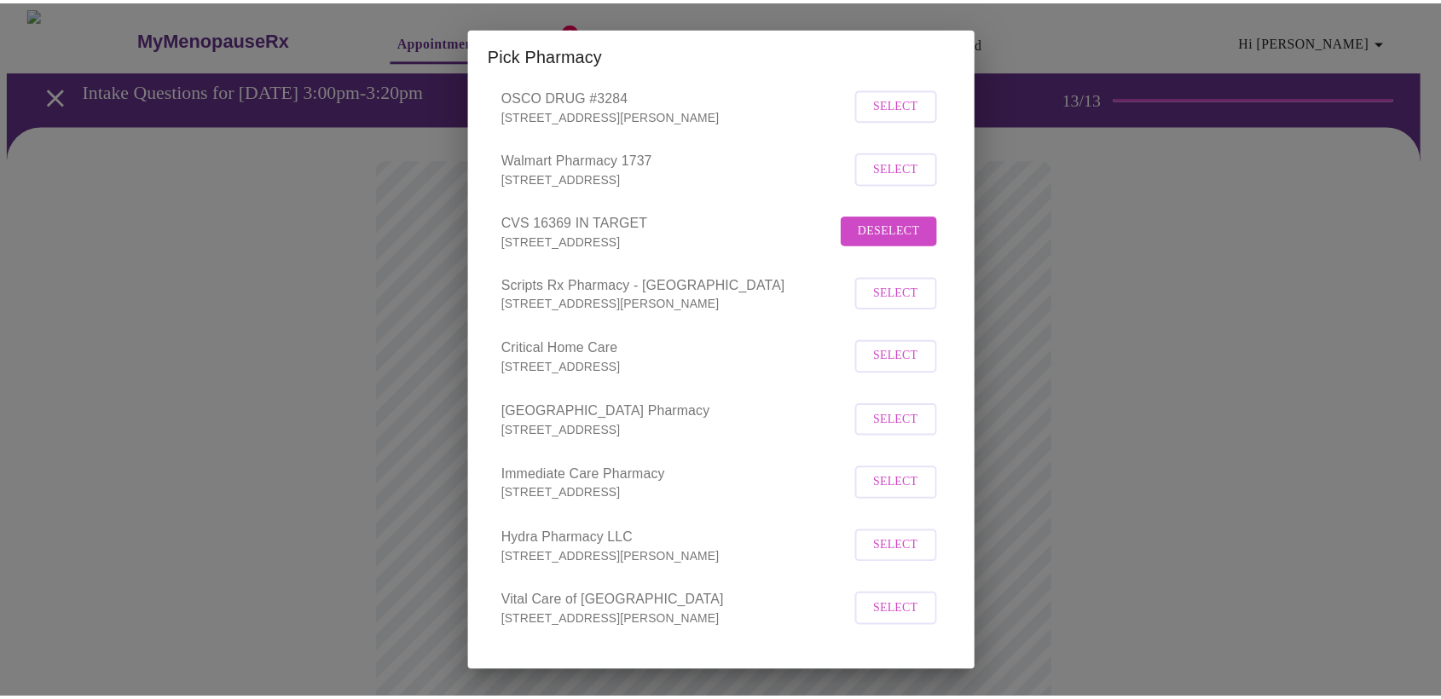
scroll to position [371, 0]
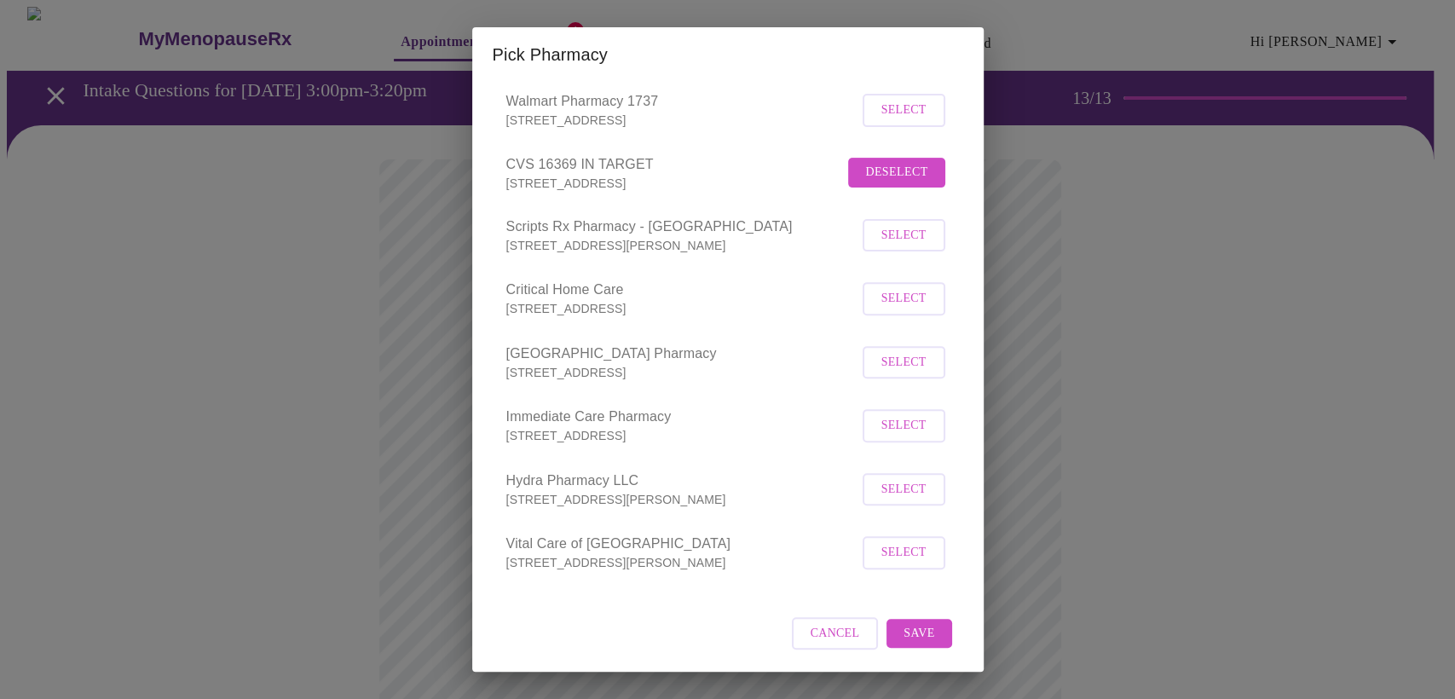
click at [904, 633] on span "Save" at bounding box center [919, 633] width 31 height 21
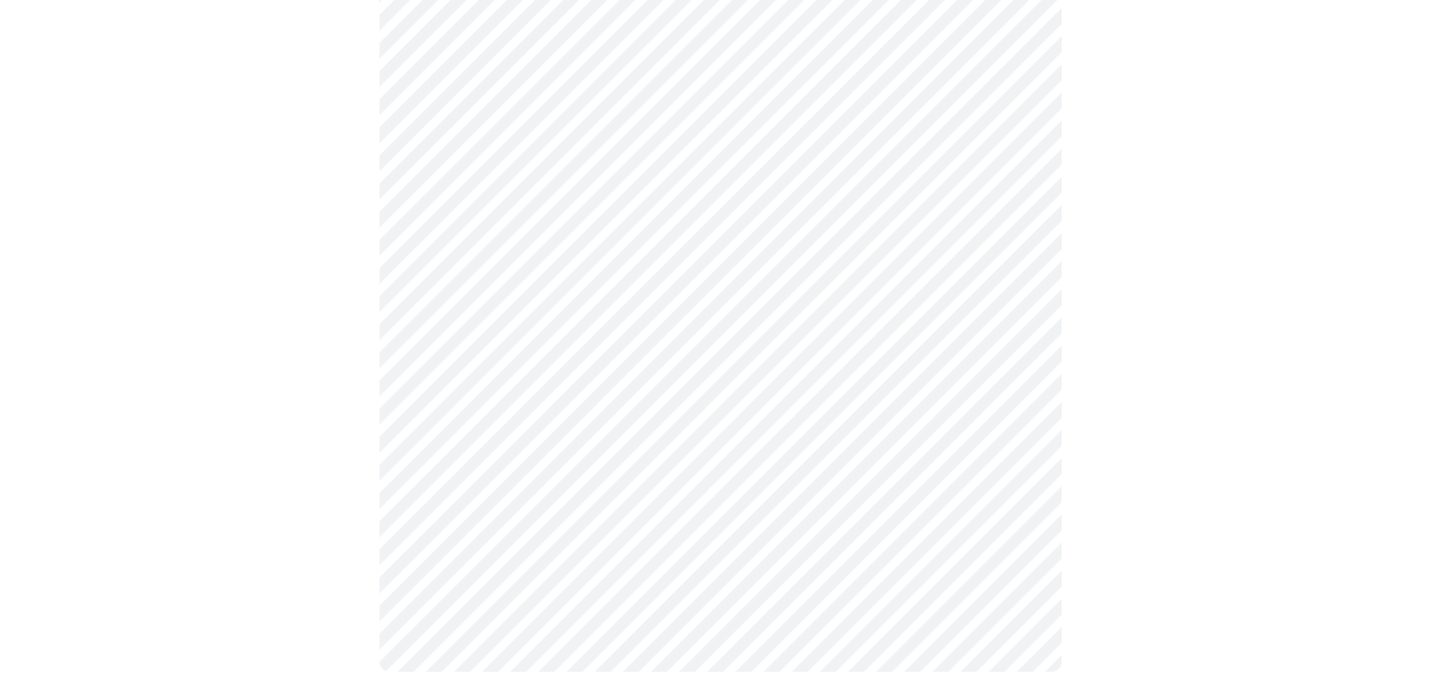
scroll to position [490, 0]
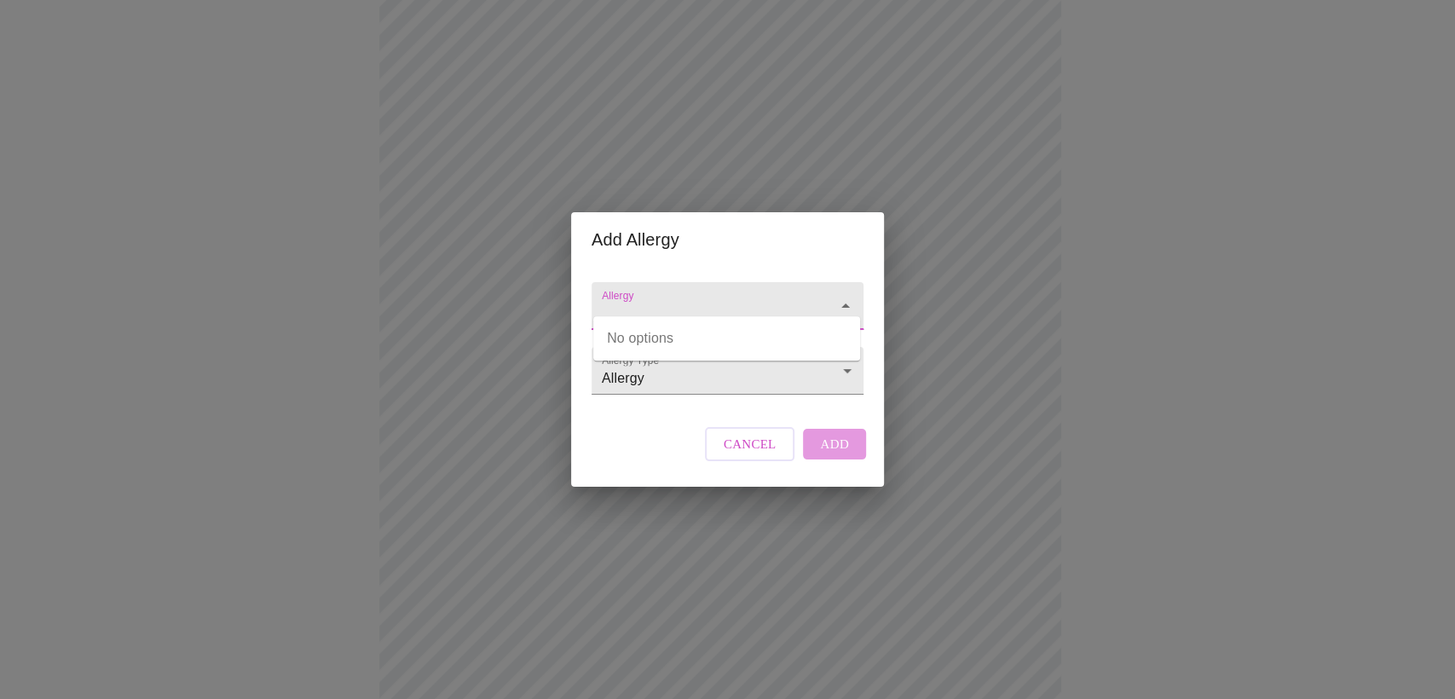
click at [656, 298] on input "Allergy" at bounding box center [704, 314] width 210 height 32
type input "Ibprofin"
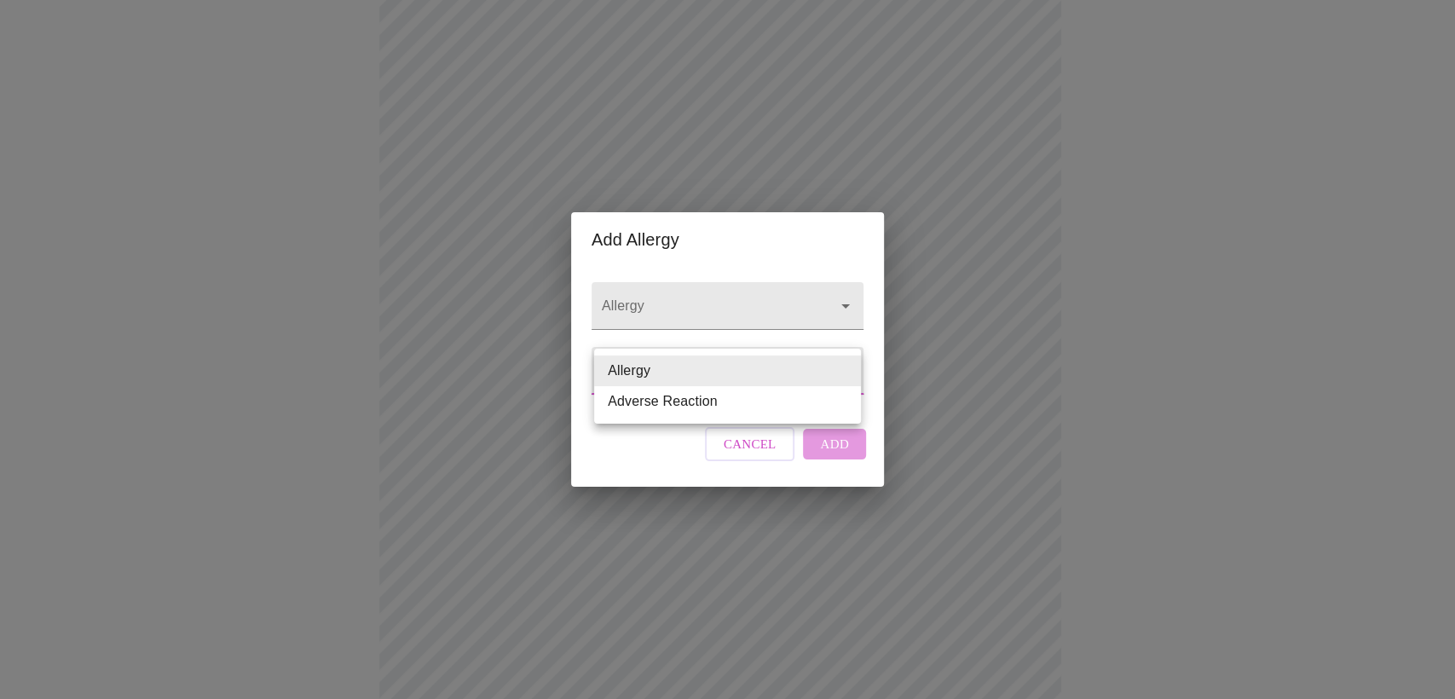
click at [634, 376] on body "MyMenopauseRx Appointments Messaging 1 Labs Uploads Medications Community Refer…" at bounding box center [728, 206] width 1442 height 1379
click at [644, 287] on div at bounding box center [727, 349] width 1455 height 699
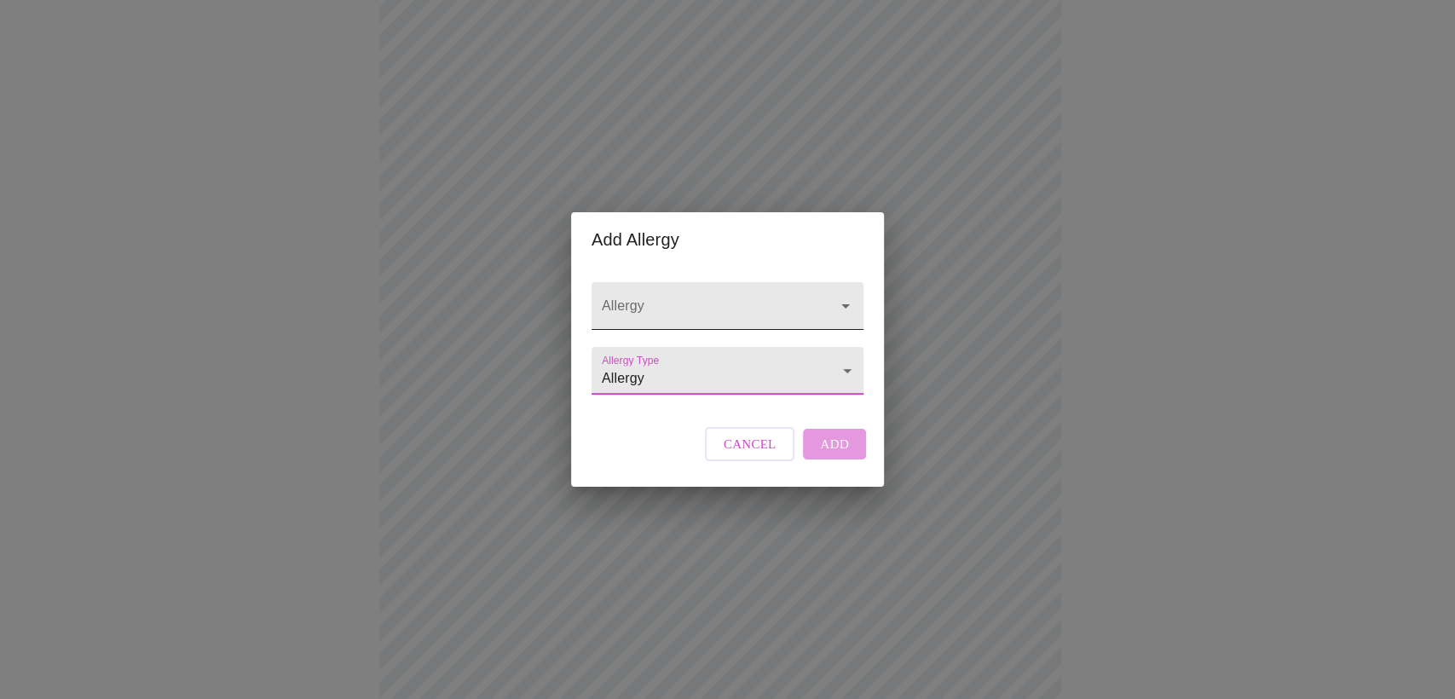
click at [695, 299] on input "Allergy" at bounding box center [704, 314] width 210 height 32
click at [652, 380] on body "MyMenopauseRx Appointments Messaging 1 Labs Uploads Medications Community Refer…" at bounding box center [728, 206] width 1442 height 1379
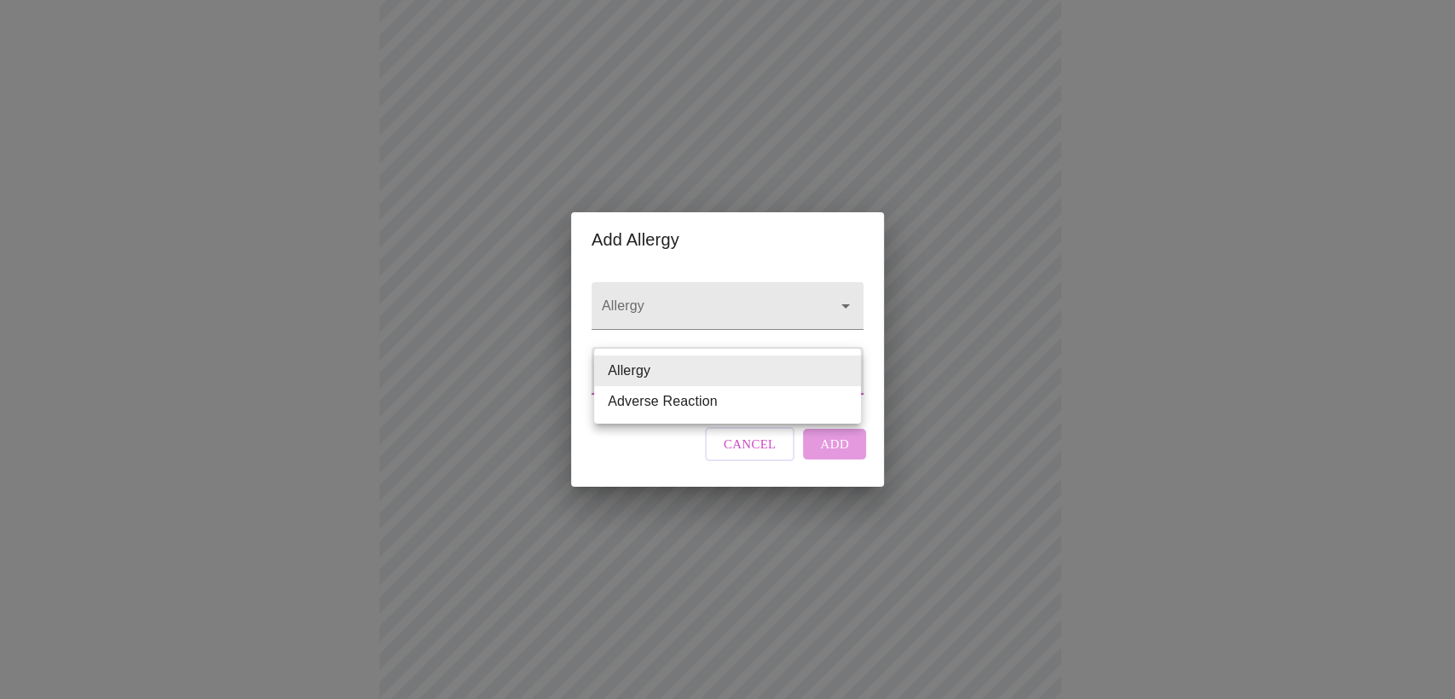
click at [656, 285] on div at bounding box center [727, 349] width 1455 height 699
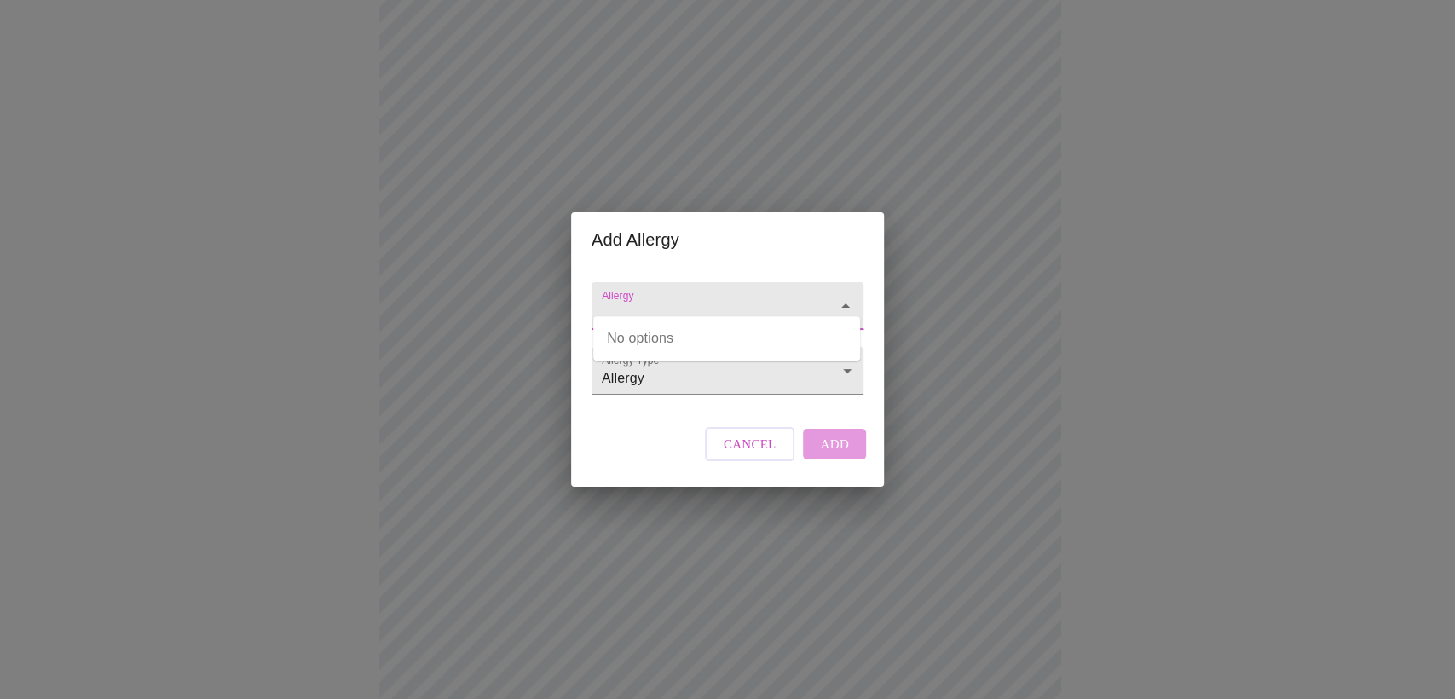
click at [645, 305] on input "Allergy" at bounding box center [704, 314] width 210 height 32
click at [853, 294] on button "Close" at bounding box center [846, 306] width 24 height 24
click at [833, 466] on div "Cancel Add" at bounding box center [786, 444] width 170 height 51
click at [752, 455] on span "Cancel" at bounding box center [750, 444] width 53 height 22
click at [661, 298] on input "Allergy" at bounding box center [704, 314] width 210 height 32
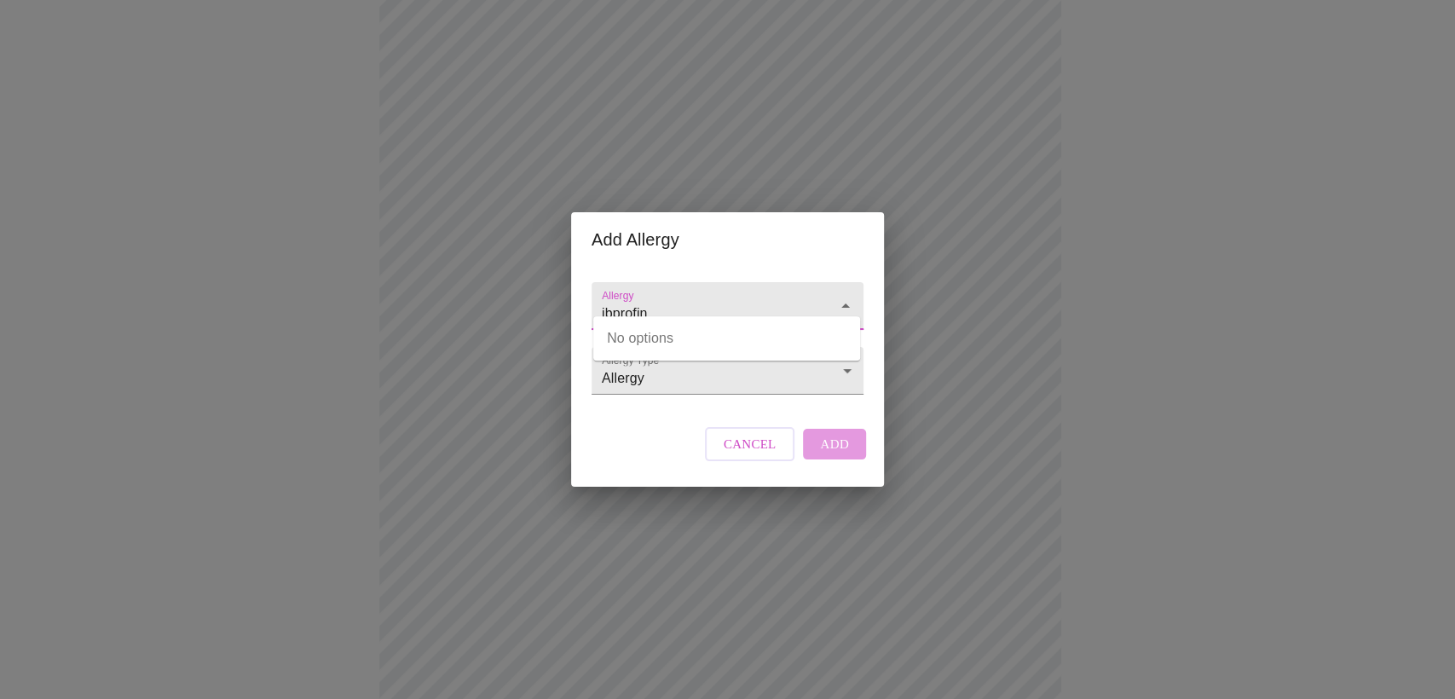
type input "ibprofin"
click at [922, 321] on div "Add Allergy Allergy Allergy Type Allergy Allergy Cancel Add" at bounding box center [727, 349] width 1455 height 699
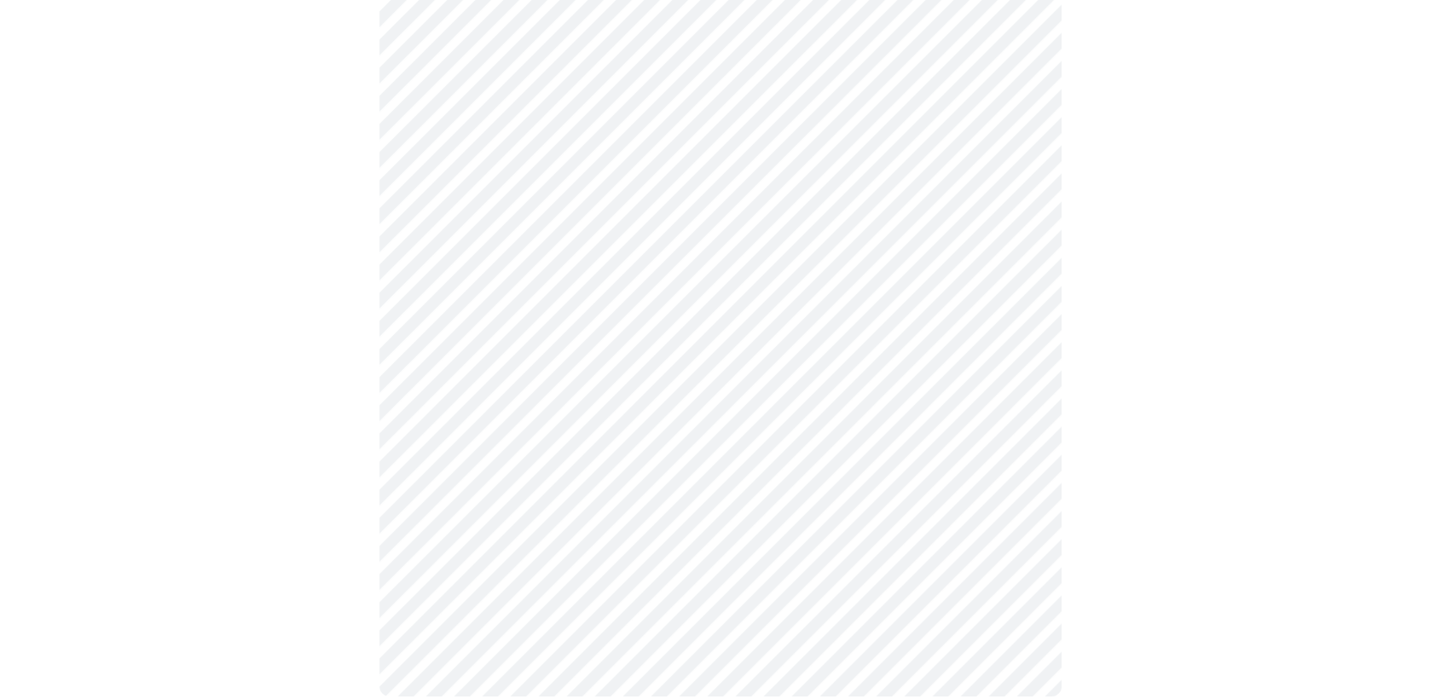
scroll to position [679, 0]
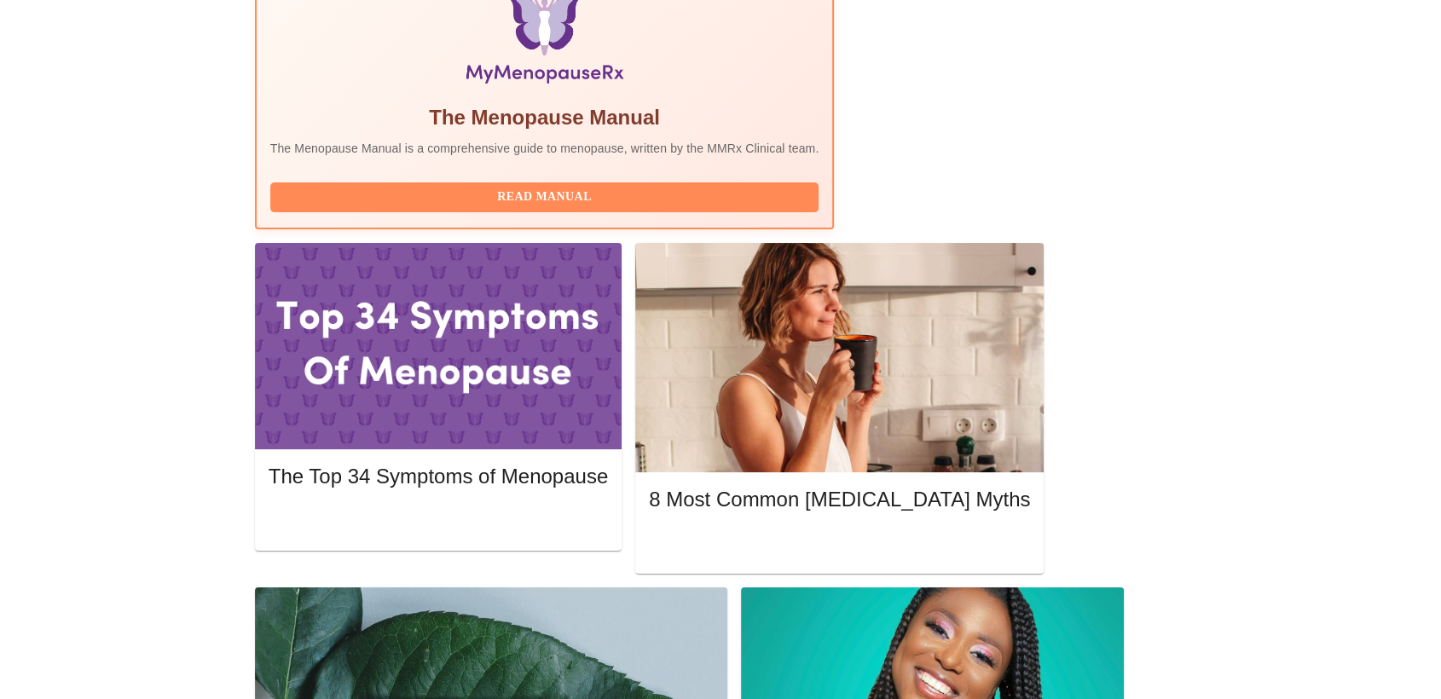
scroll to position [568, 0]
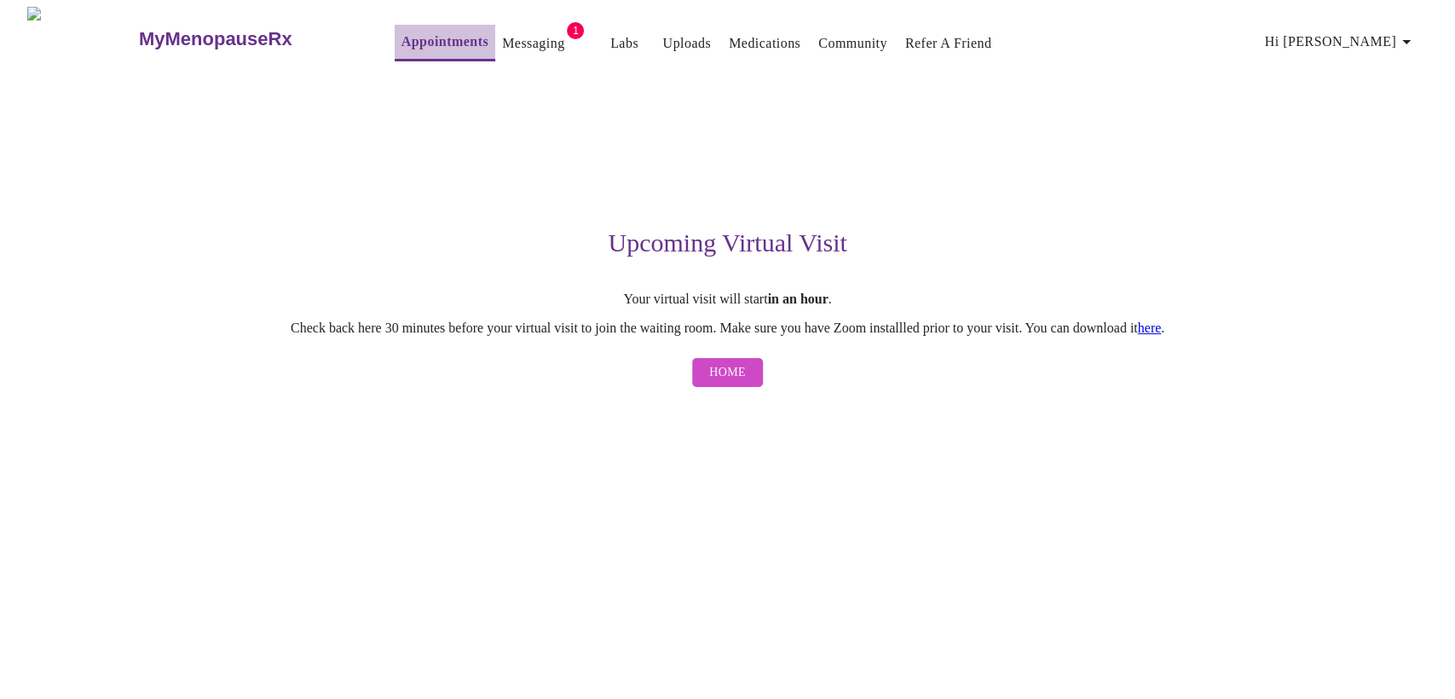
click at [402, 36] on link "Appointments" at bounding box center [445, 42] width 87 height 24
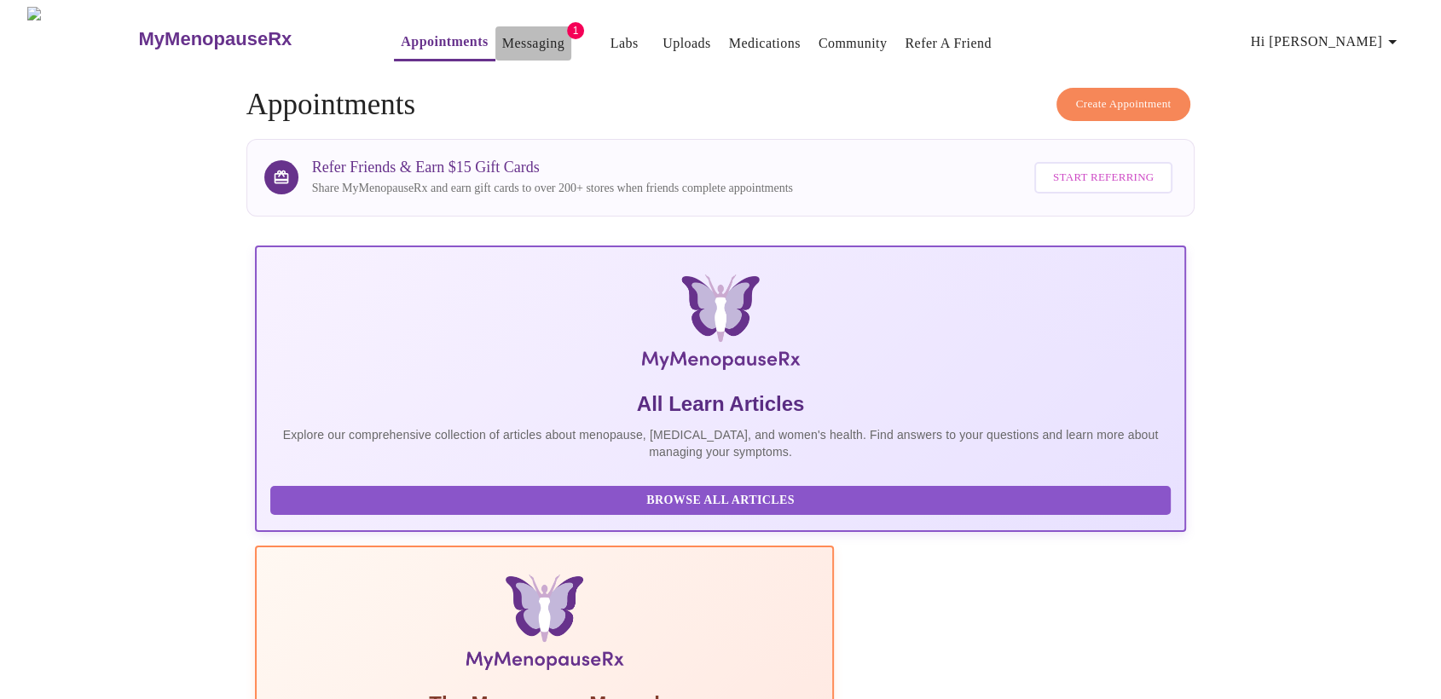
click at [502, 37] on link "Messaging" at bounding box center [533, 44] width 62 height 24
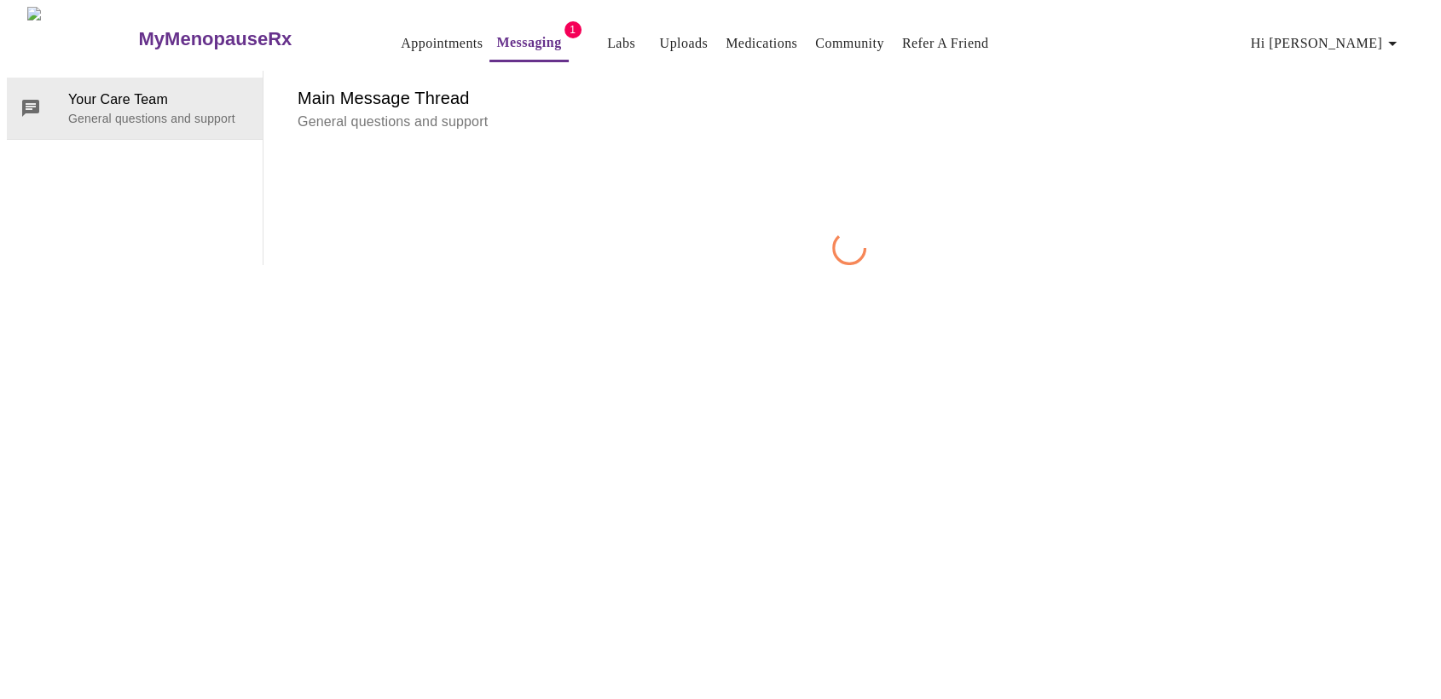
scroll to position [63, 0]
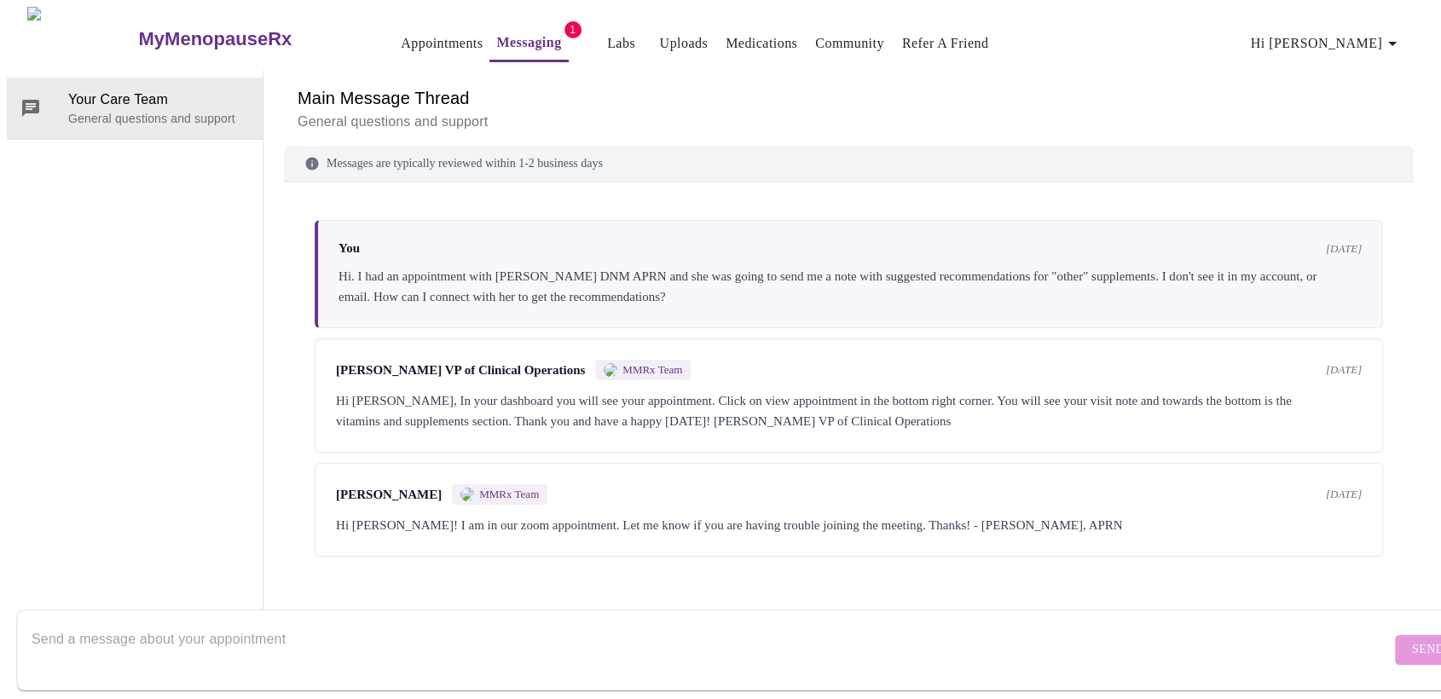
click at [499, 266] on div "Hi. I had an appointment with [PERSON_NAME] DNM APRN and she was going to send …" at bounding box center [849, 286] width 1023 height 41
click at [379, 478] on div "[PERSON_NAME] MMRx Team [DATE] Hi [PERSON_NAME]! I am in our zoom appointment. …" at bounding box center [849, 510] width 1068 height 94
click at [563, 483] on div "[PERSON_NAME] MMRx Team [DATE] Hi [PERSON_NAME]! I am in our zoom appointment. …" at bounding box center [849, 510] width 1068 height 94
click at [860, 515] on div "Hi [PERSON_NAME]! I am in our zoom appointment. Let me know if you are having t…" at bounding box center [849, 525] width 1026 height 20
click at [1186, 517] on div "Messages are typically reviewed within 1-2 business days You [DATE] Hi. I had a…" at bounding box center [849, 389] width 1130 height 486
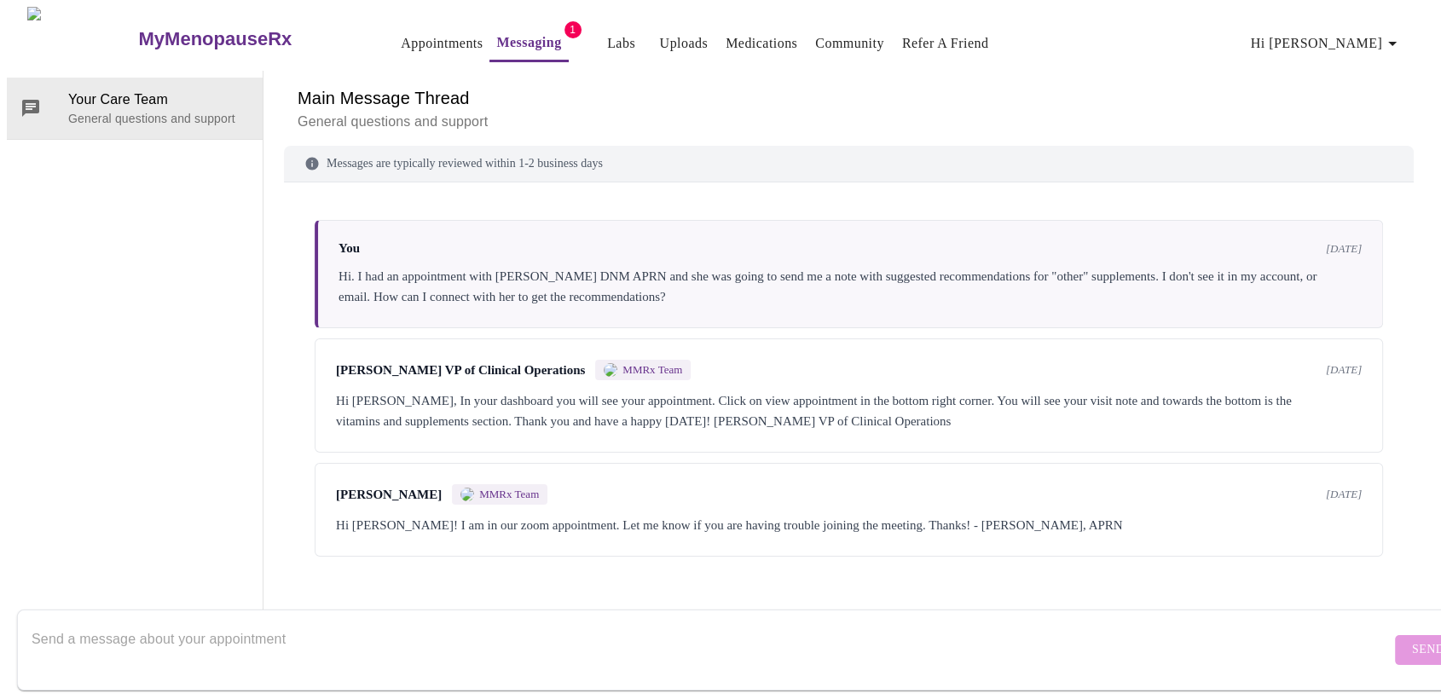
click at [417, 112] on p "General questions and support" at bounding box center [849, 122] width 1102 height 20
click at [127, 90] on span "Your Care Team" at bounding box center [158, 100] width 181 height 20
click at [50, 98] on div at bounding box center [44, 108] width 48 height 20
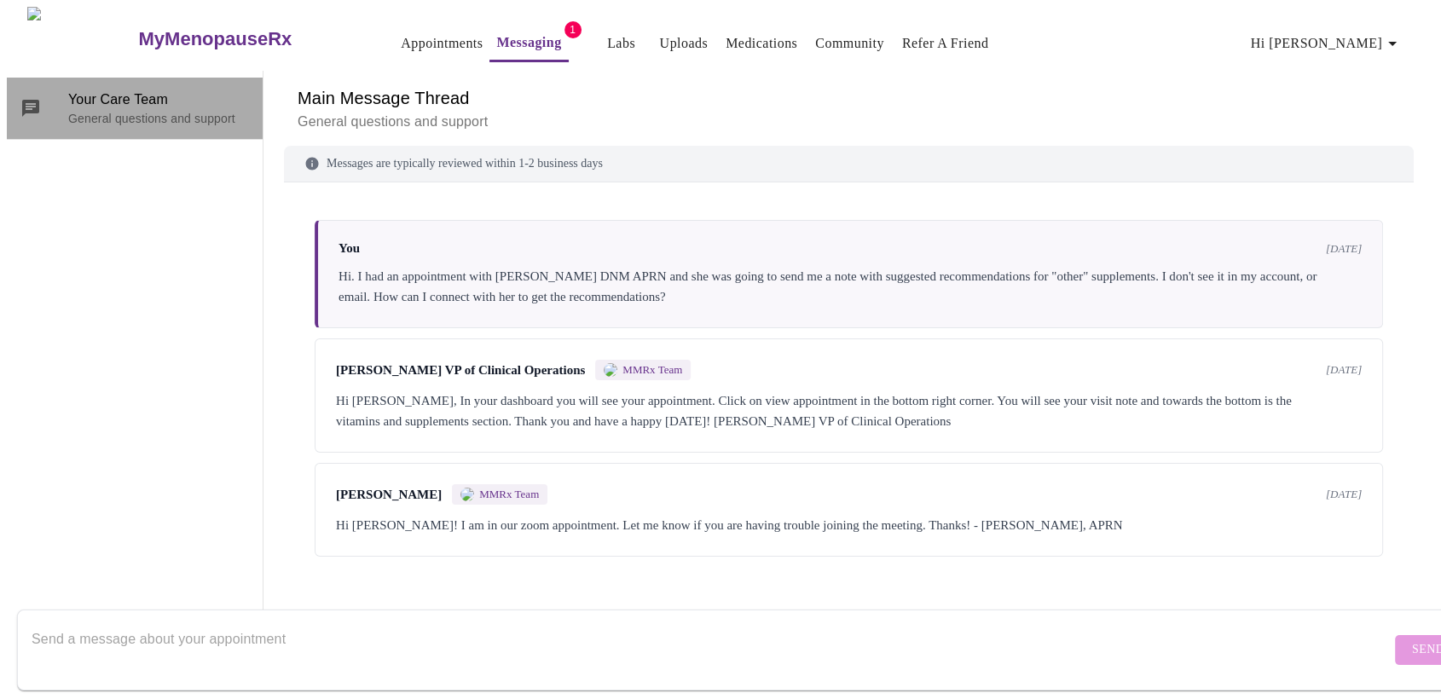
click at [245, 78] on div "Your Care Team General questions and support" at bounding box center [135, 108] width 256 height 61
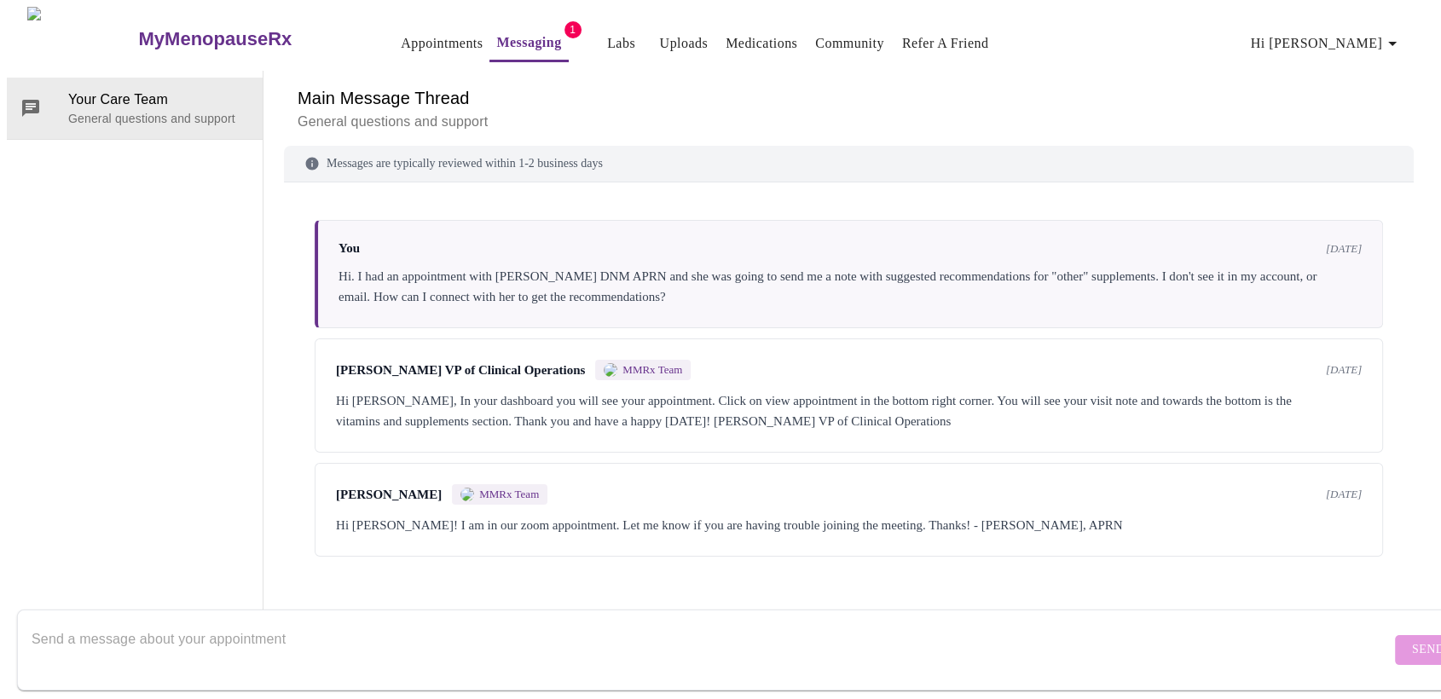
scroll to position [0, 0]
click at [401, 35] on link "Appointments" at bounding box center [442, 44] width 82 height 24
